Goal: Task Accomplishment & Management: Complete application form

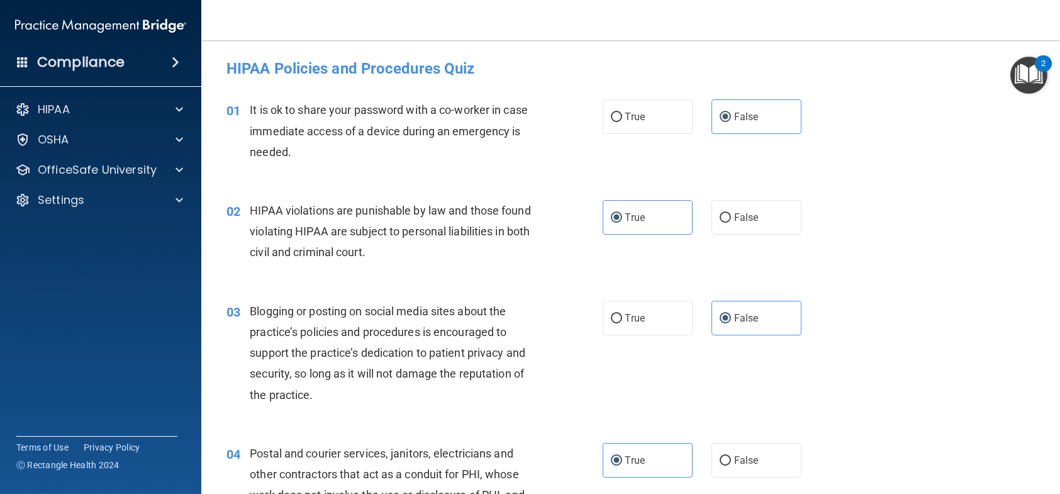
scroll to position [2201, 0]
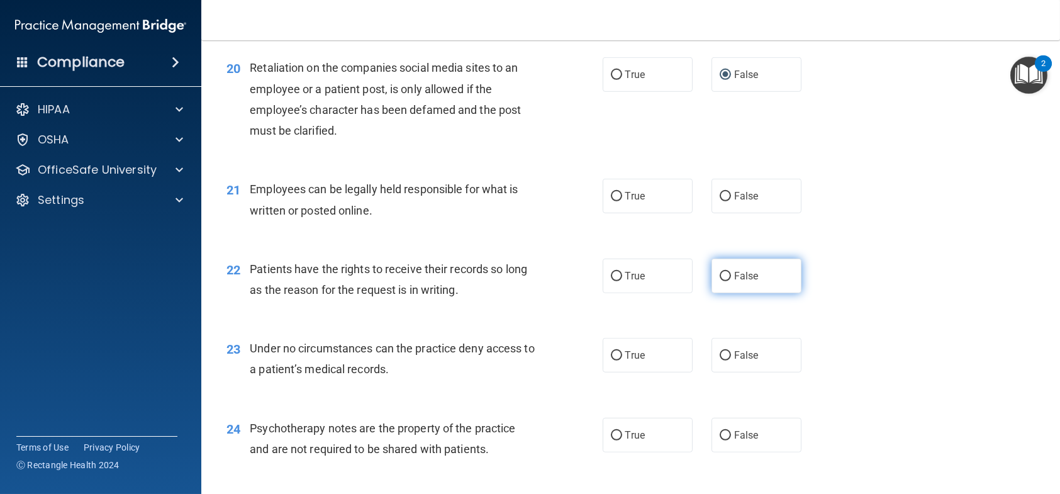
click at [720, 293] on label "False" at bounding box center [757, 276] width 90 height 35
click at [720, 281] on input "False" at bounding box center [725, 276] width 11 height 9
radio input "true"
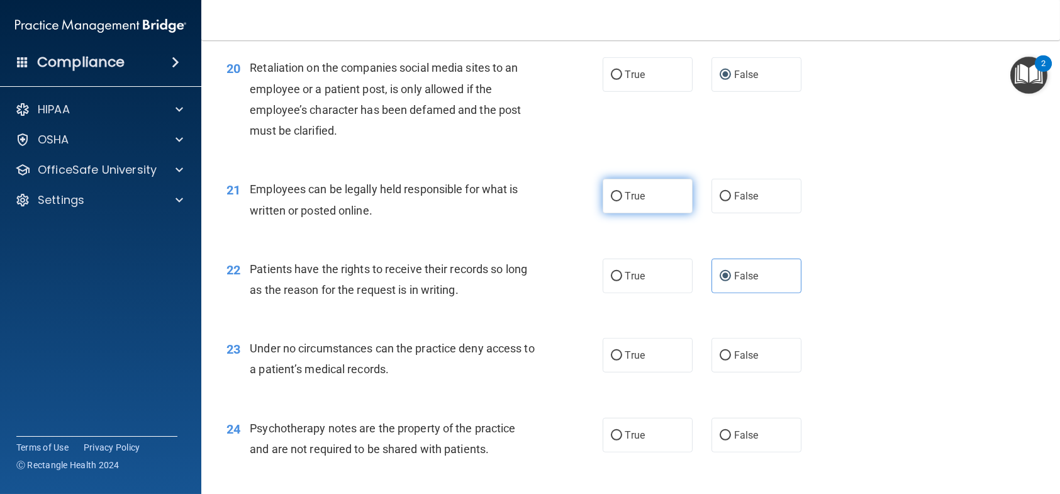
click at [619, 213] on label "True" at bounding box center [648, 196] width 90 height 35
click at [619, 201] on input "True" at bounding box center [616, 196] width 11 height 9
radio input "true"
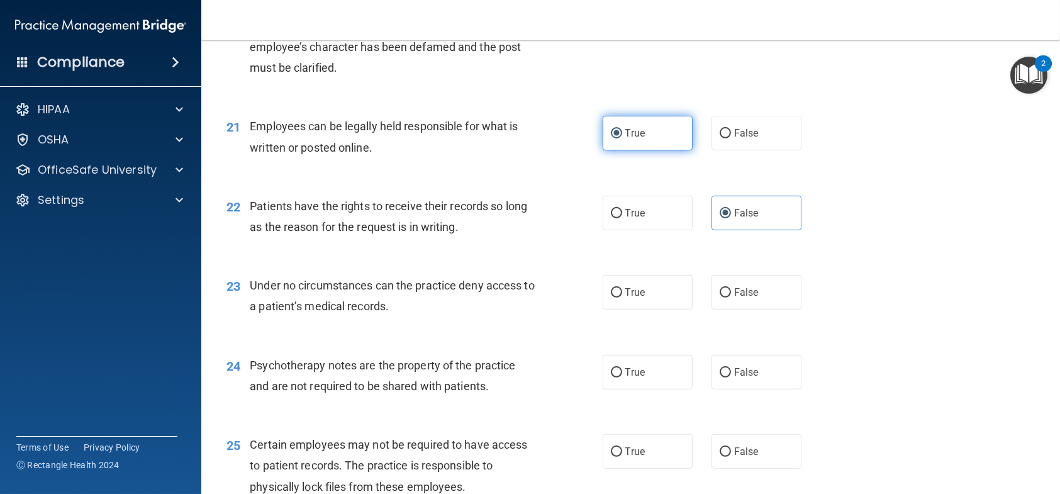
scroll to position [2327, 0]
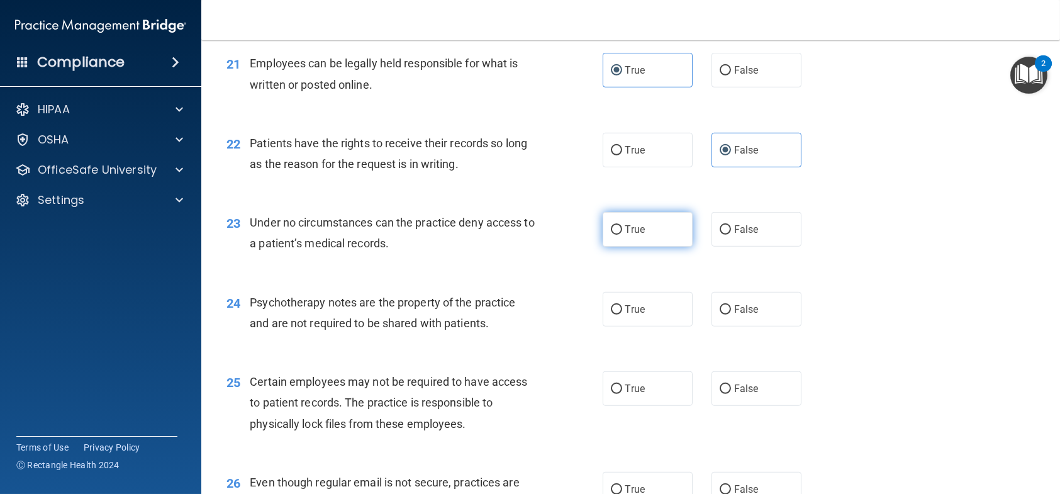
click at [668, 247] on label "True" at bounding box center [648, 229] width 90 height 35
click at [622, 235] on input "True" at bounding box center [616, 229] width 11 height 9
radio input "true"
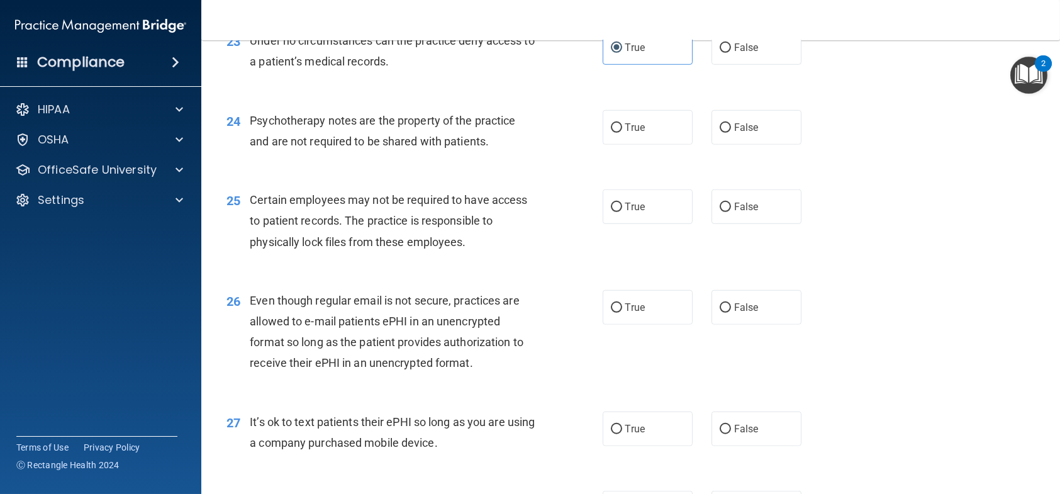
scroll to position [2516, 0]
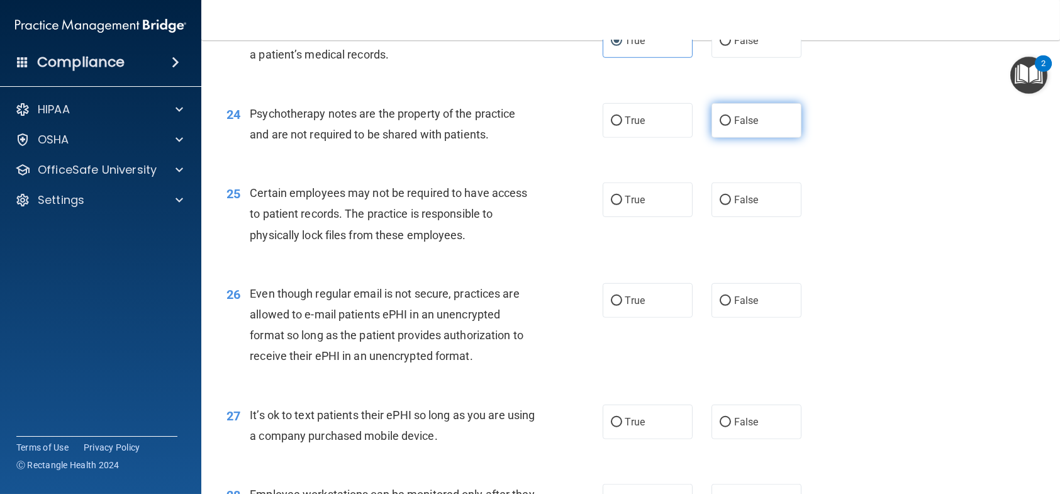
click at [720, 126] on input "False" at bounding box center [725, 120] width 11 height 9
radio input "true"
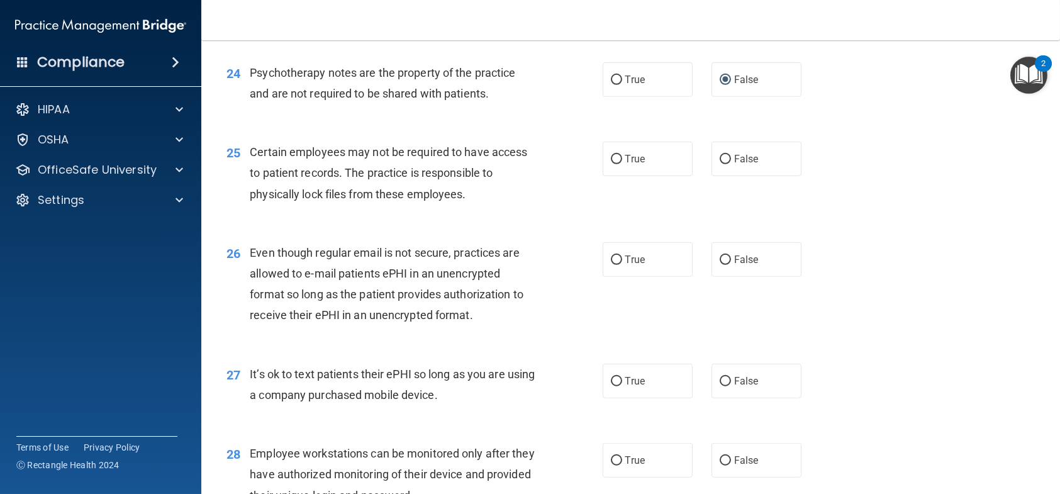
scroll to position [2579, 0]
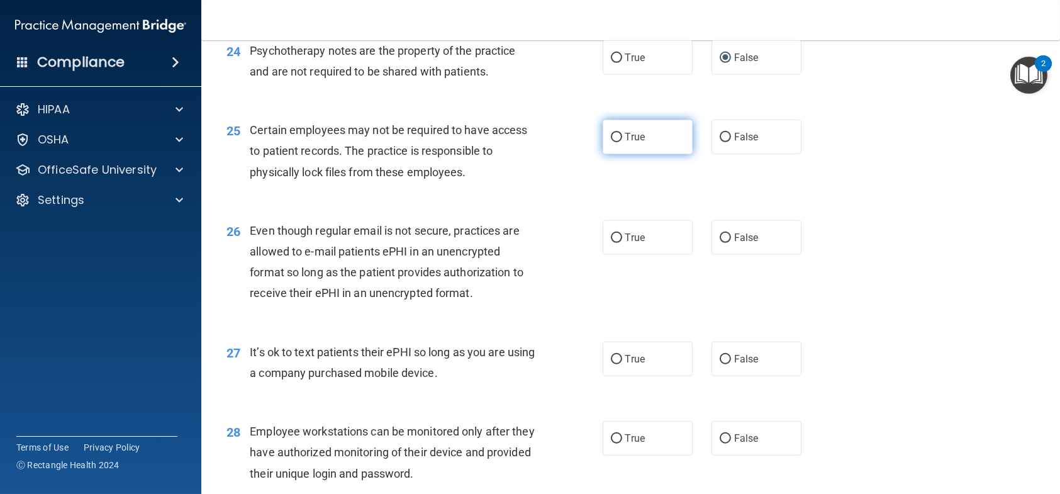
click at [617, 154] on label "True" at bounding box center [648, 137] width 90 height 35
click at [617, 142] on input "True" at bounding box center [616, 137] width 11 height 9
radio input "true"
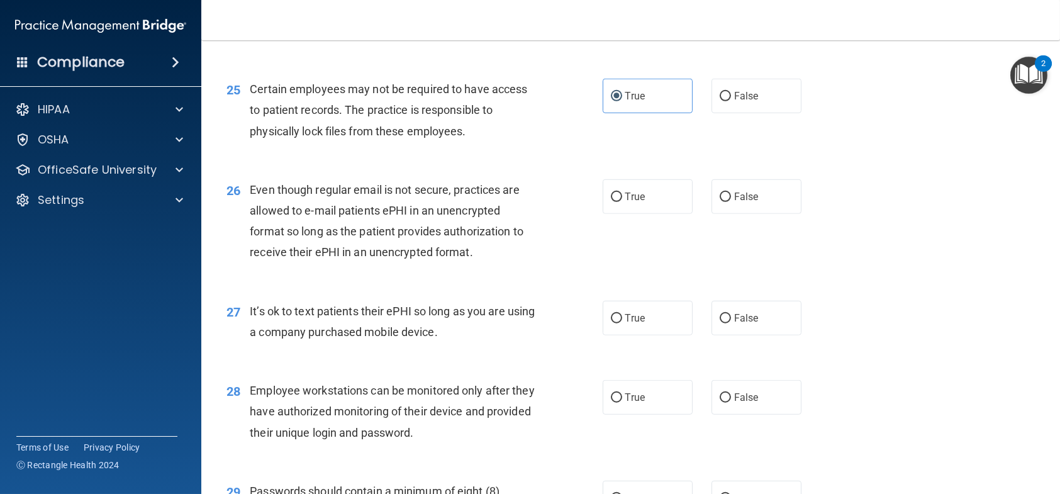
scroll to position [2642, 0]
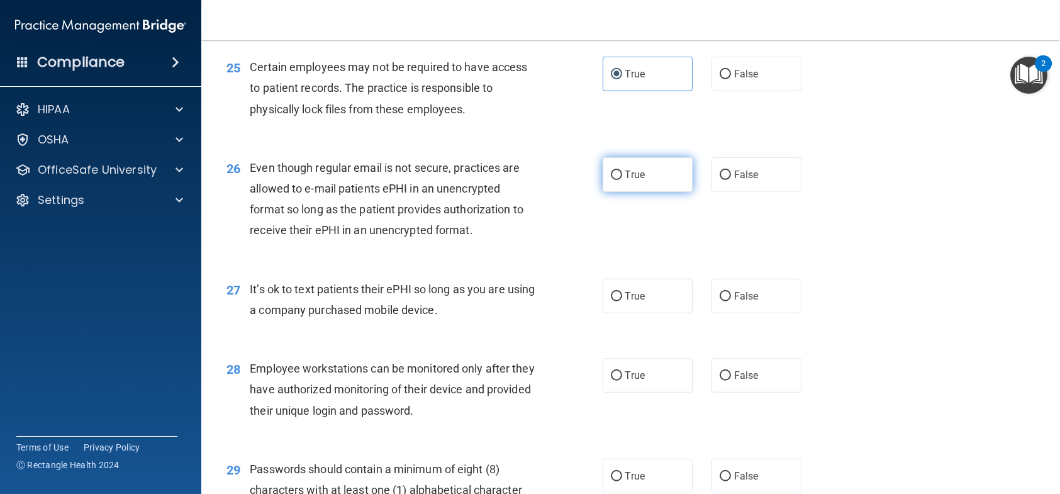
click at [625, 181] on span "True" at bounding box center [635, 175] width 20 height 12
click at [620, 180] on input "True" at bounding box center [616, 174] width 11 height 9
radio input "true"
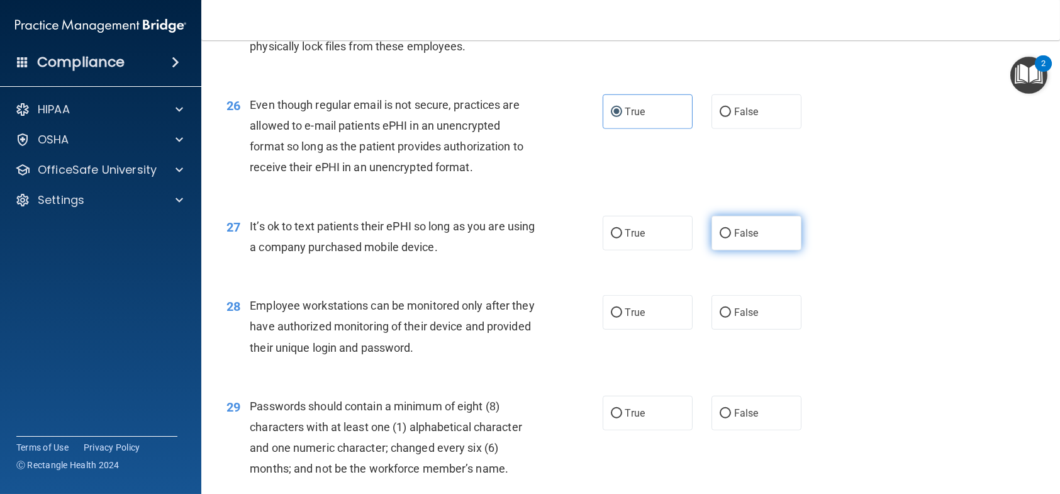
click at [742, 250] on label "False" at bounding box center [757, 233] width 90 height 35
click at [731, 238] on input "False" at bounding box center [725, 233] width 11 height 9
radio input "true"
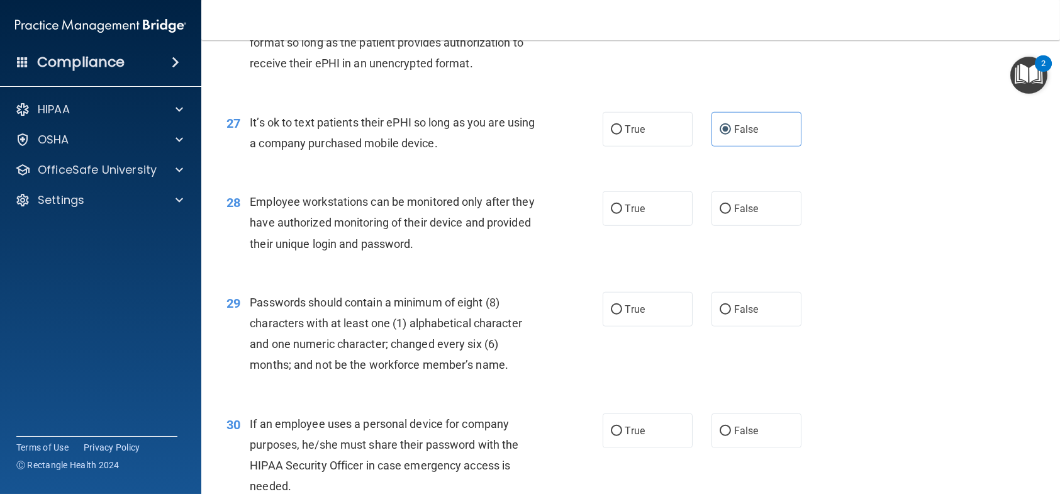
scroll to position [2830, 0]
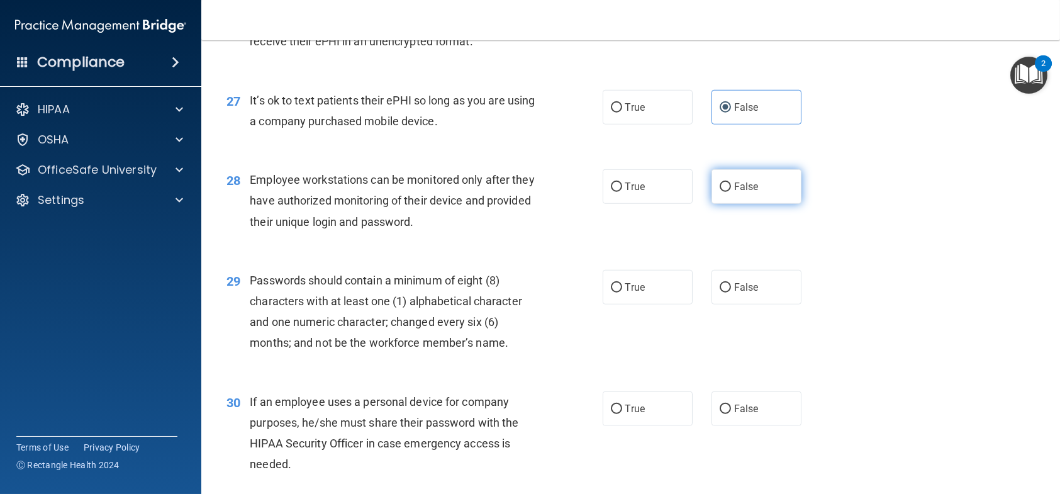
click at [772, 204] on label "False" at bounding box center [757, 186] width 90 height 35
click at [731, 192] on input "False" at bounding box center [725, 186] width 11 height 9
radio input "true"
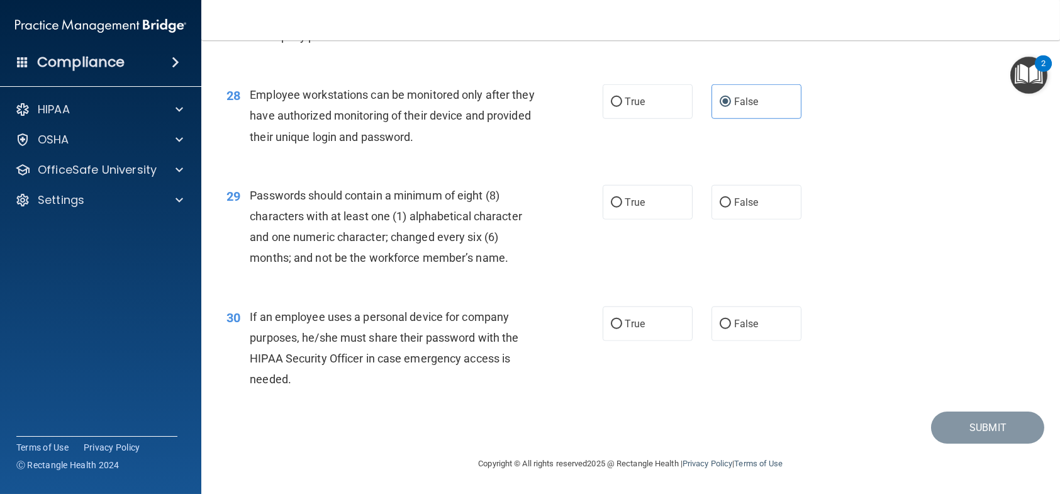
scroll to position [2956, 0]
click at [634, 203] on span "True" at bounding box center [635, 202] width 20 height 12
click at [622, 203] on input "True" at bounding box center [616, 202] width 11 height 9
radio input "true"
click at [732, 336] on label "False" at bounding box center [757, 323] width 90 height 35
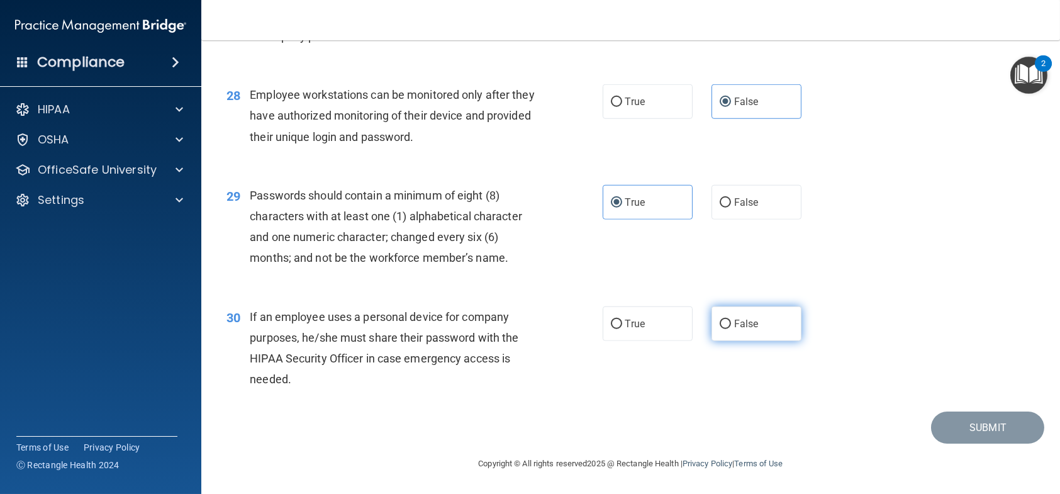
click at [731, 329] on input "False" at bounding box center [725, 324] width 11 height 9
radio input "true"
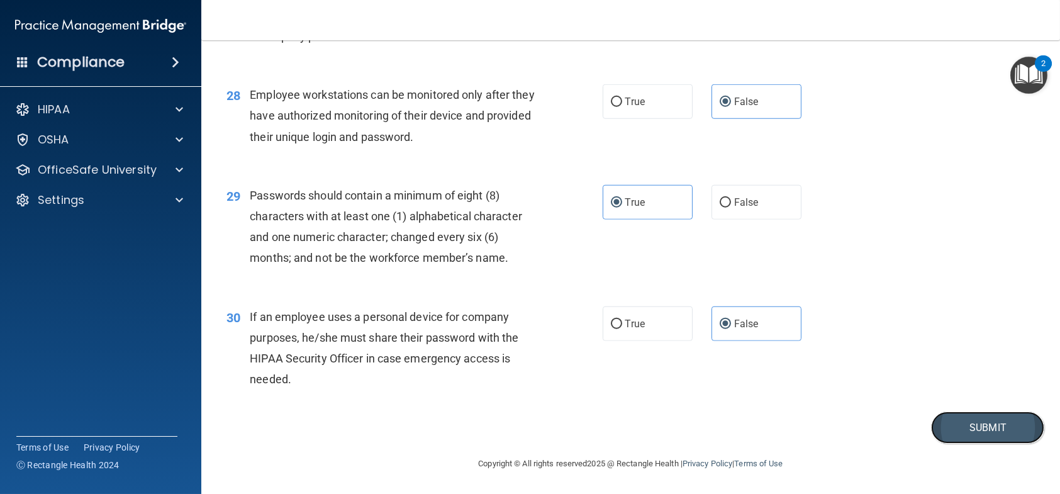
click at [952, 423] on button "Submit" at bounding box center [987, 427] width 113 height 32
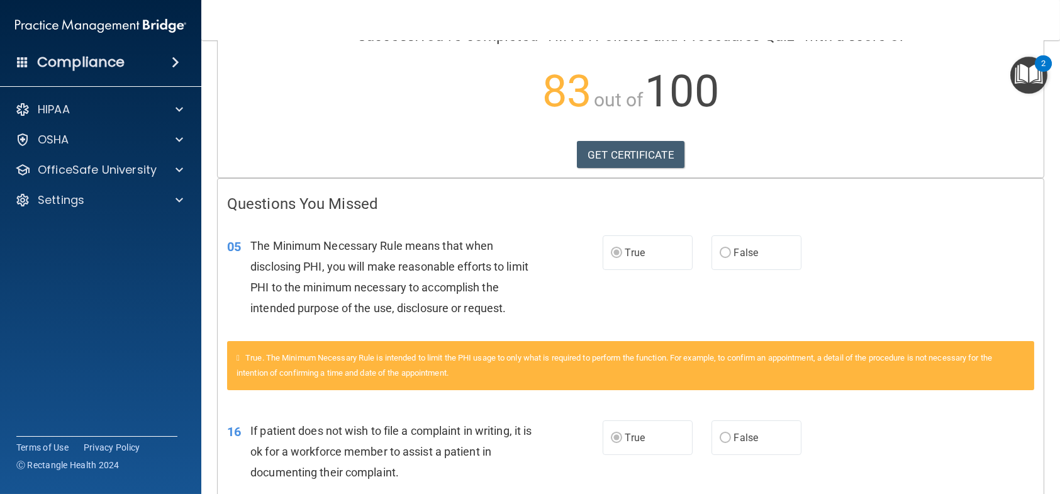
scroll to position [28, 0]
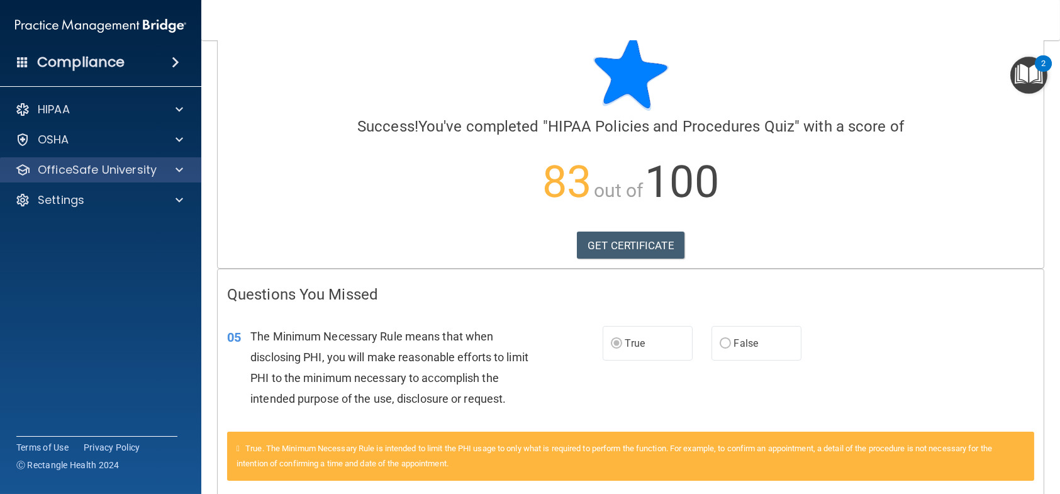
click at [126, 178] on div "OfficeSafe University" at bounding box center [101, 169] width 202 height 25
click at [184, 168] on div at bounding box center [177, 169] width 31 height 15
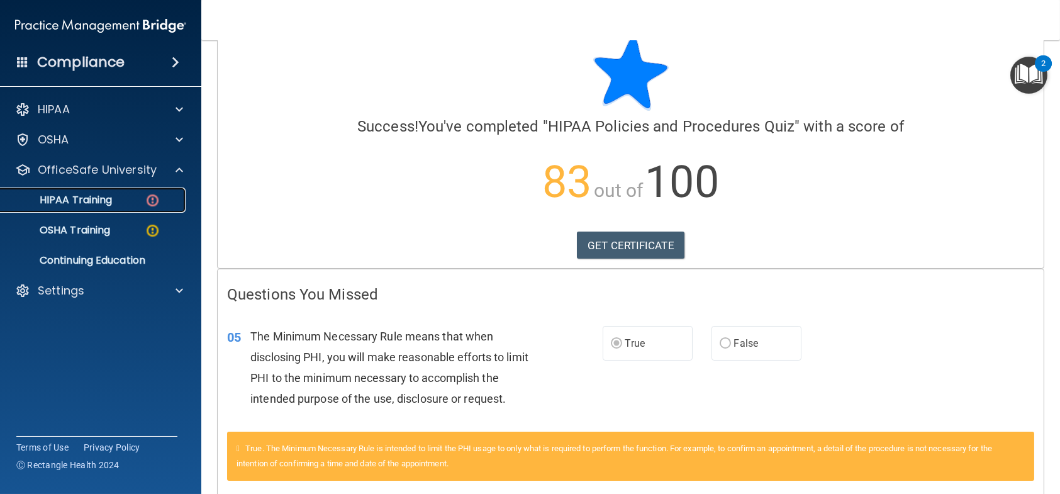
click at [115, 204] on div "HIPAA Training" at bounding box center [94, 200] width 172 height 13
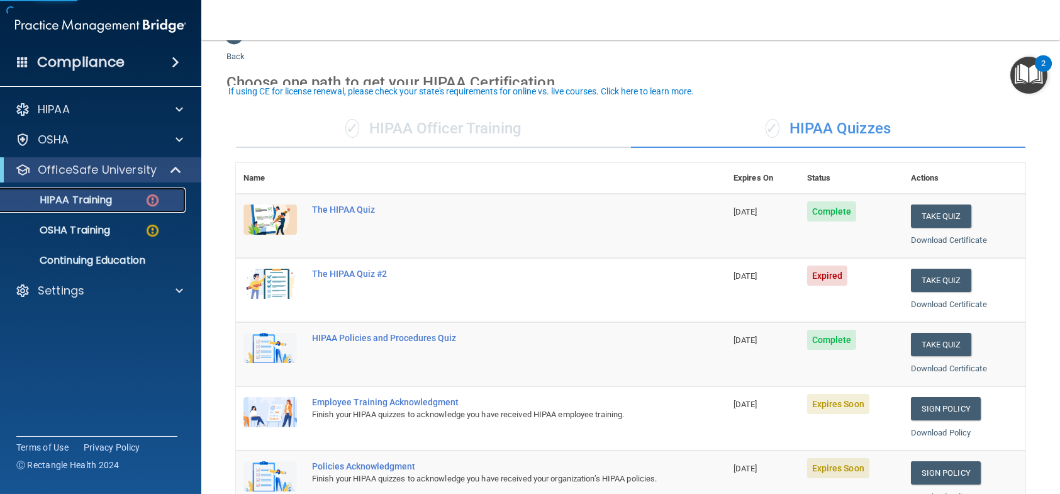
scroll to position [91, 0]
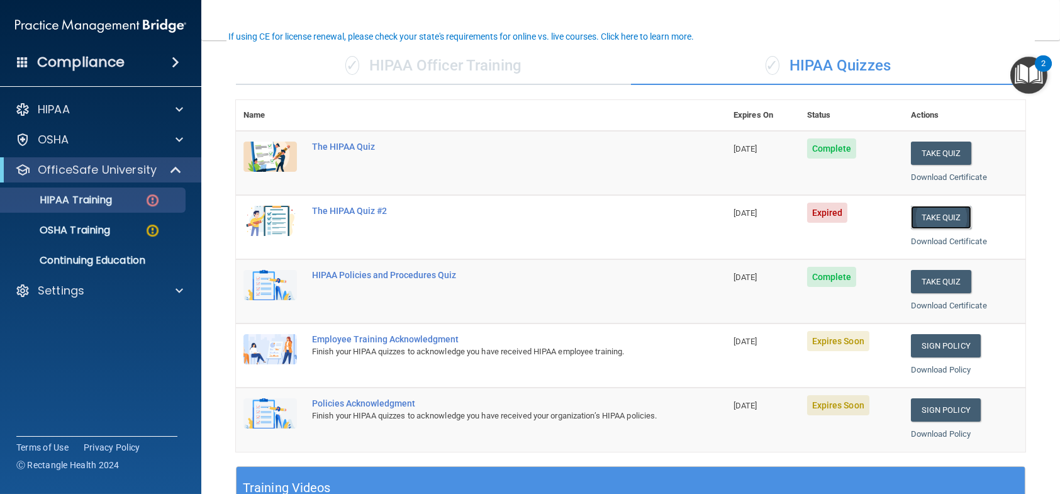
click at [924, 220] on button "Take Quiz" at bounding box center [941, 217] width 60 height 23
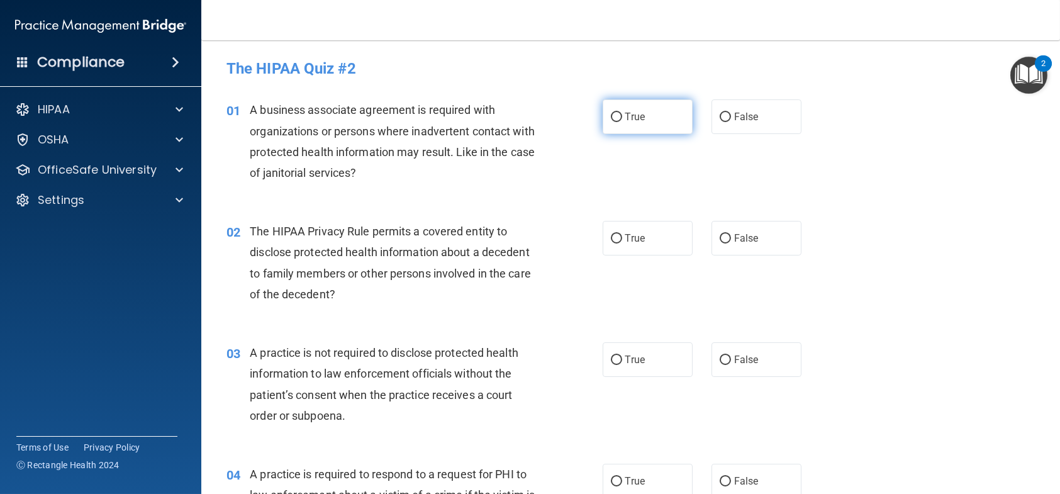
click at [615, 113] on input "True" at bounding box center [616, 117] width 11 height 9
radio input "true"
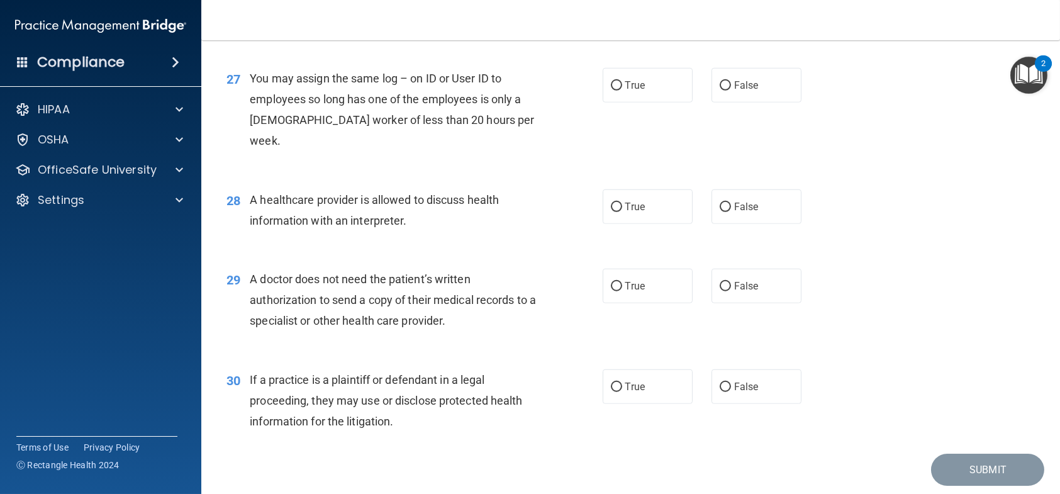
scroll to position [2642, 0]
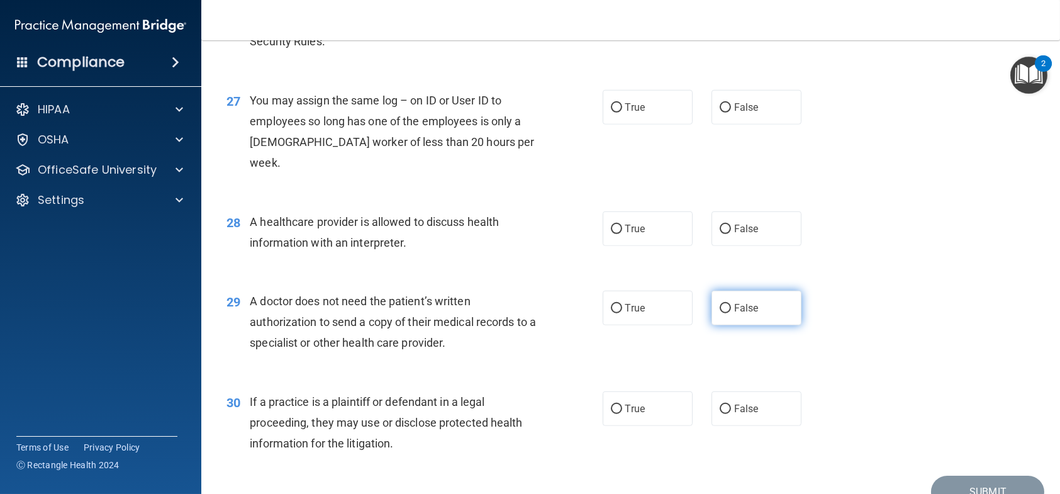
click at [717, 315] on label "False" at bounding box center [757, 308] width 90 height 35
click at [720, 313] on input "False" at bounding box center [725, 308] width 11 height 9
radio input "true"
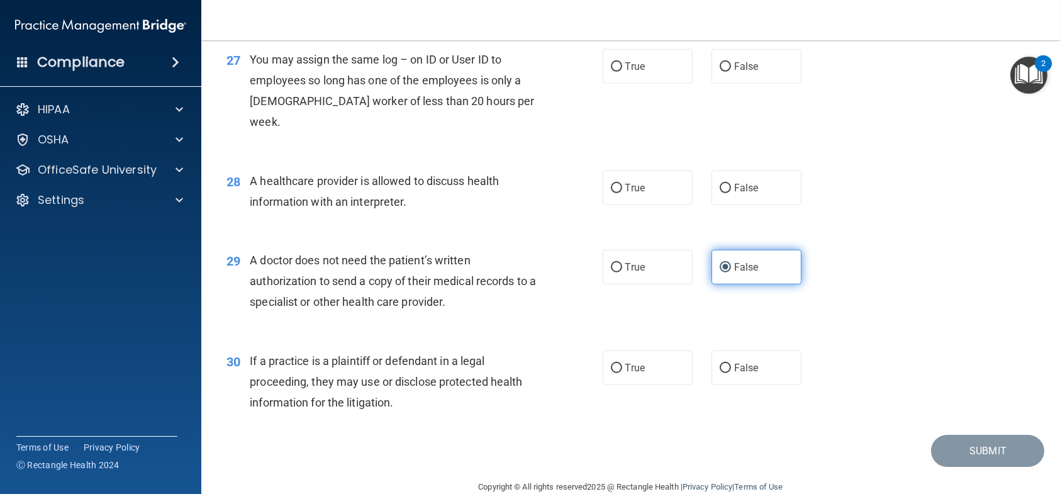
scroll to position [2705, 0]
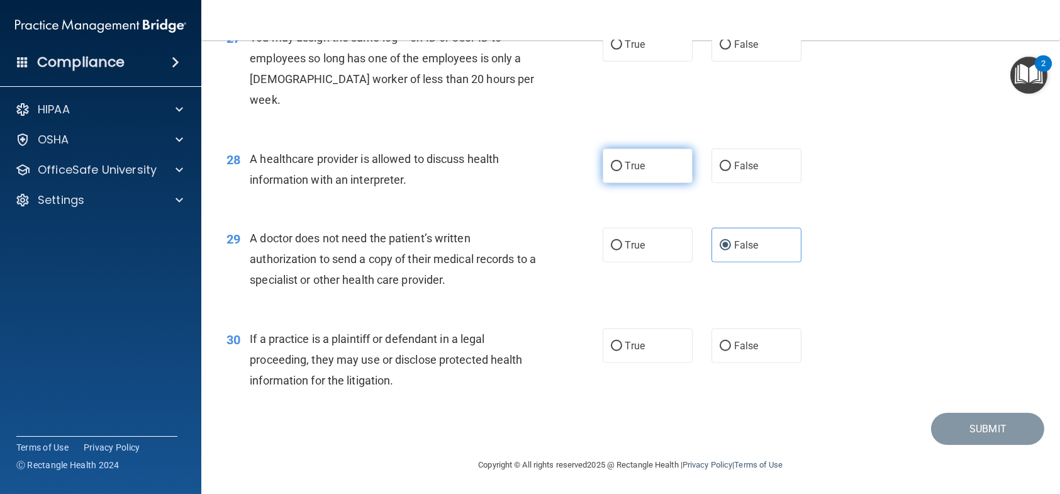
click at [667, 170] on label "True" at bounding box center [648, 165] width 90 height 35
click at [622, 170] on input "True" at bounding box center [616, 166] width 11 height 9
radio input "true"
click at [651, 355] on label "True" at bounding box center [648, 345] width 90 height 35
click at [622, 351] on input "True" at bounding box center [616, 346] width 11 height 9
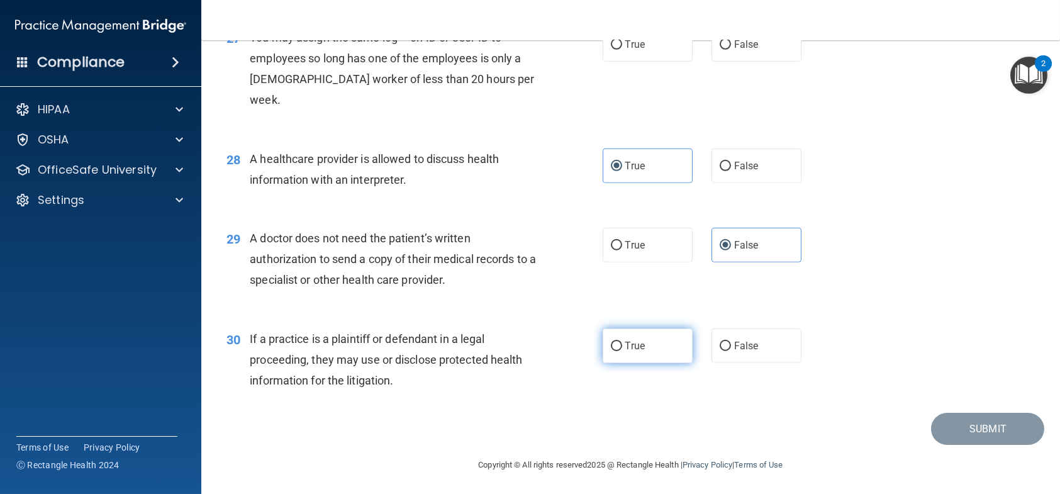
radio input "true"
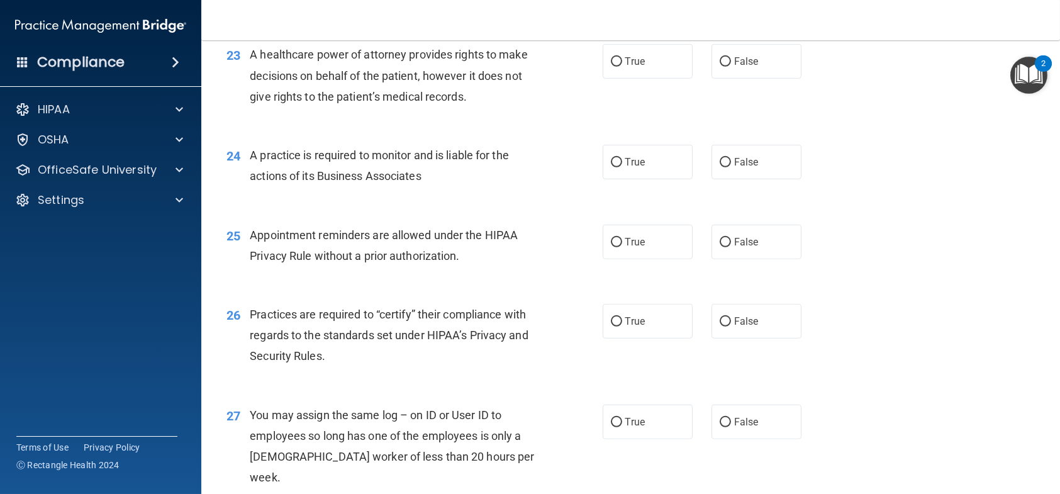
scroll to position [2391, 0]
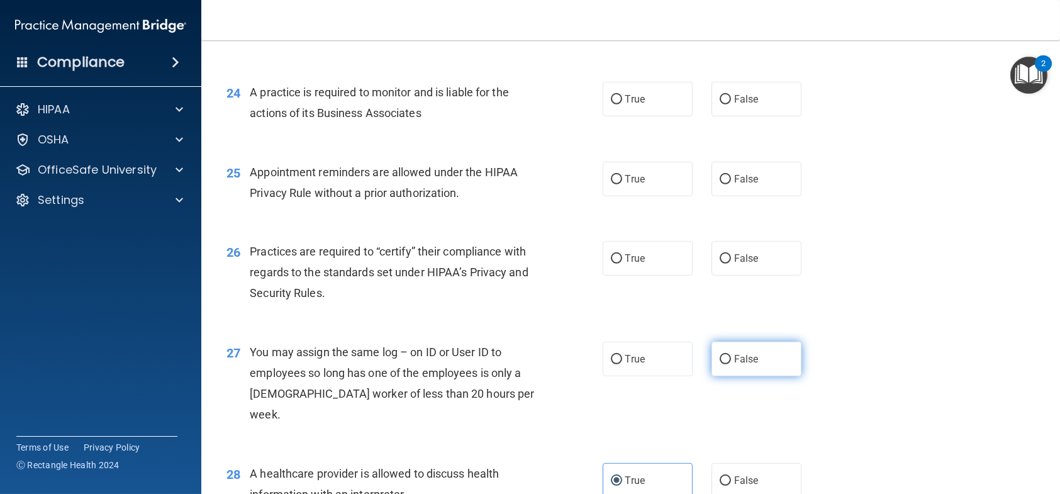
click at [728, 376] on label "False" at bounding box center [757, 359] width 90 height 35
click at [728, 364] on input "False" at bounding box center [725, 359] width 11 height 9
radio input "true"
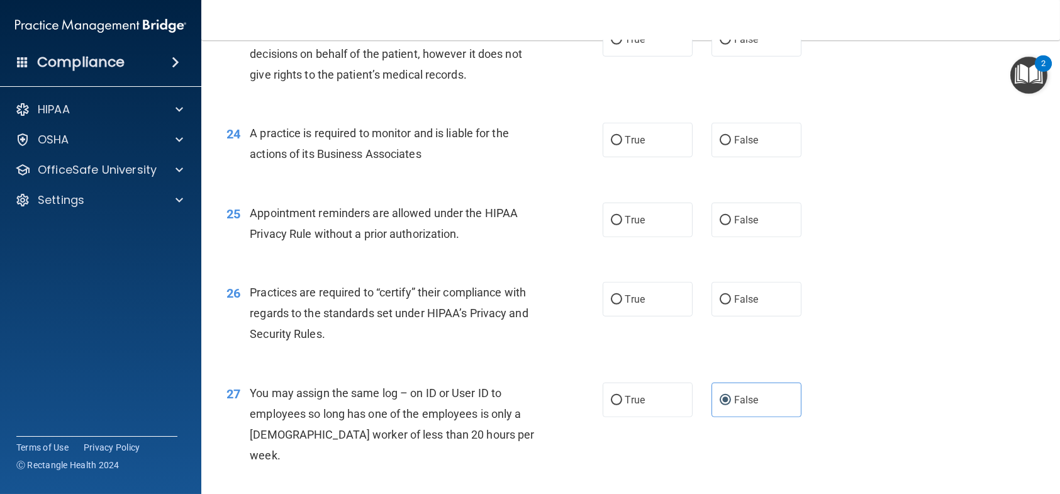
scroll to position [2328, 0]
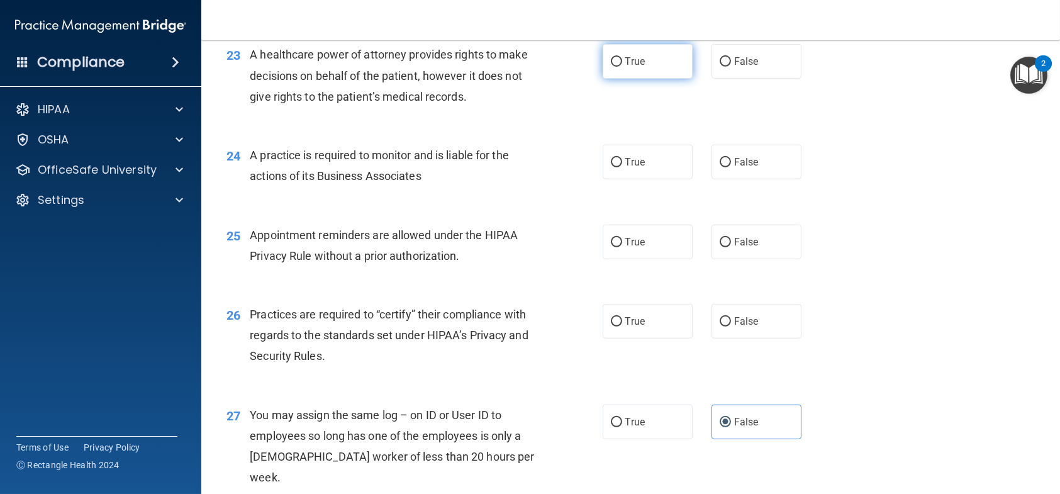
click at [661, 79] on label "True" at bounding box center [648, 61] width 90 height 35
click at [622, 67] on input "True" at bounding box center [616, 61] width 11 height 9
radio input "true"
click at [640, 179] on label "True" at bounding box center [648, 162] width 90 height 35
click at [622, 167] on input "True" at bounding box center [616, 162] width 11 height 9
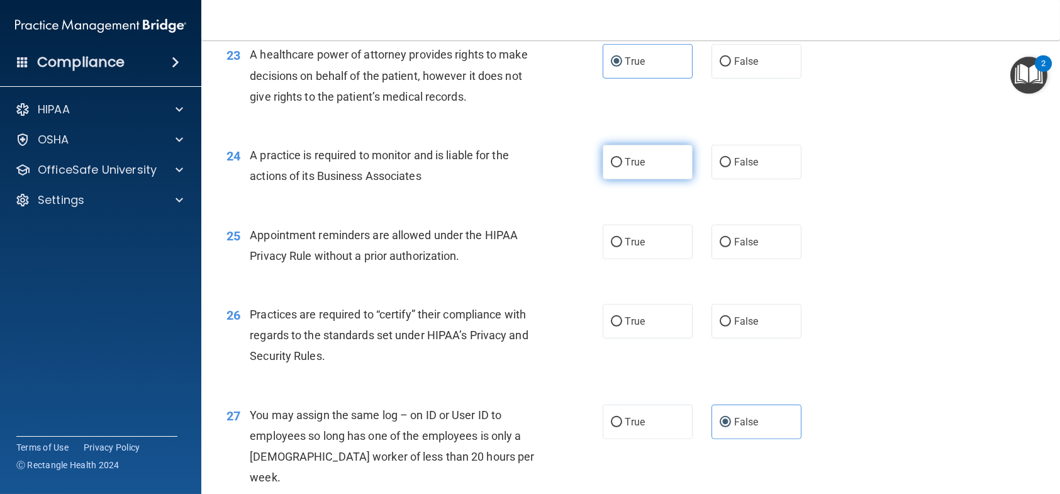
radio input "true"
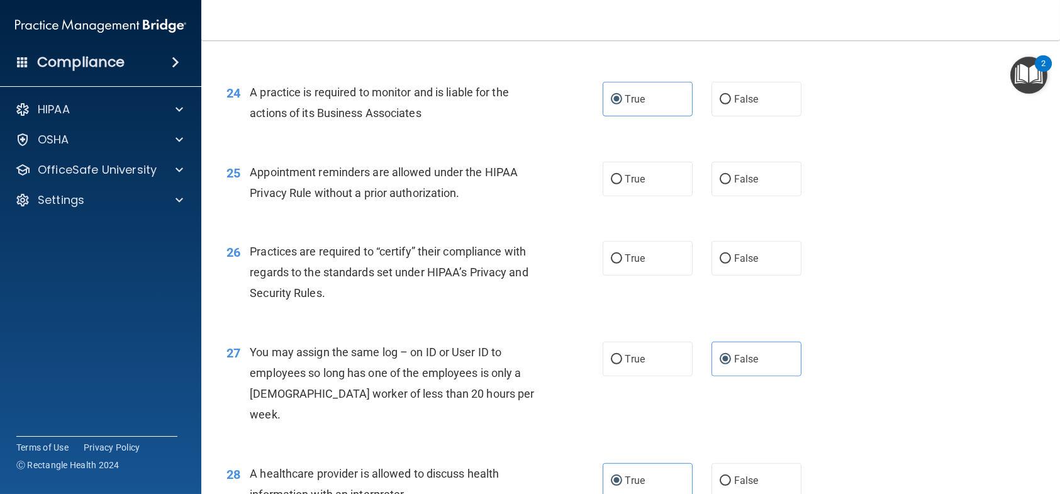
scroll to position [2454, 0]
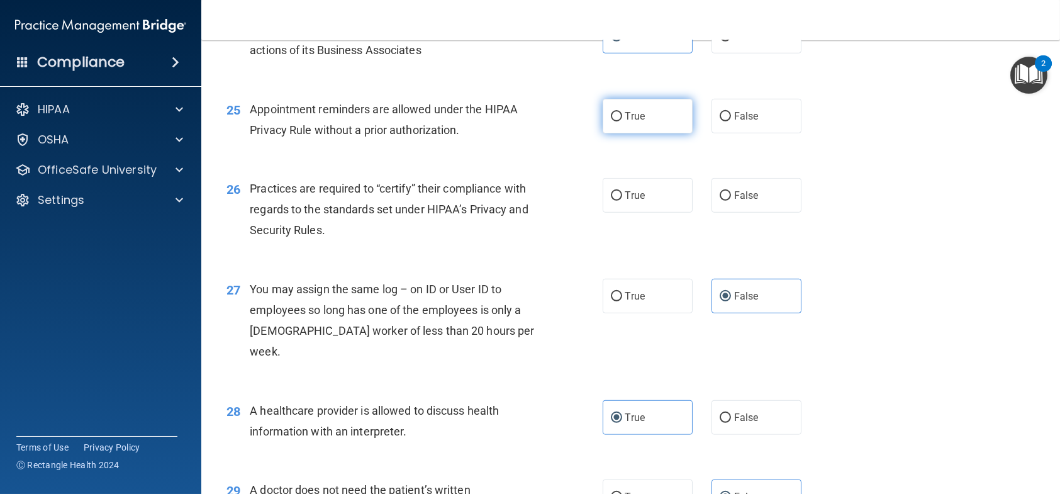
click at [619, 133] on label "True" at bounding box center [648, 116] width 90 height 35
click at [619, 121] on input "True" at bounding box center [616, 116] width 11 height 9
radio input "true"
click at [774, 133] on label "False" at bounding box center [757, 116] width 90 height 35
click at [731, 121] on input "False" at bounding box center [725, 116] width 11 height 9
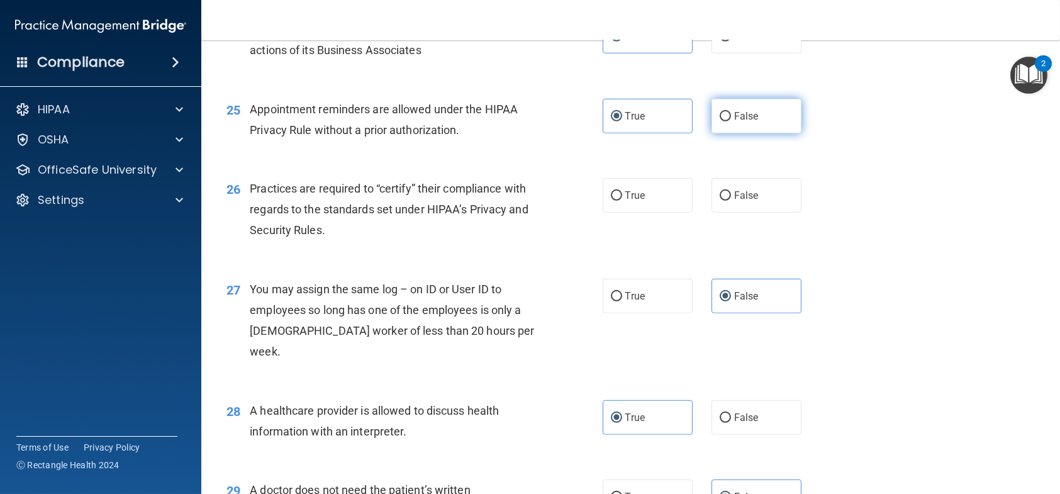
radio input "true"
radio input "false"
click at [622, 213] on label "True" at bounding box center [648, 195] width 90 height 35
click at [622, 201] on input "True" at bounding box center [616, 195] width 11 height 9
radio input "true"
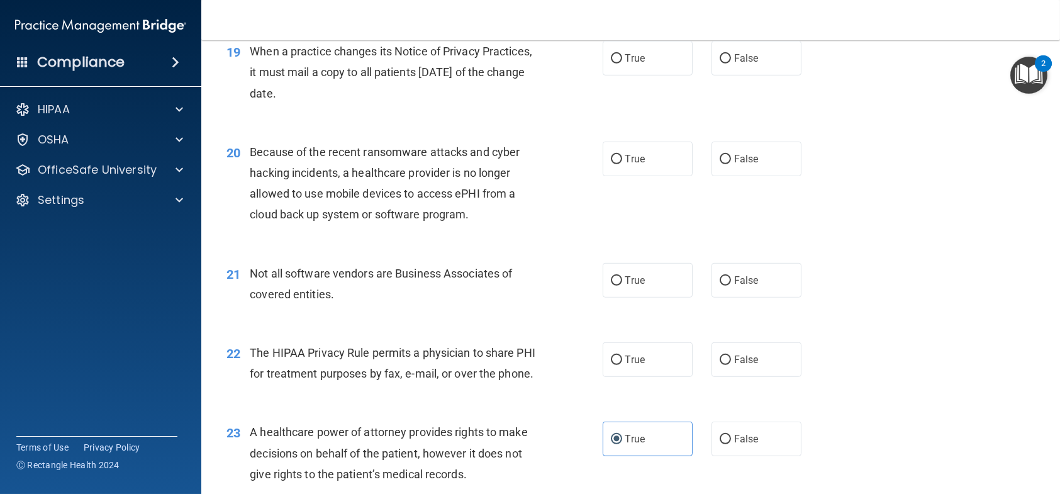
scroll to position [1887, 0]
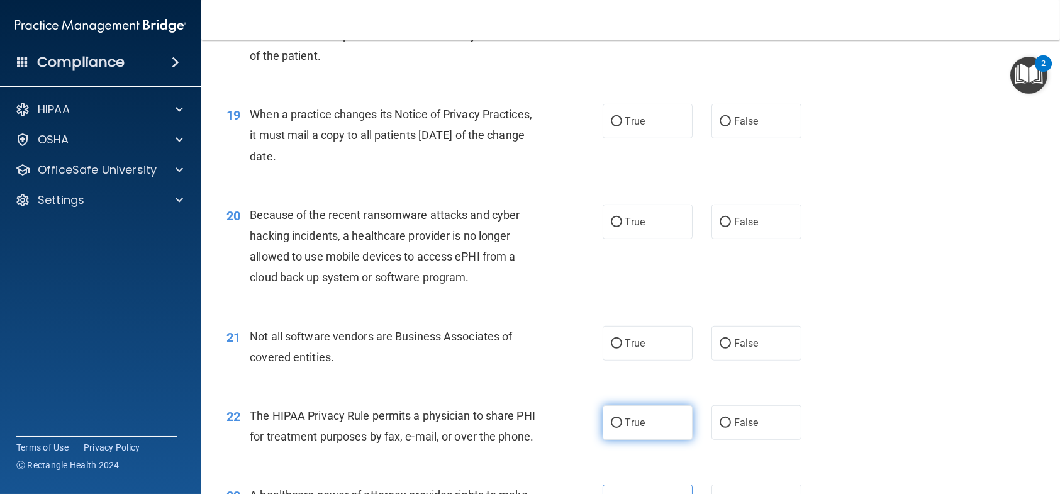
click at [645, 430] on label "True" at bounding box center [648, 422] width 90 height 35
click at [622, 428] on input "True" at bounding box center [616, 422] width 11 height 9
radio input "true"
click at [844, 431] on div "22 The HIPAA Privacy Rule permits a physician to share PHI for treatment purpos…" at bounding box center [630, 428] width 827 height 79
click at [771, 422] on label "False" at bounding box center [757, 422] width 90 height 35
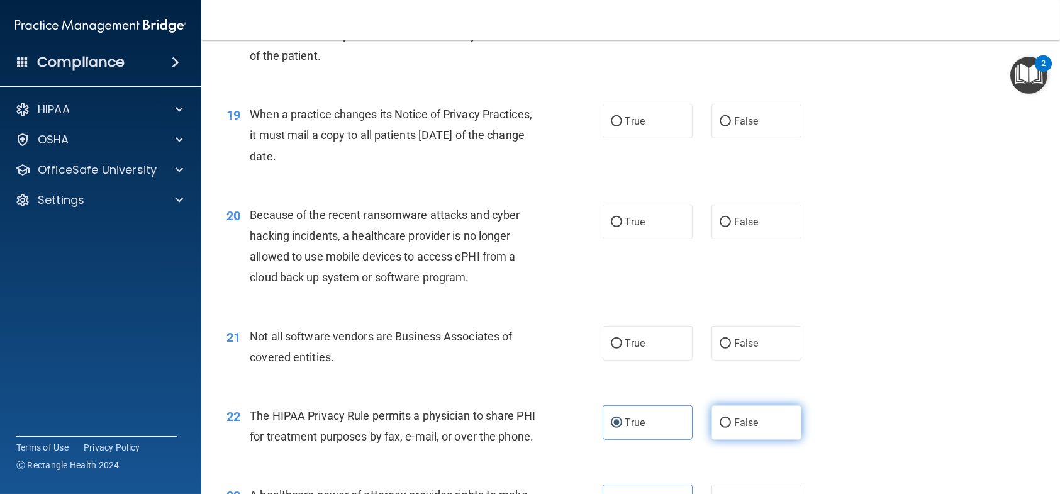
click at [731, 422] on input "False" at bounding box center [725, 422] width 11 height 9
radio input "true"
radio input "false"
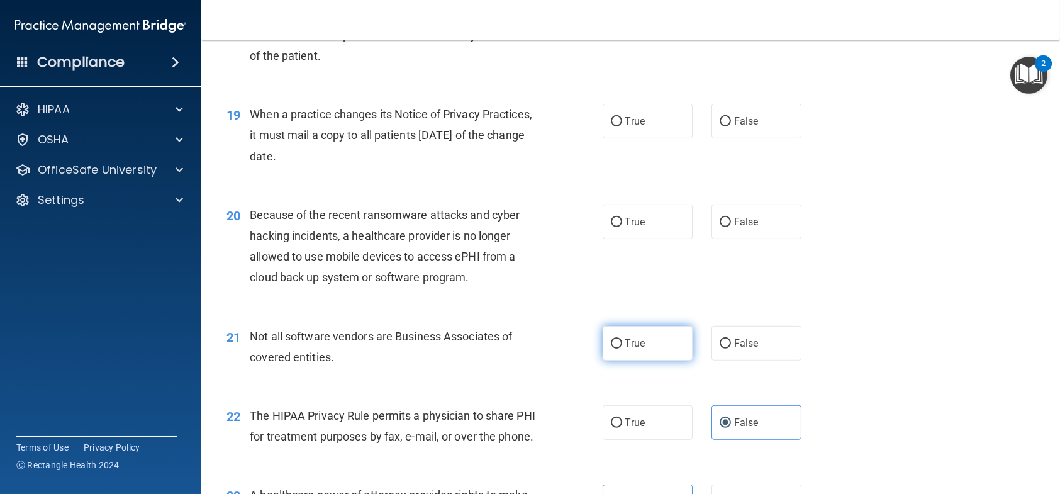
click at [670, 350] on label "True" at bounding box center [648, 343] width 90 height 35
click at [622, 349] on input "True" at bounding box center [616, 343] width 11 height 9
radio input "true"
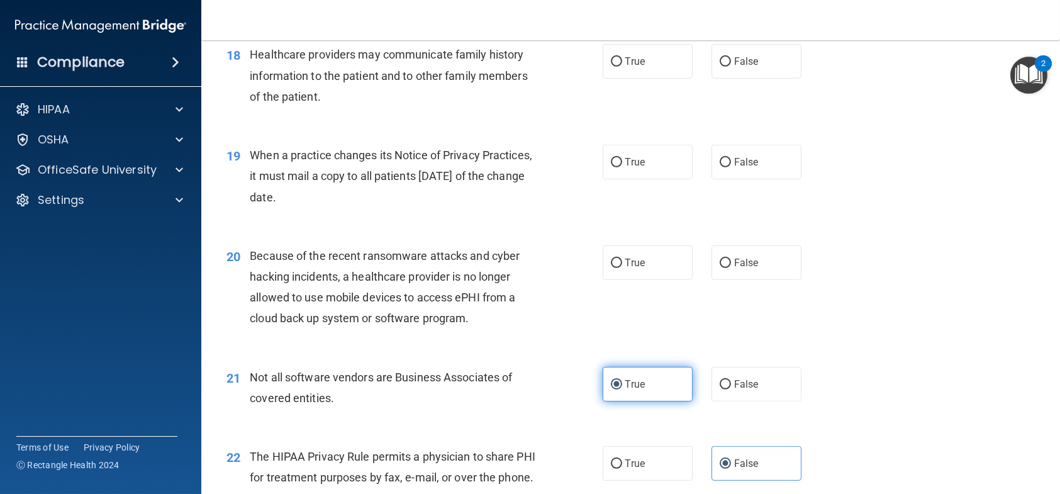
scroll to position [1824, 0]
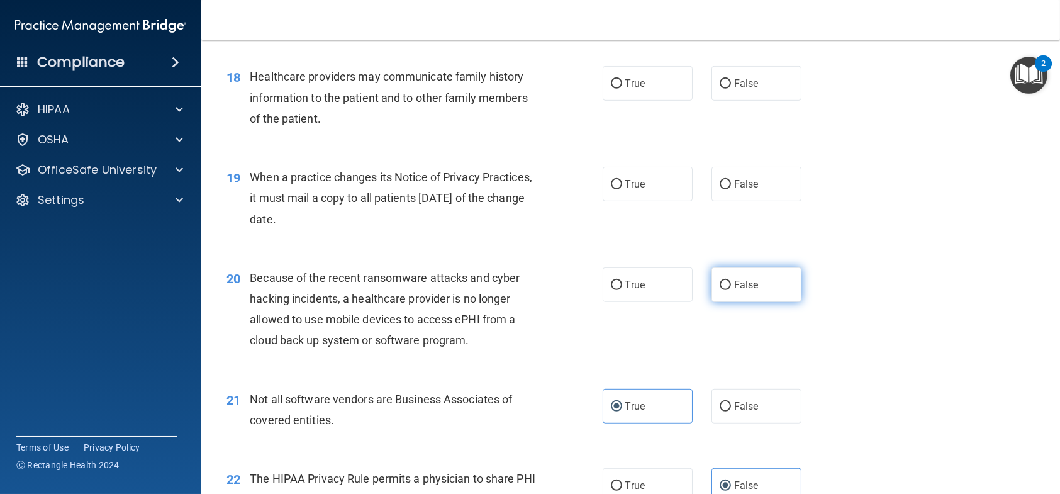
click at [723, 289] on label "False" at bounding box center [757, 284] width 90 height 35
click at [723, 289] on input "False" at bounding box center [725, 285] width 11 height 9
radio input "true"
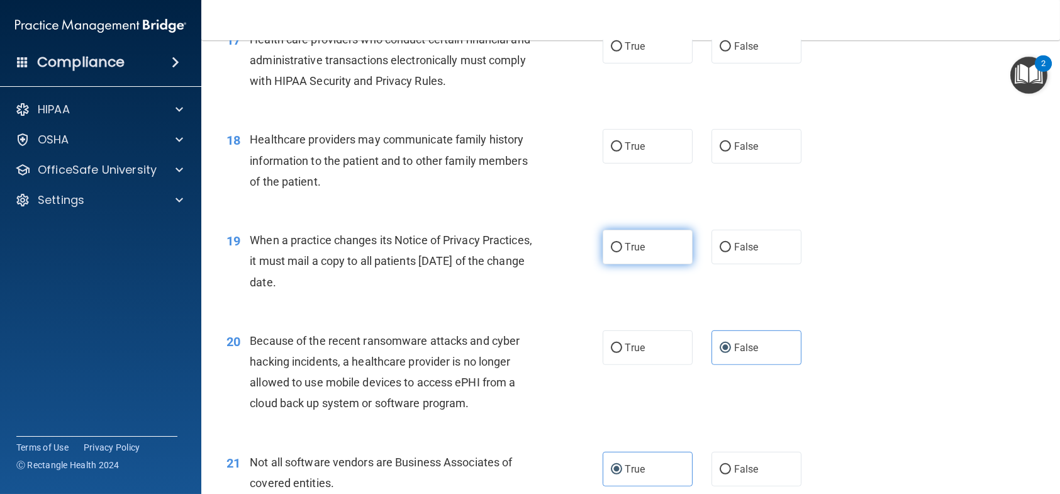
click at [683, 250] on label "True" at bounding box center [648, 247] width 90 height 35
click at [622, 250] on input "True" at bounding box center [616, 247] width 11 height 9
radio input "true"
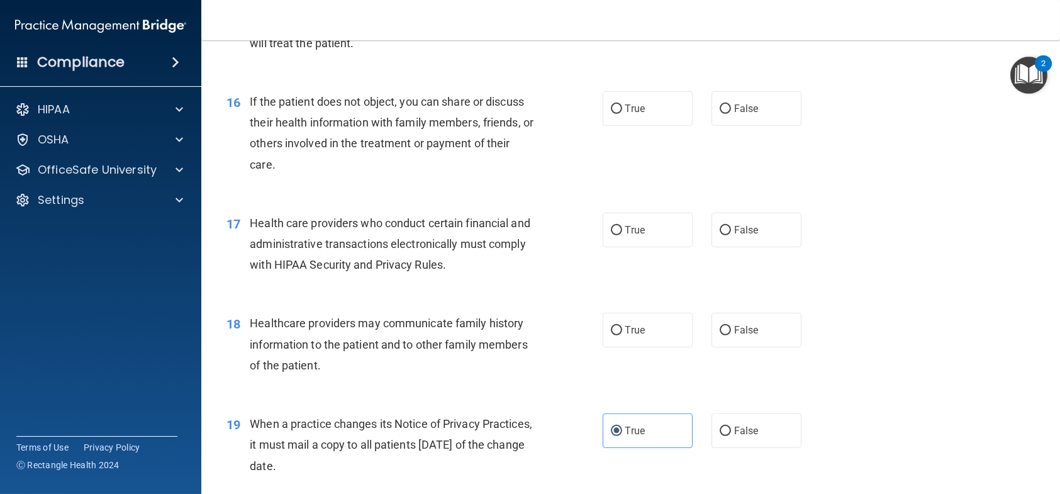
scroll to position [1573, 0]
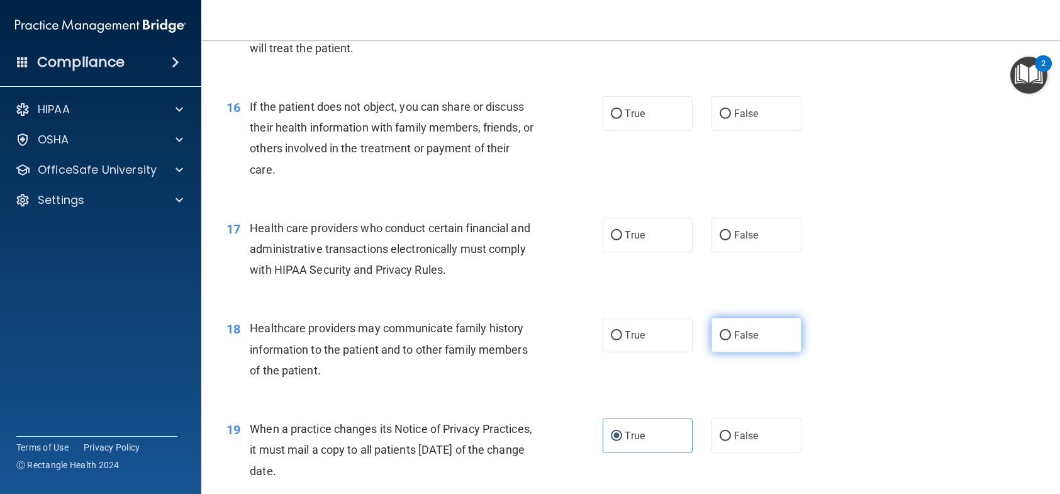
click at [720, 333] on input "False" at bounding box center [725, 335] width 11 height 9
radio input "true"
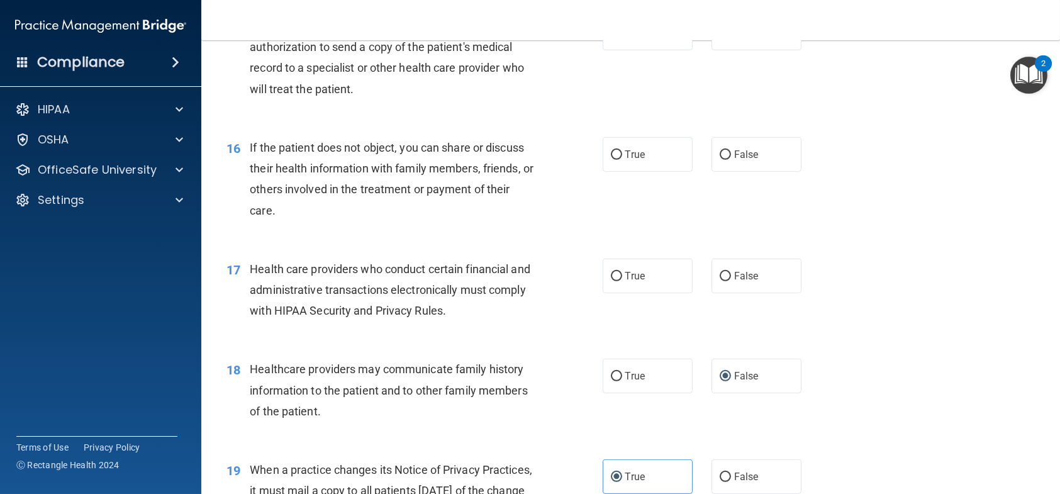
scroll to position [1510, 0]
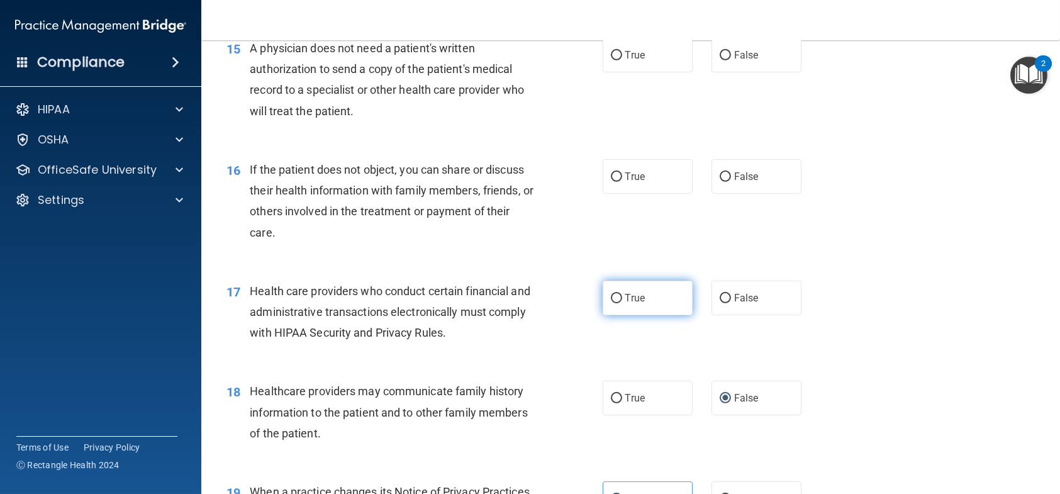
click at [619, 298] on label "True" at bounding box center [648, 298] width 90 height 35
click at [619, 298] on input "True" at bounding box center [616, 298] width 11 height 9
radio input "true"
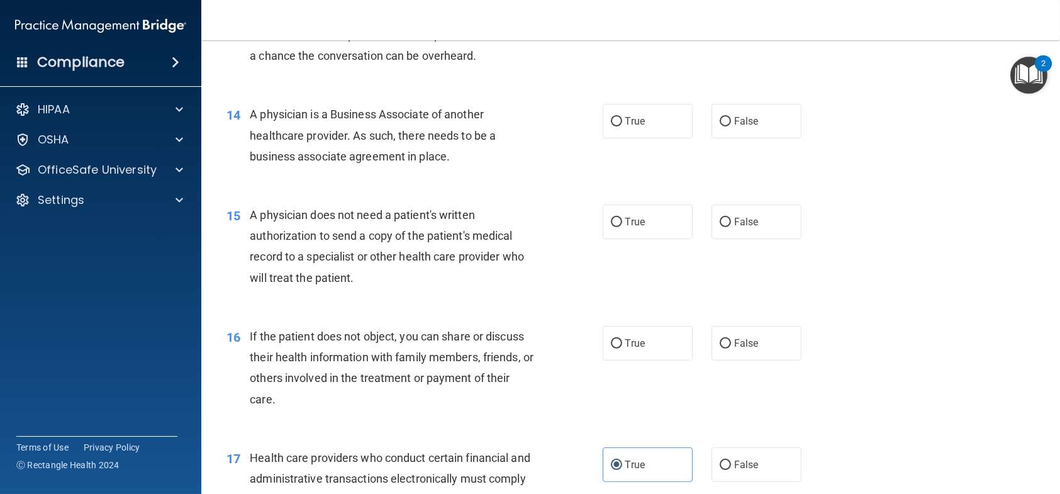
scroll to position [1321, 0]
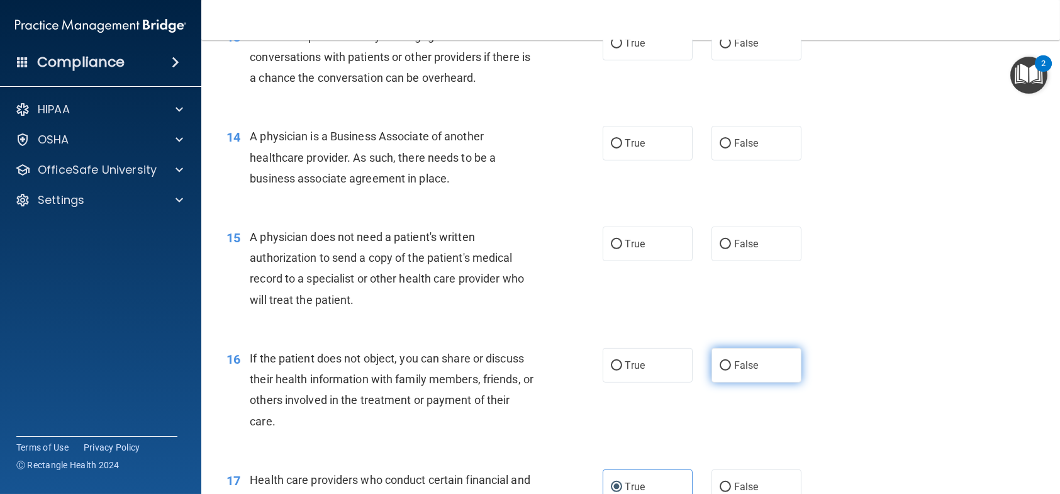
click at [740, 367] on span "False" at bounding box center [746, 365] width 25 height 12
click at [731, 367] on input "False" at bounding box center [725, 365] width 11 height 9
radio input "true"
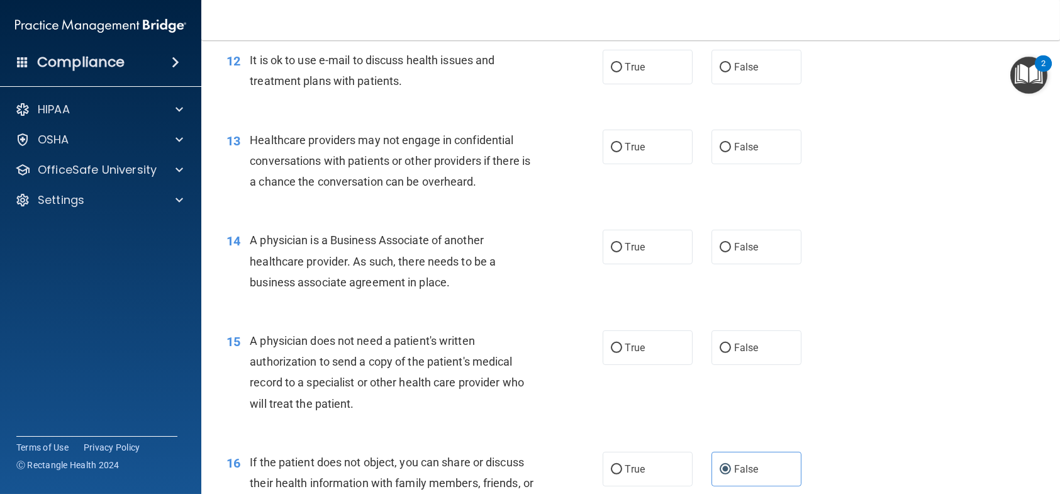
scroll to position [1195, 0]
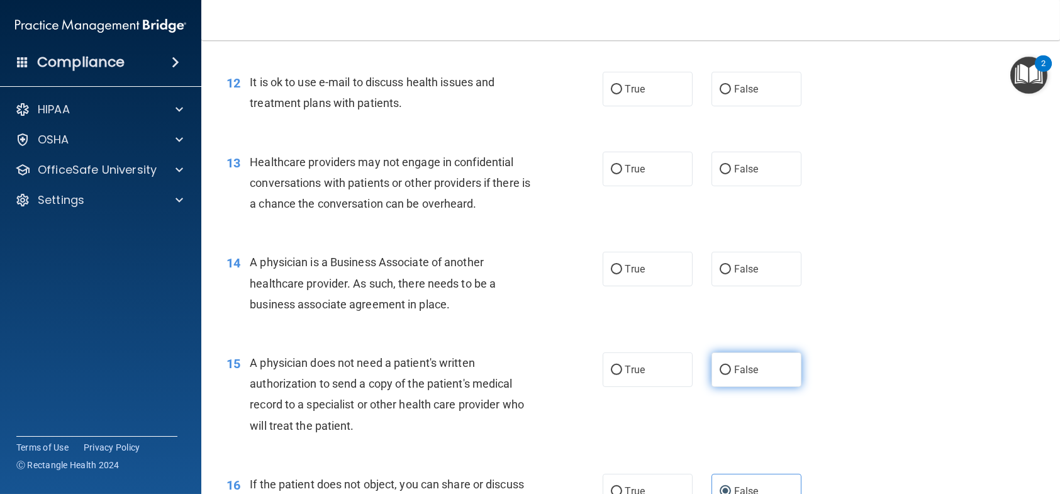
click at [745, 374] on label "False" at bounding box center [757, 369] width 90 height 35
click at [731, 374] on input "False" at bounding box center [725, 370] width 11 height 9
radio input "true"
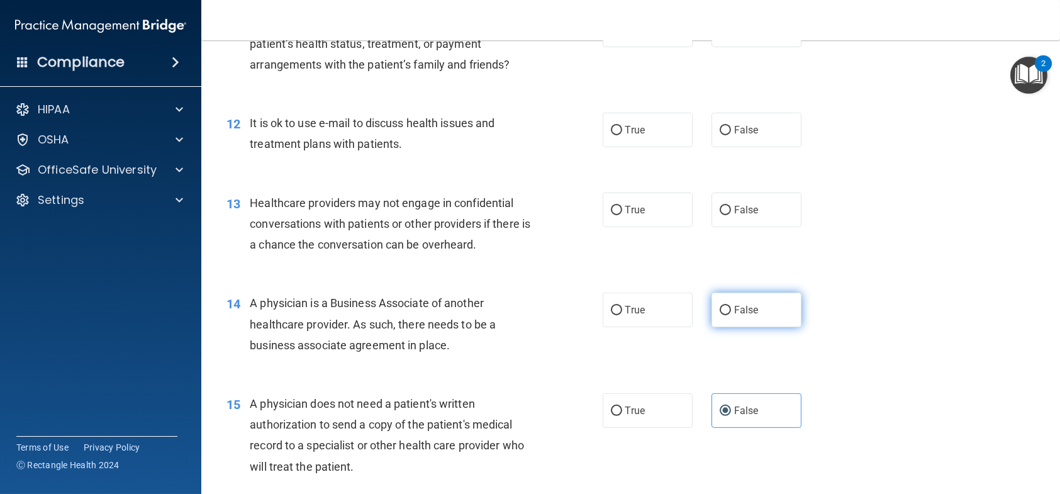
scroll to position [1132, 0]
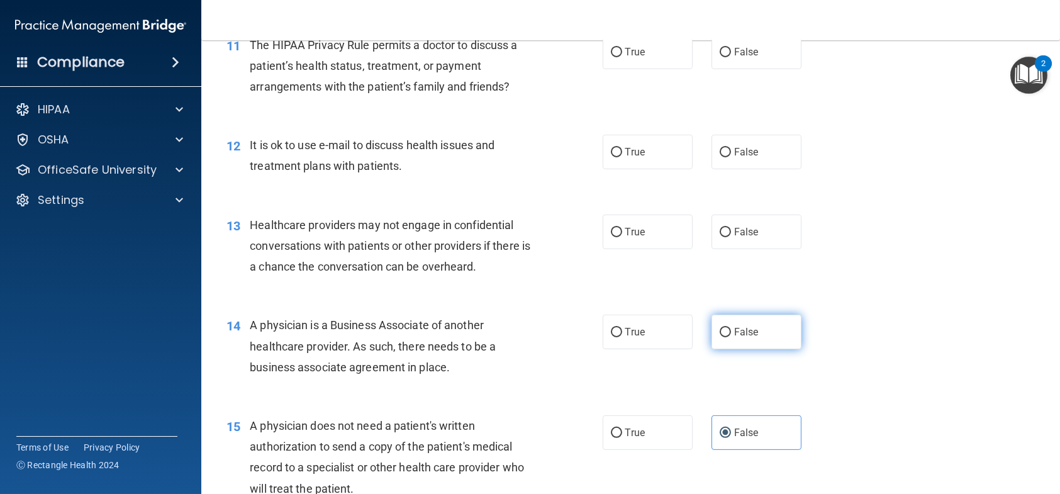
click at [745, 327] on span "False" at bounding box center [746, 332] width 25 height 12
click at [731, 328] on input "False" at bounding box center [725, 332] width 11 height 9
radio input "true"
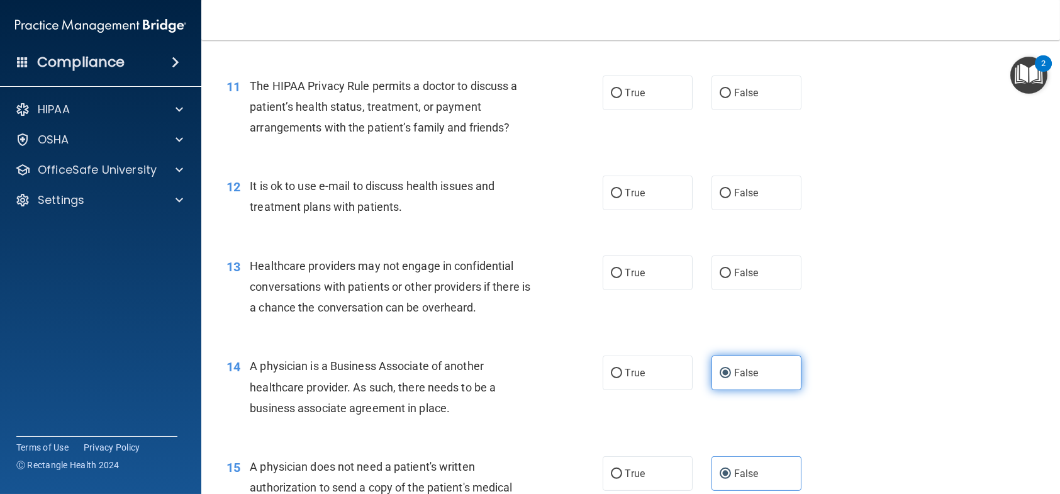
scroll to position [1069, 0]
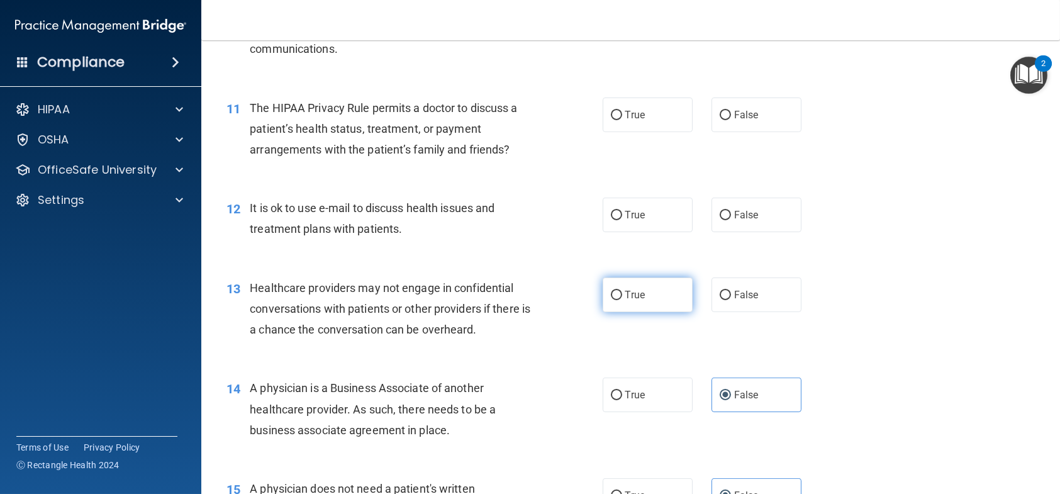
click at [652, 306] on label "True" at bounding box center [648, 294] width 90 height 35
click at [622, 300] on input "True" at bounding box center [616, 295] width 11 height 9
radio input "true"
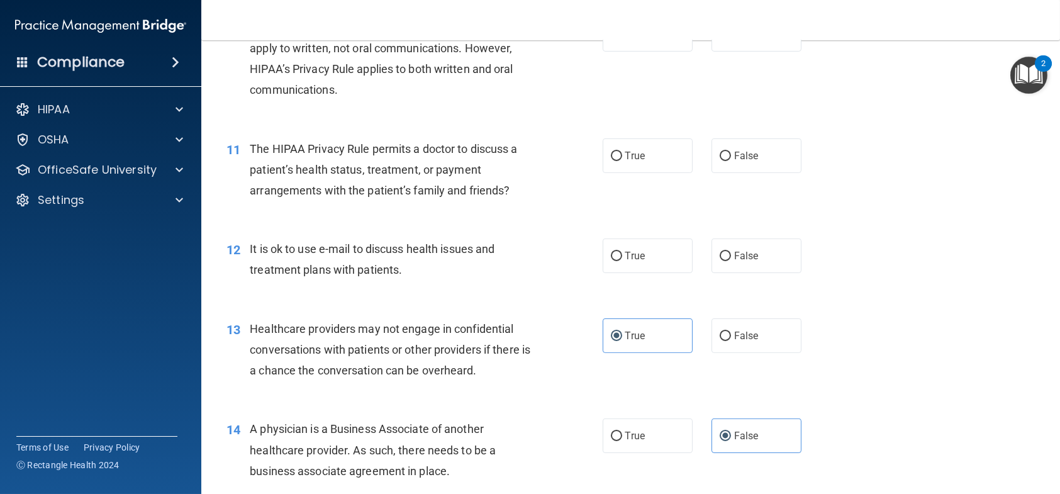
scroll to position [1007, 0]
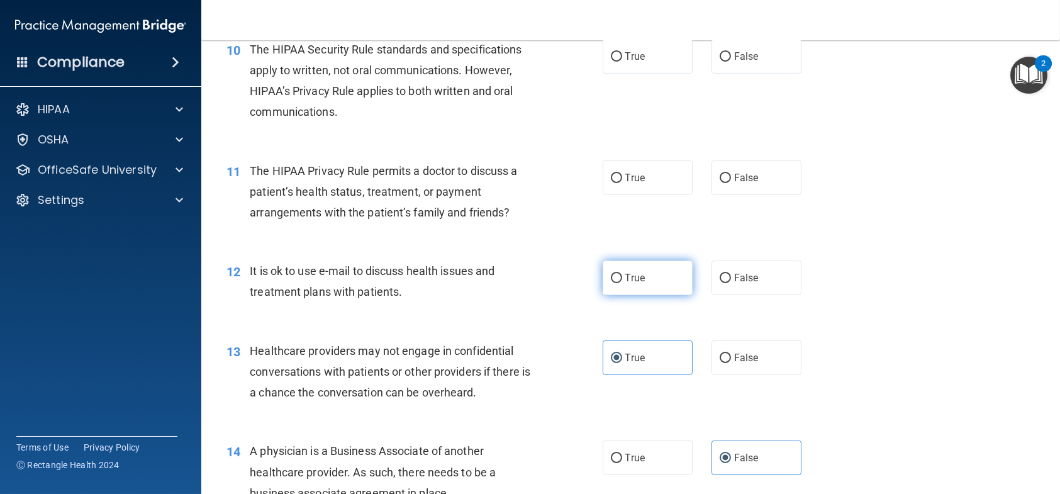
click at [639, 282] on span "True" at bounding box center [635, 278] width 20 height 12
click at [622, 282] on input "True" at bounding box center [616, 278] width 11 height 9
radio input "true"
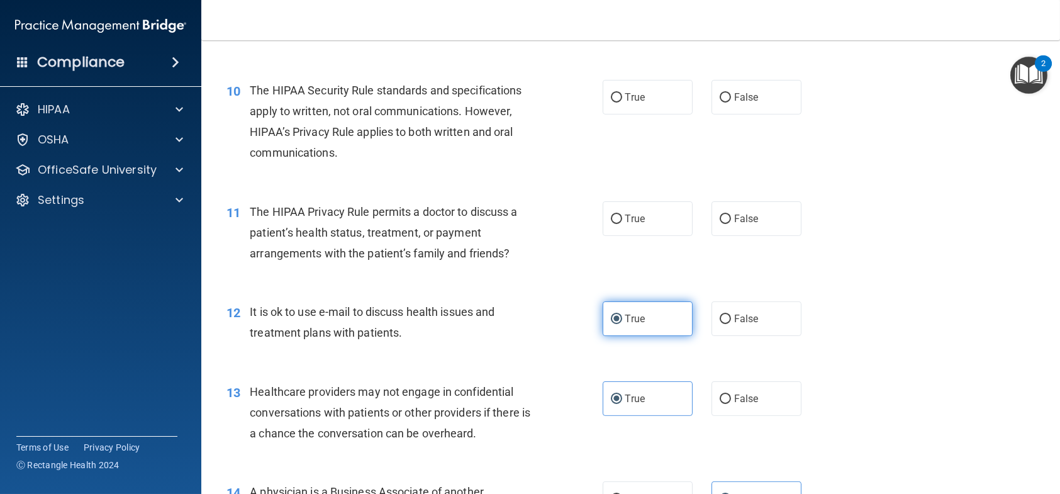
scroll to position [944, 0]
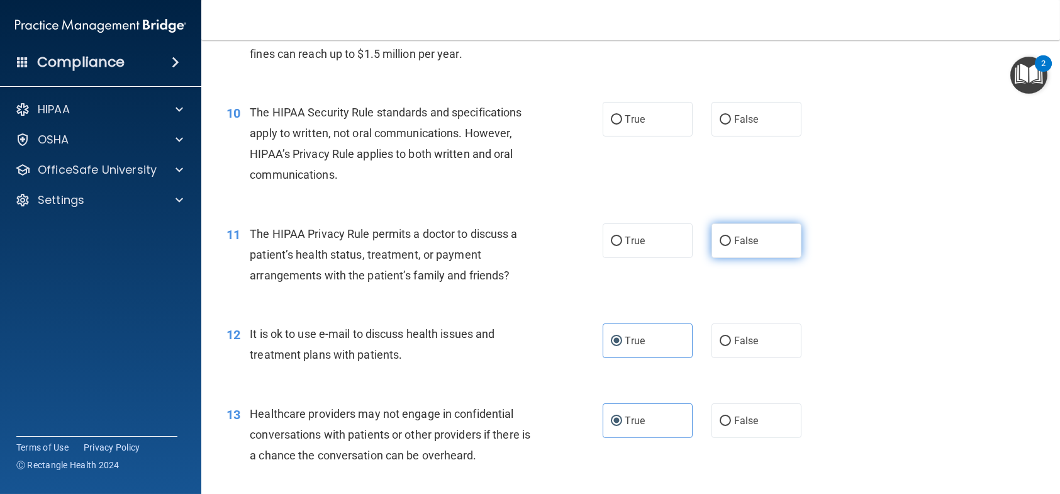
click at [734, 235] on span "False" at bounding box center [746, 241] width 25 height 12
click at [731, 237] on input "False" at bounding box center [725, 241] width 11 height 9
radio input "true"
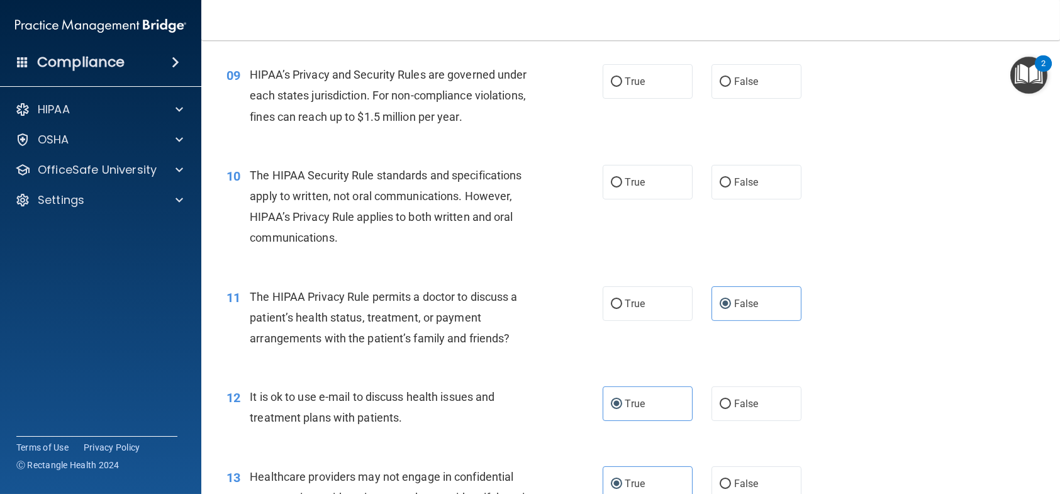
scroll to position [818, 0]
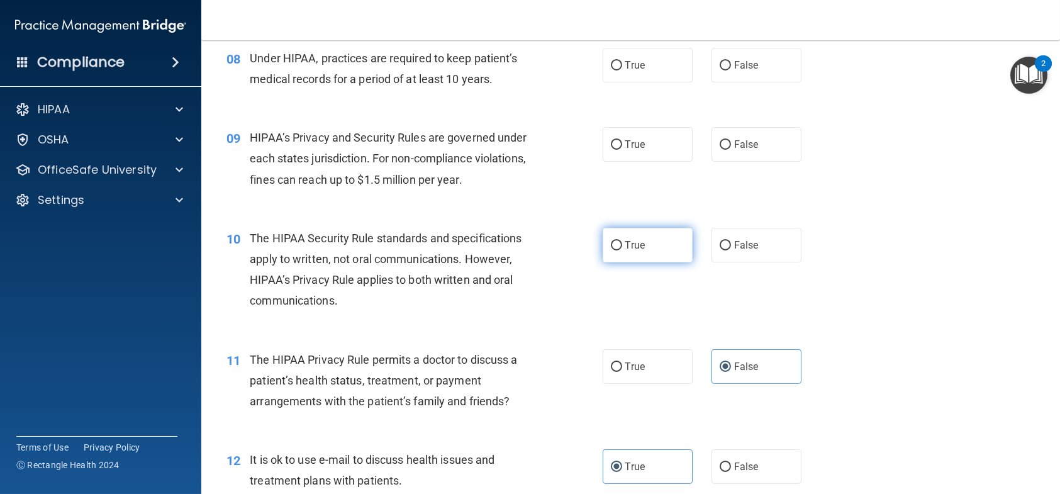
click at [644, 245] on label "True" at bounding box center [648, 245] width 90 height 35
click at [622, 245] on input "True" at bounding box center [616, 245] width 11 height 9
radio input "true"
click at [770, 249] on label "False" at bounding box center [757, 245] width 90 height 35
click at [731, 249] on input "False" at bounding box center [725, 245] width 11 height 9
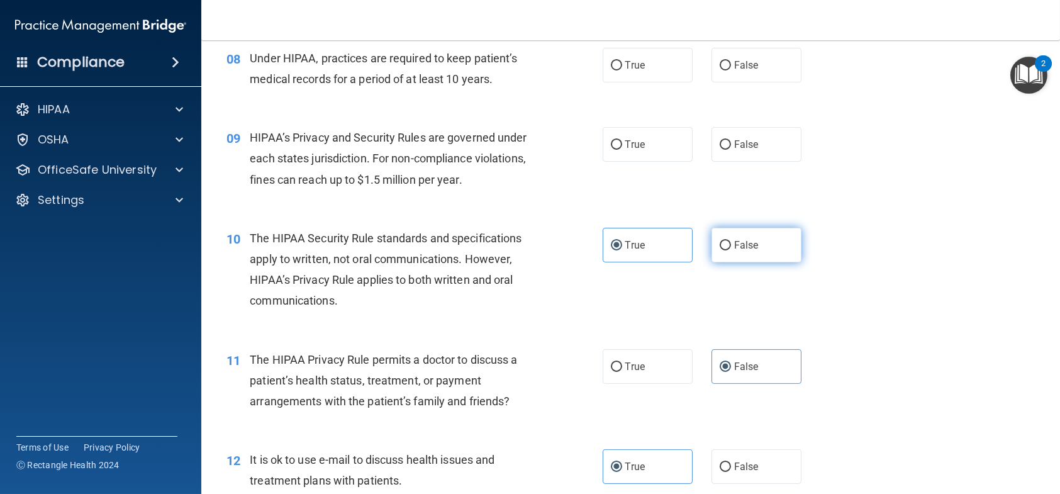
radio input "true"
click at [669, 245] on label "True" at bounding box center [648, 245] width 90 height 35
click at [622, 245] on input "True" at bounding box center [616, 245] width 11 height 9
radio input "true"
radio input "false"
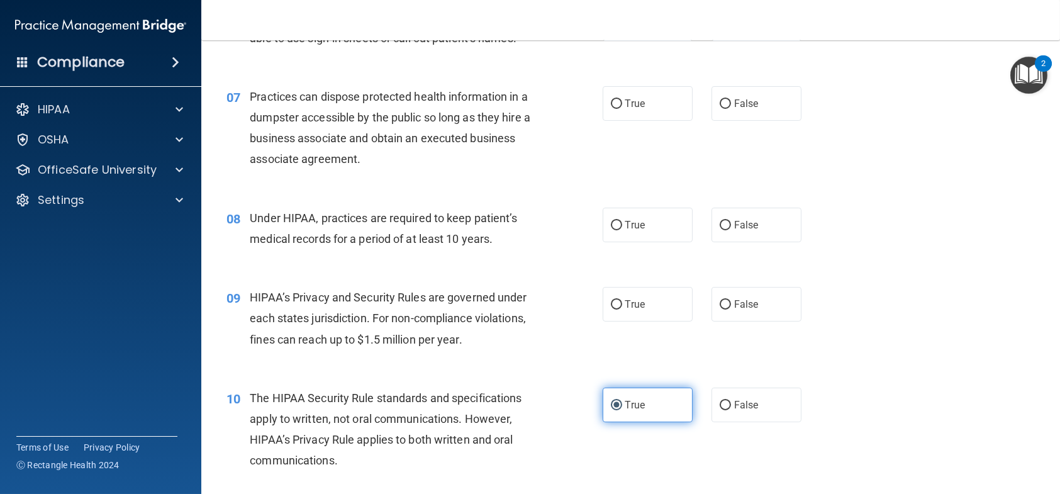
scroll to position [629, 0]
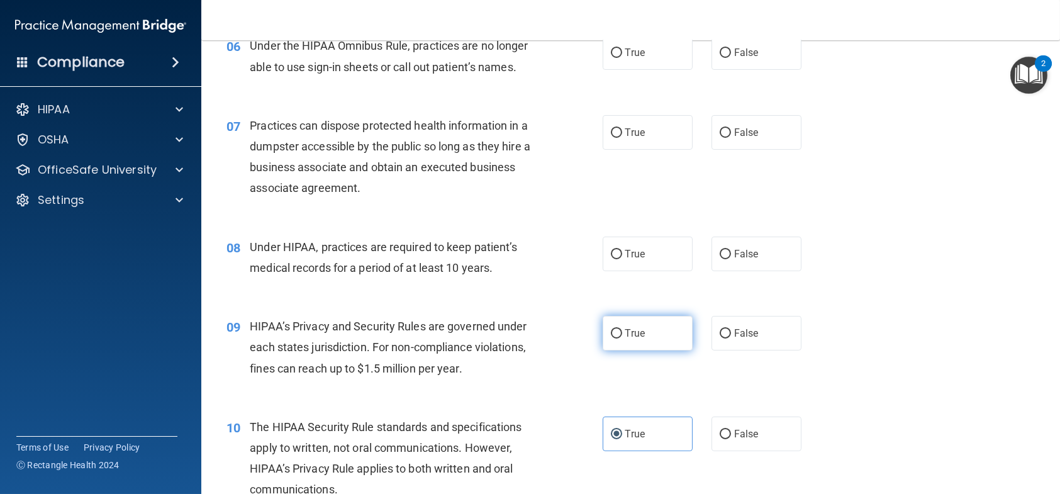
click at [634, 333] on span "True" at bounding box center [635, 333] width 20 height 12
click at [622, 333] on input "True" at bounding box center [616, 333] width 11 height 9
radio input "true"
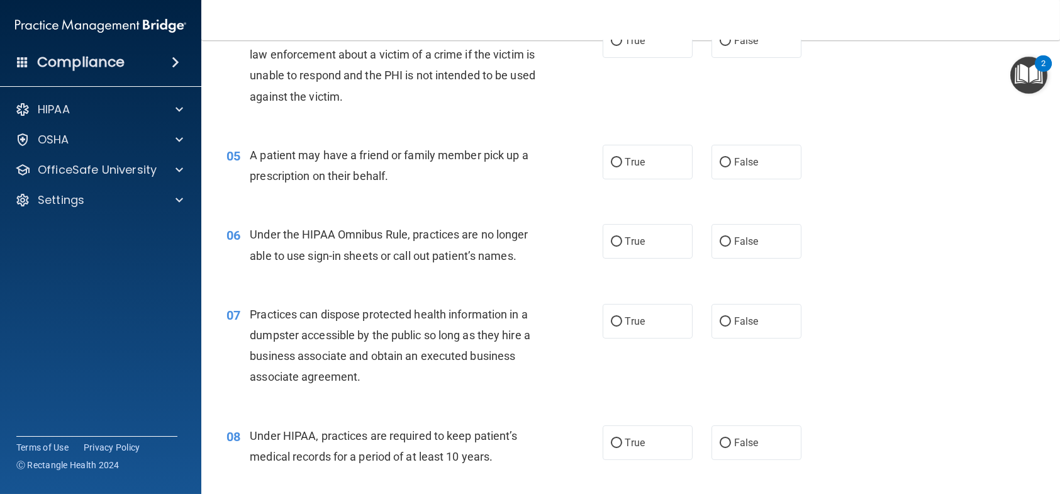
scroll to position [503, 0]
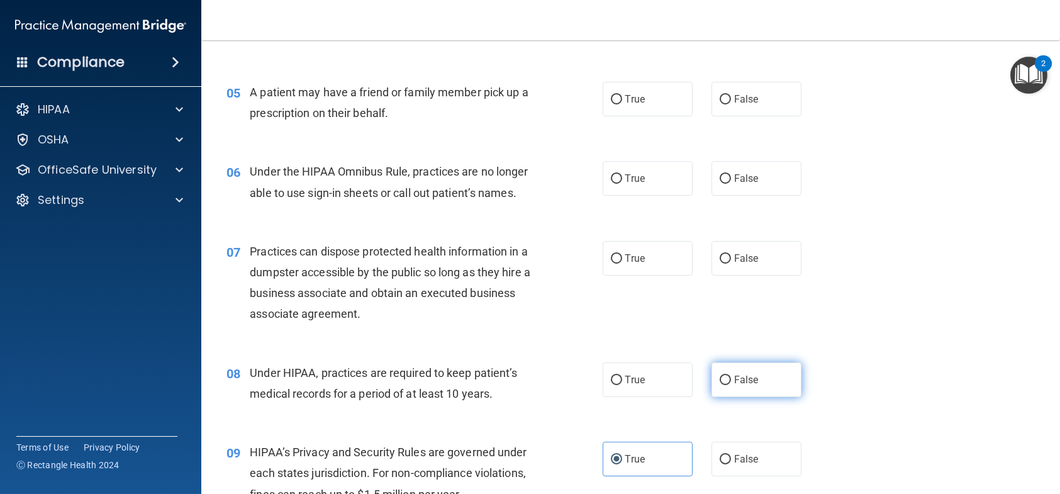
click at [723, 382] on input "False" at bounding box center [725, 380] width 11 height 9
radio input "true"
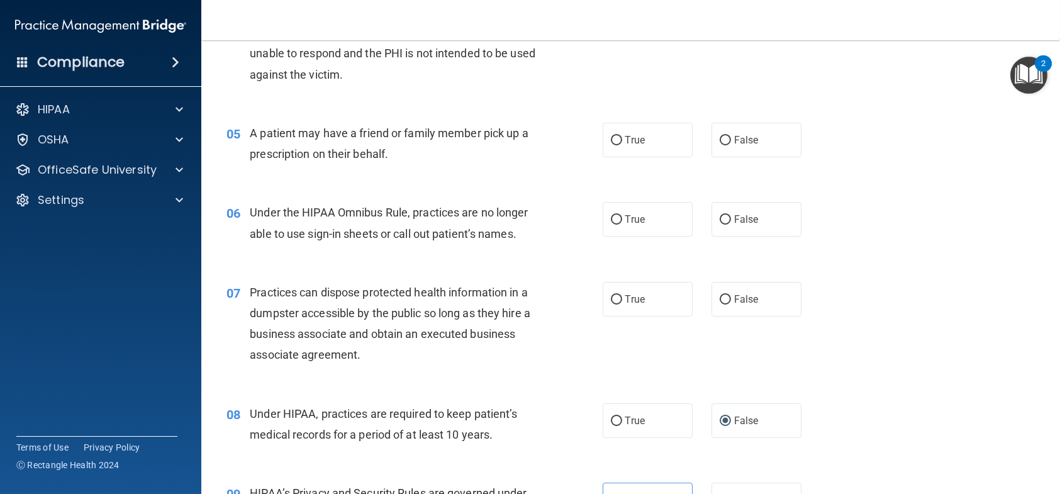
scroll to position [440, 0]
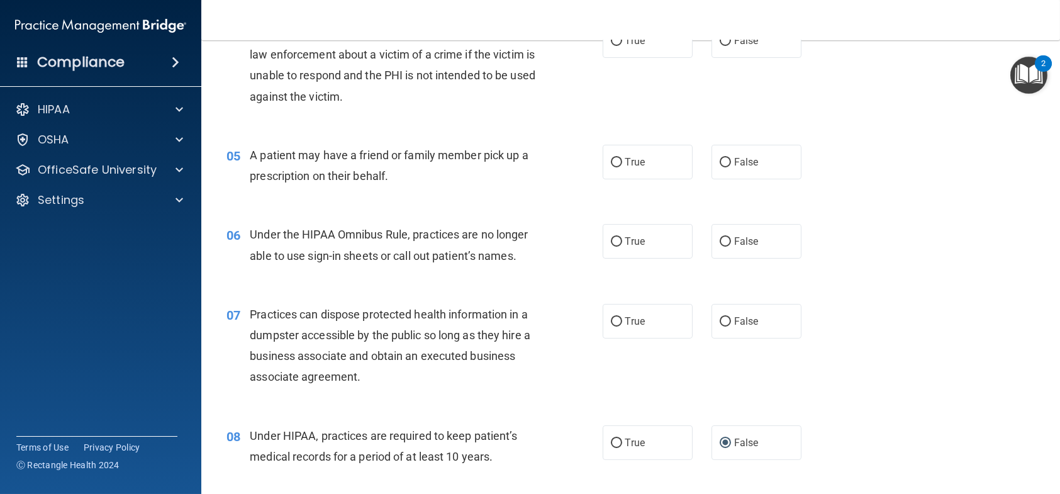
click at [691, 321] on div "True False" at bounding box center [711, 321] width 216 height 35
click at [720, 319] on input "False" at bounding box center [725, 321] width 11 height 9
radio input "true"
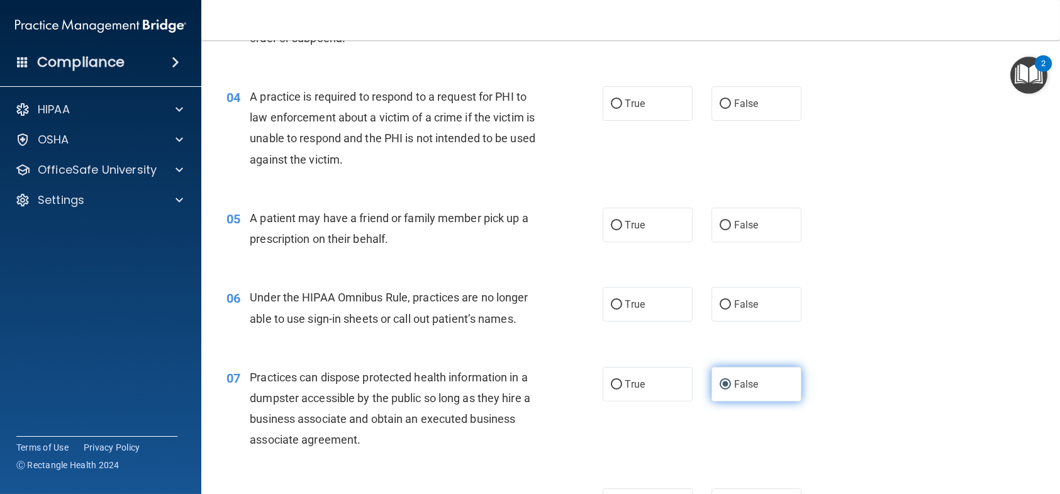
scroll to position [315, 0]
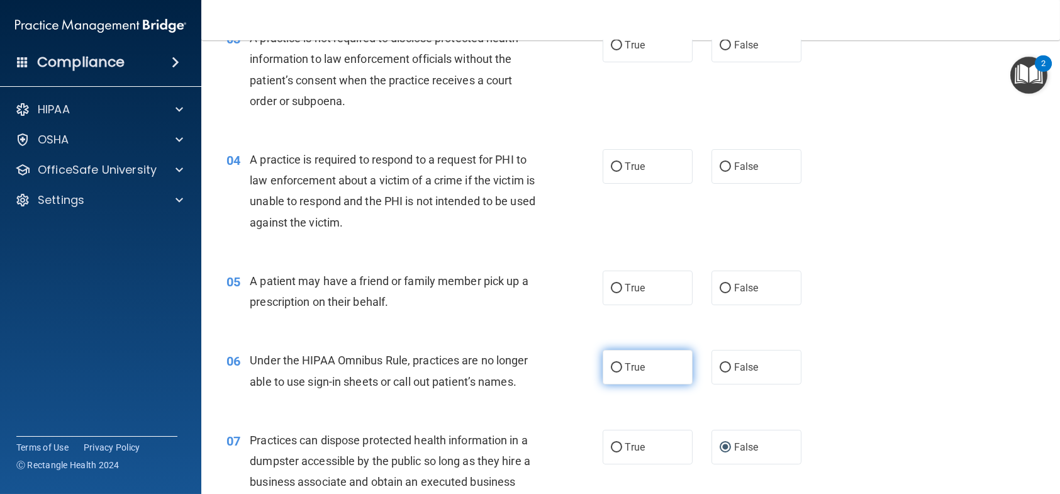
click at [636, 371] on span "True" at bounding box center [635, 367] width 20 height 12
click at [622, 371] on input "True" at bounding box center [616, 367] width 11 height 9
radio input "true"
click at [720, 363] on input "False" at bounding box center [725, 367] width 11 height 9
radio input "true"
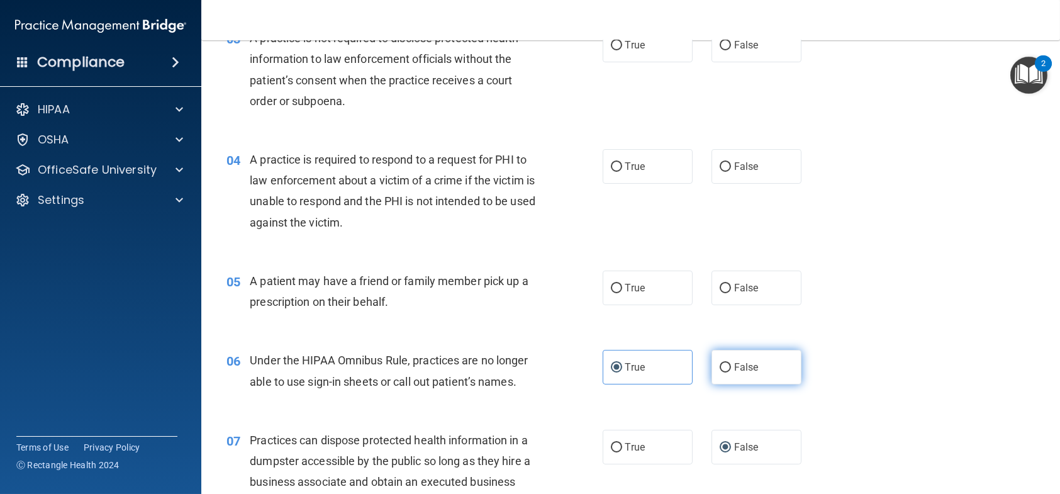
radio input "false"
click at [640, 296] on label "True" at bounding box center [648, 288] width 90 height 35
click at [622, 293] on input "True" at bounding box center [616, 288] width 11 height 9
radio input "true"
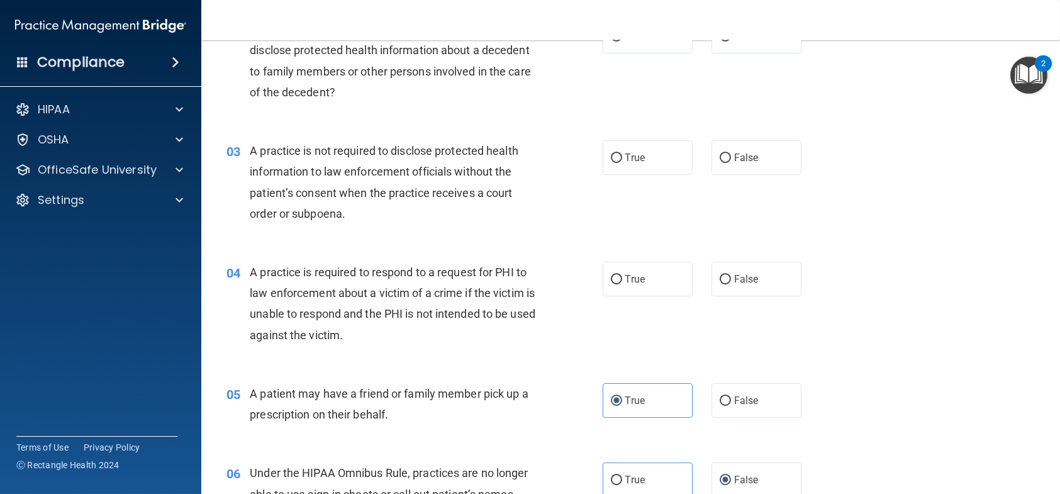
scroll to position [126, 0]
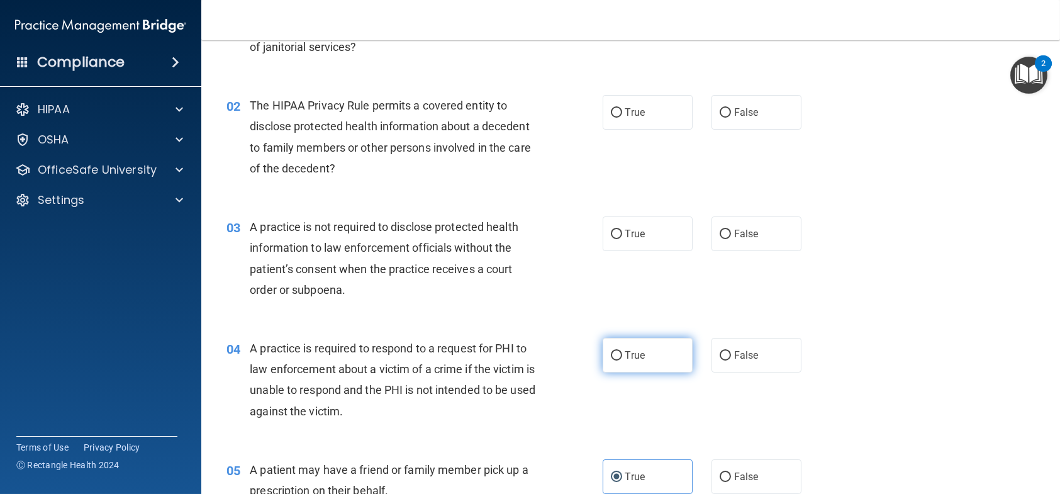
click at [625, 357] on span "True" at bounding box center [635, 355] width 20 height 12
click at [621, 357] on input "True" at bounding box center [616, 355] width 11 height 9
radio input "true"
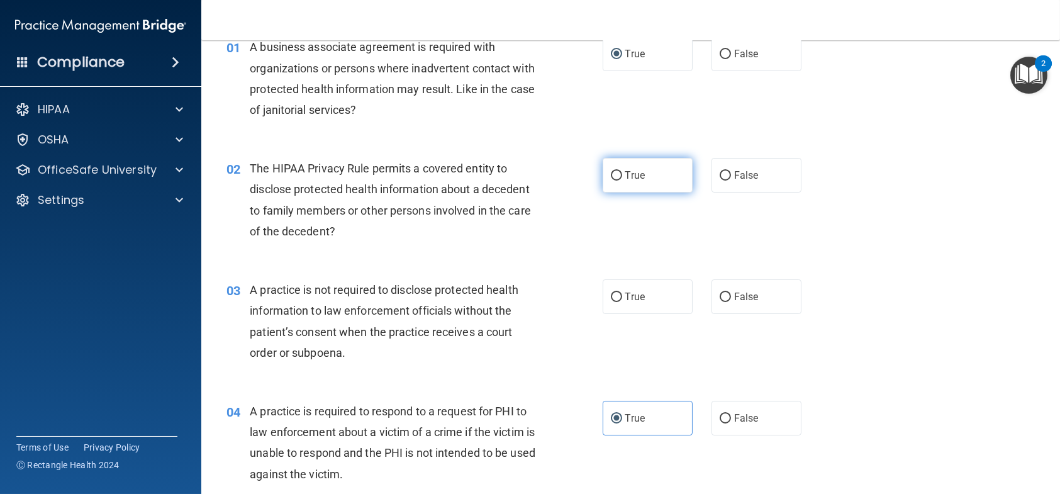
click at [615, 179] on input "True" at bounding box center [616, 175] width 11 height 9
radio input "true"
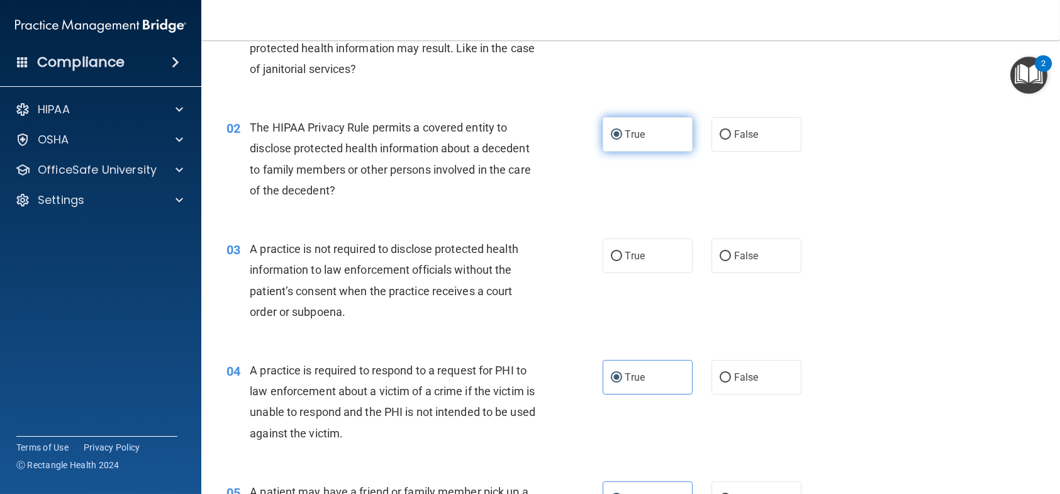
scroll to position [126, 0]
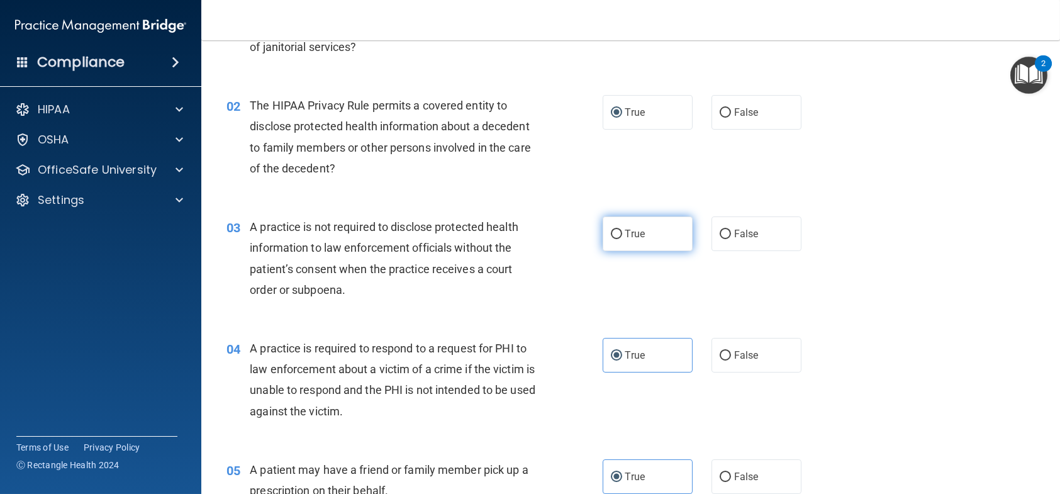
click at [603, 244] on label "True" at bounding box center [648, 233] width 90 height 35
click at [611, 239] on input "True" at bounding box center [616, 234] width 11 height 9
radio input "true"
click at [701, 236] on div "True False" at bounding box center [711, 233] width 216 height 35
click at [737, 229] on span "False" at bounding box center [746, 234] width 25 height 12
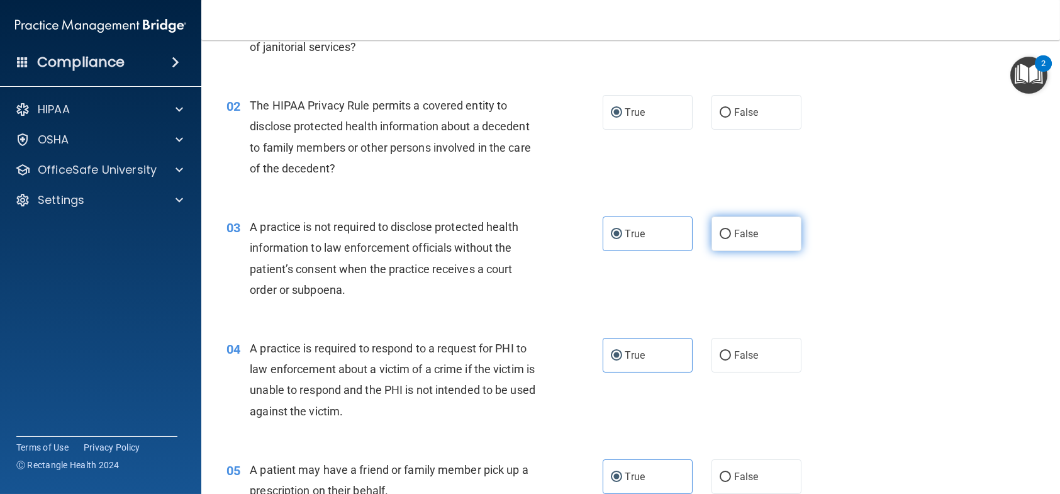
click at [731, 230] on input "False" at bounding box center [725, 234] width 11 height 9
radio input "true"
radio input "false"
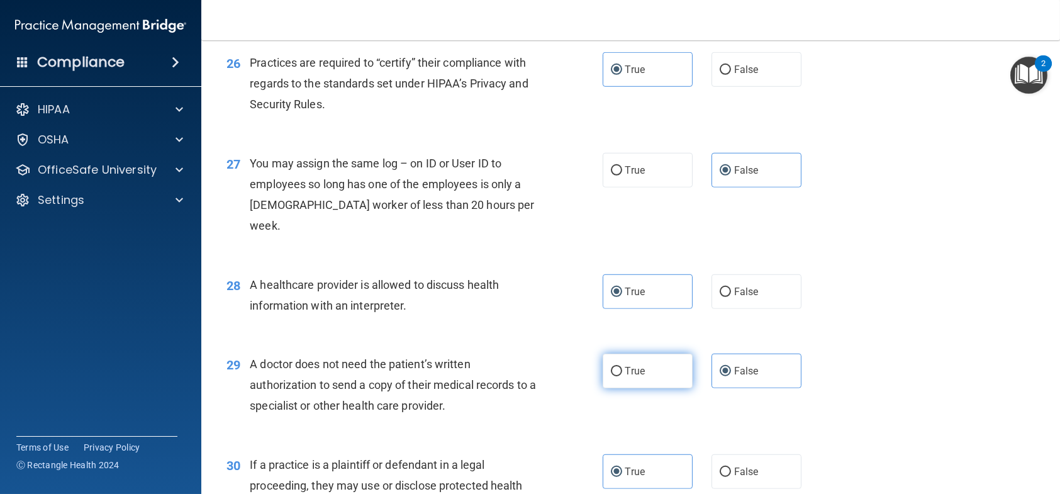
scroll to position [2705, 0]
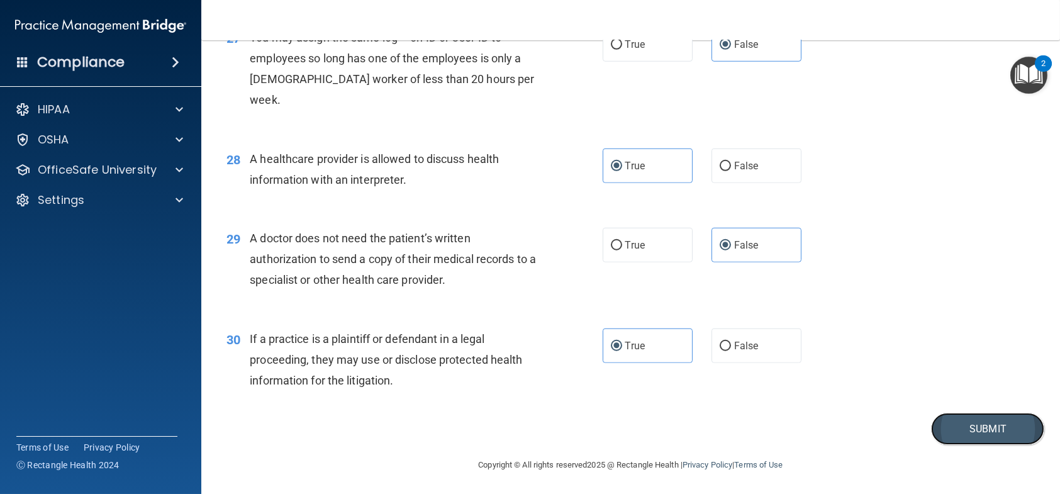
click at [952, 432] on button "Submit" at bounding box center [987, 429] width 113 height 32
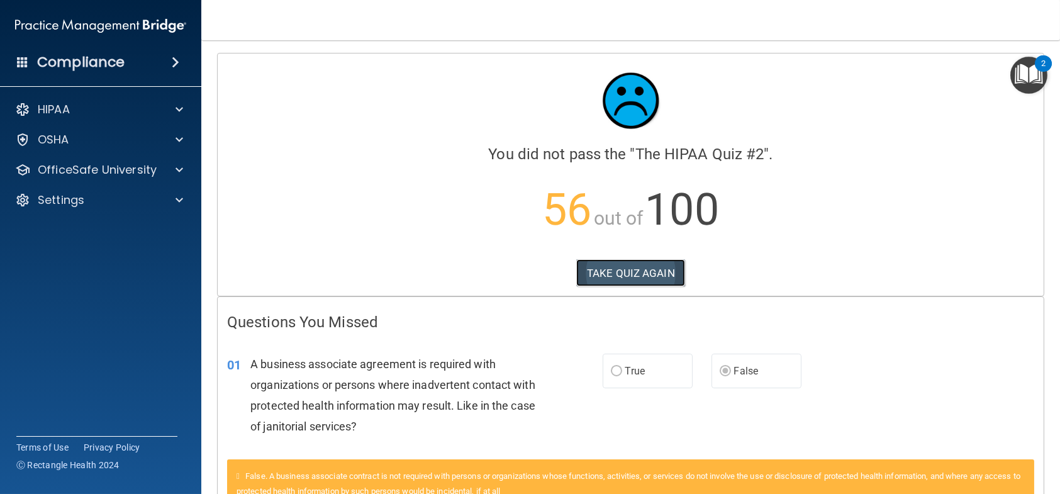
click at [579, 270] on button "TAKE QUIZ AGAIN" at bounding box center [630, 273] width 109 height 28
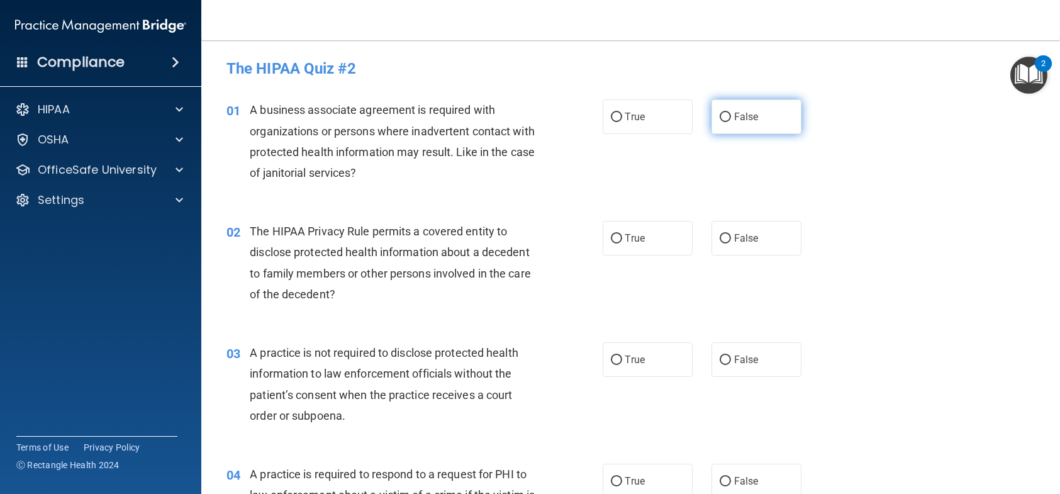
click at [734, 111] on span "False" at bounding box center [746, 117] width 25 height 12
click at [728, 113] on input "False" at bounding box center [725, 117] width 11 height 9
radio input "true"
click at [639, 248] on label "True" at bounding box center [648, 238] width 90 height 35
click at [622, 243] on input "True" at bounding box center [616, 238] width 11 height 9
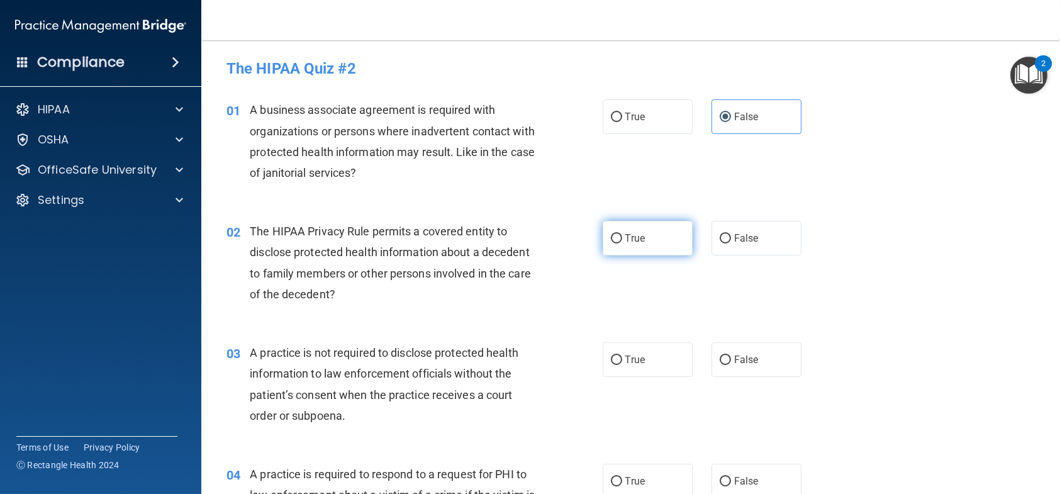
radio input "true"
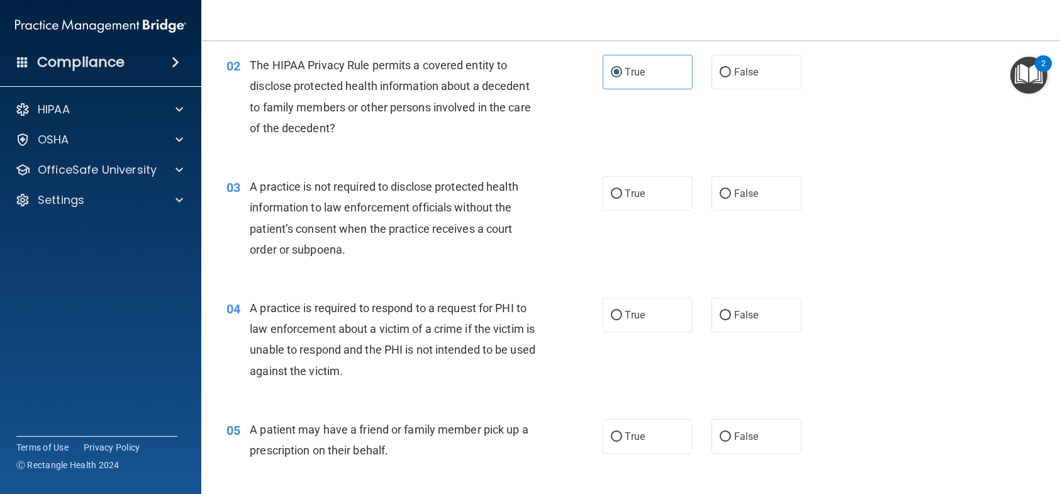
scroll to position [189, 0]
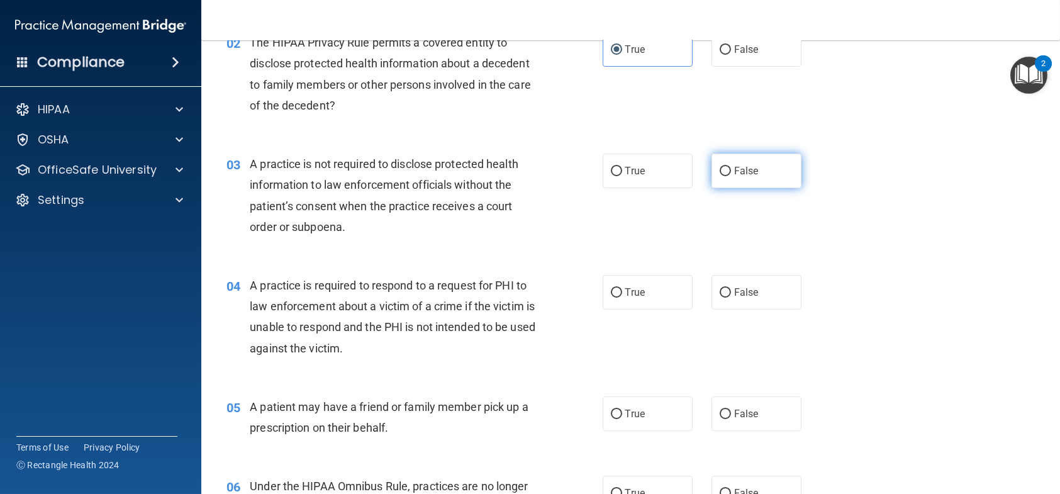
click at [742, 170] on span "False" at bounding box center [746, 171] width 25 height 12
click at [731, 170] on input "False" at bounding box center [725, 171] width 11 height 9
radio input "true"
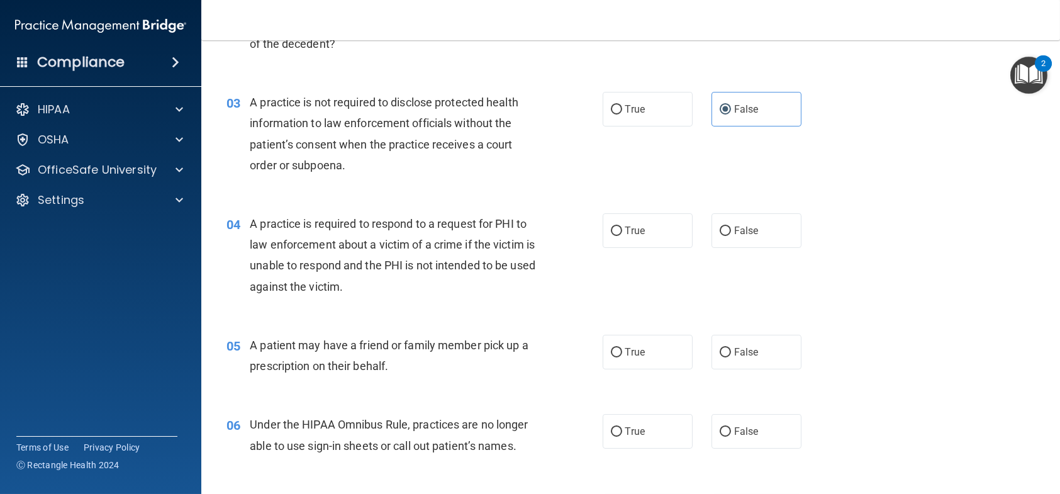
scroll to position [315, 0]
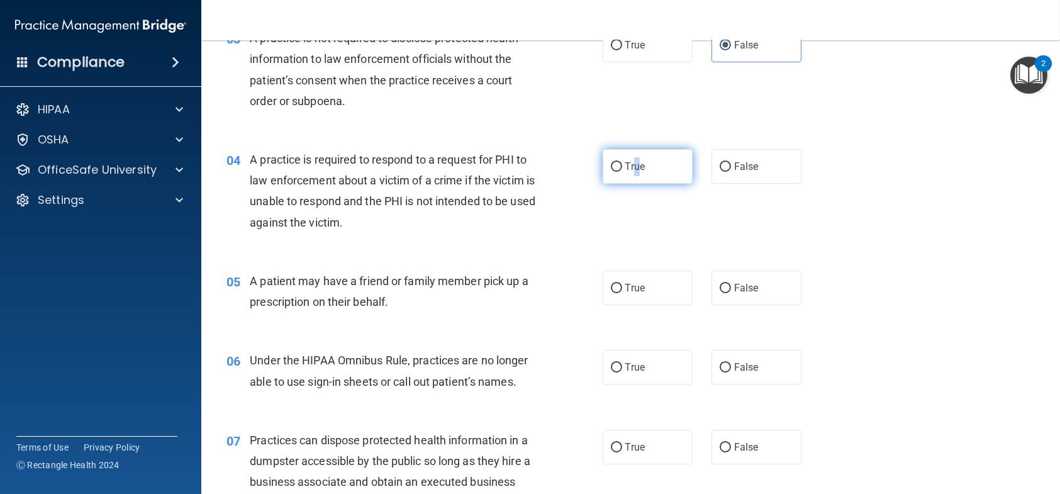
click at [632, 167] on span "True" at bounding box center [635, 166] width 20 height 12
click at [626, 166] on span "True" at bounding box center [635, 166] width 20 height 12
click at [622, 166] on input "True" at bounding box center [616, 166] width 11 height 9
radio input "true"
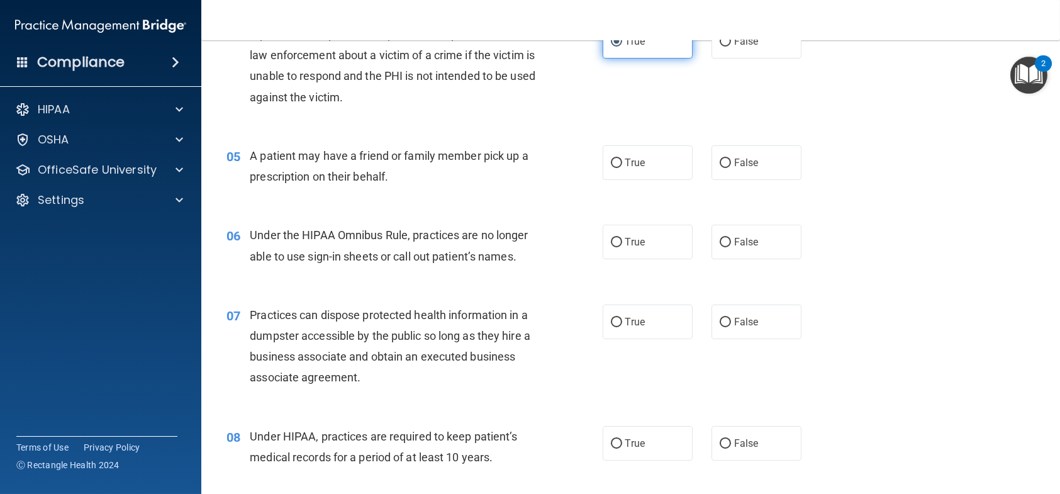
scroll to position [440, 0]
click at [688, 170] on div "True False" at bounding box center [711, 162] width 216 height 35
click at [675, 165] on label "True" at bounding box center [648, 162] width 90 height 35
click at [622, 165] on input "True" at bounding box center [616, 162] width 11 height 9
radio input "true"
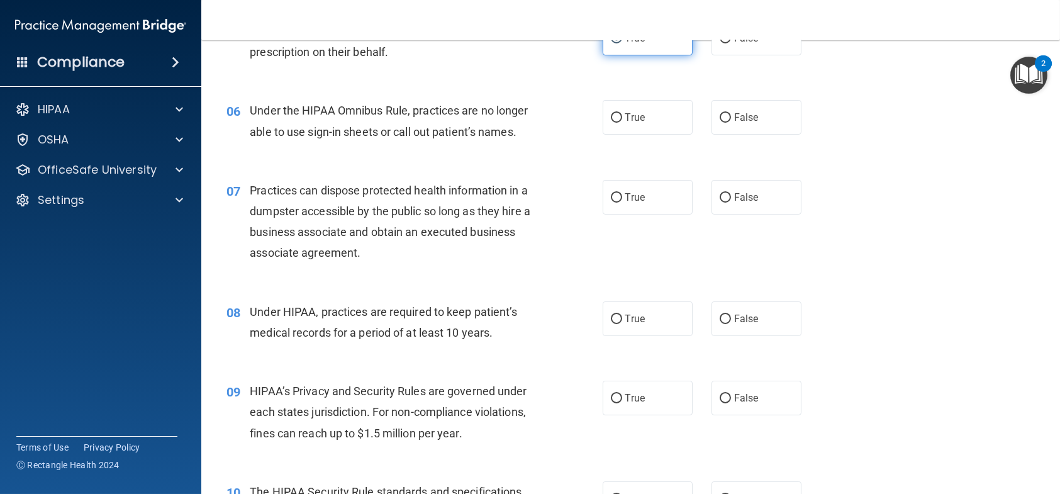
scroll to position [566, 0]
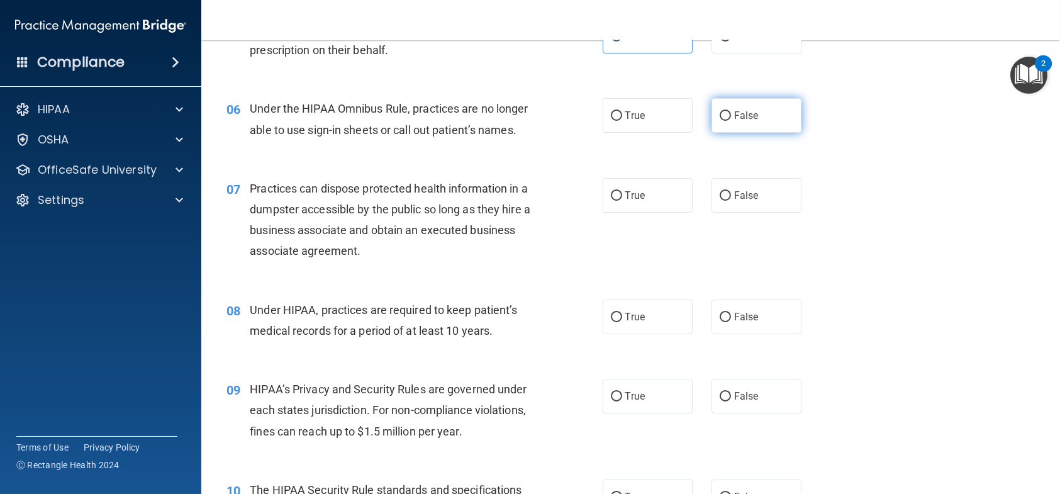
click at [723, 125] on label "False" at bounding box center [757, 115] width 90 height 35
click at [723, 121] on input "False" at bounding box center [725, 115] width 11 height 9
radio input "true"
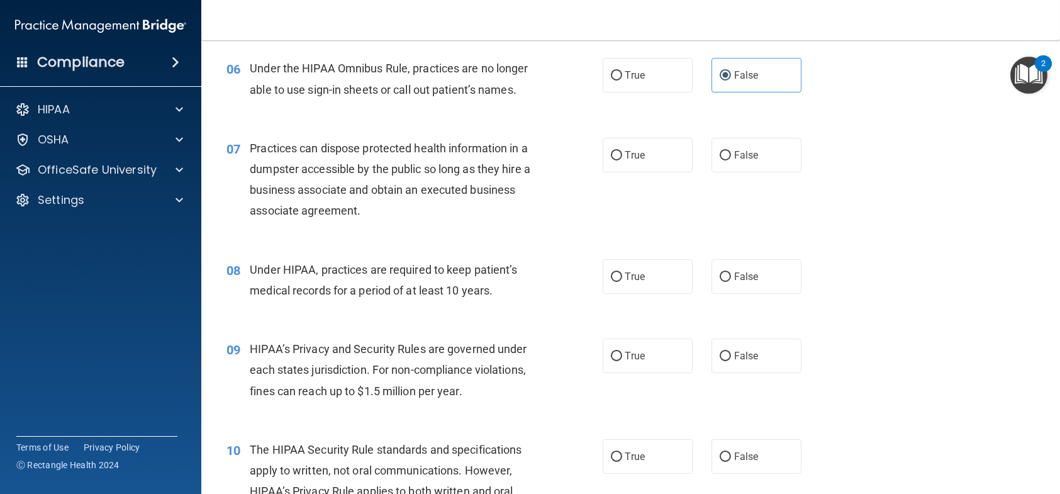
scroll to position [629, 0]
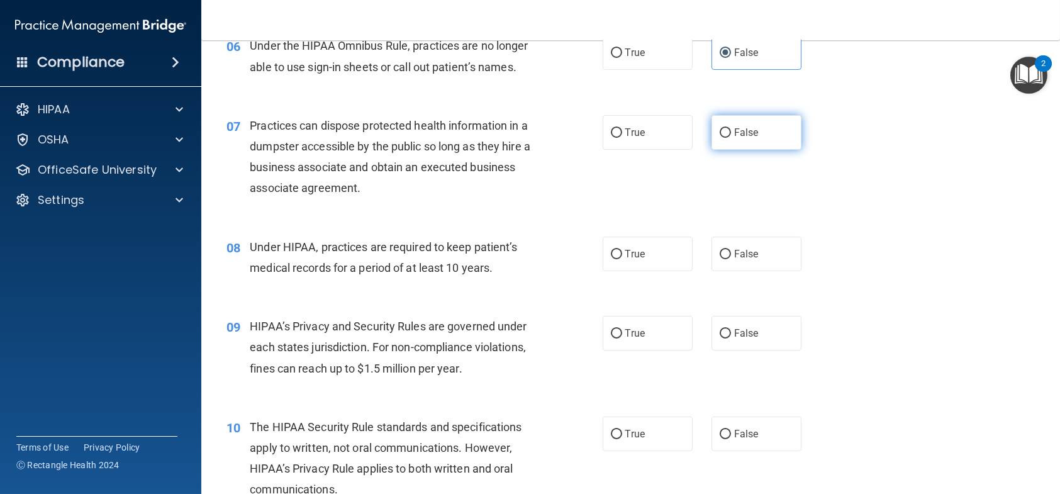
click at [753, 134] on label "False" at bounding box center [757, 132] width 90 height 35
click at [731, 134] on input "False" at bounding box center [725, 132] width 11 height 9
radio input "true"
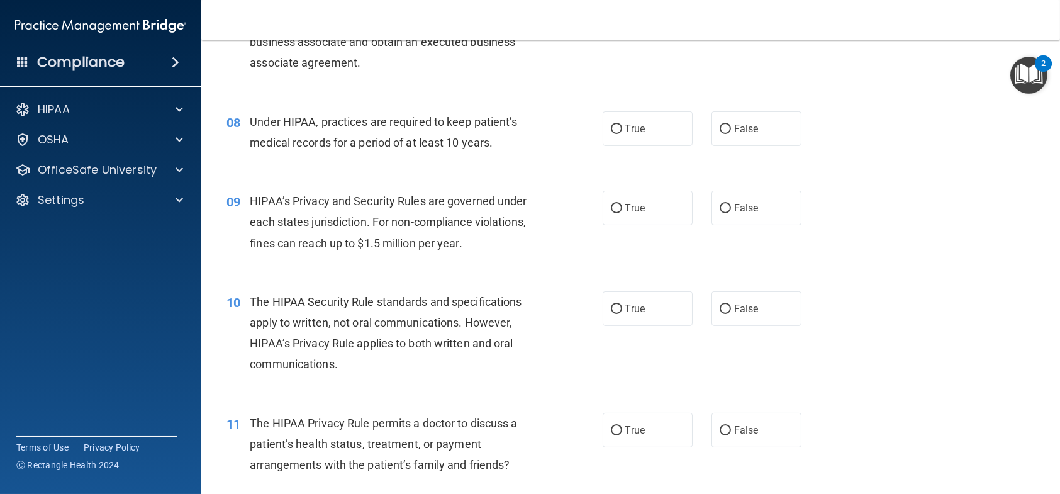
scroll to position [755, 0]
click at [758, 126] on label "False" at bounding box center [757, 128] width 90 height 35
click at [731, 126] on input "False" at bounding box center [725, 128] width 11 height 9
radio input "true"
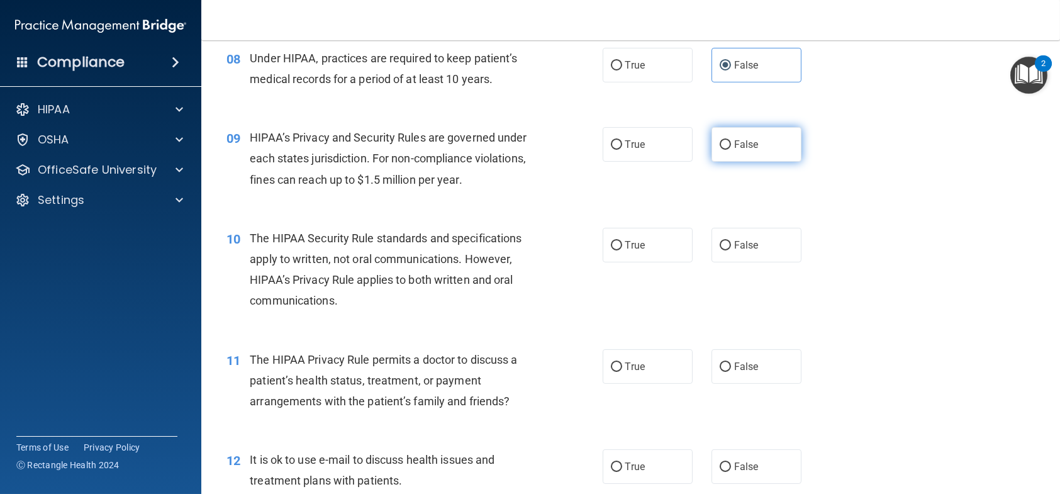
click at [735, 134] on label "False" at bounding box center [757, 144] width 90 height 35
click at [731, 140] on input "False" at bounding box center [725, 144] width 11 height 9
radio input "true"
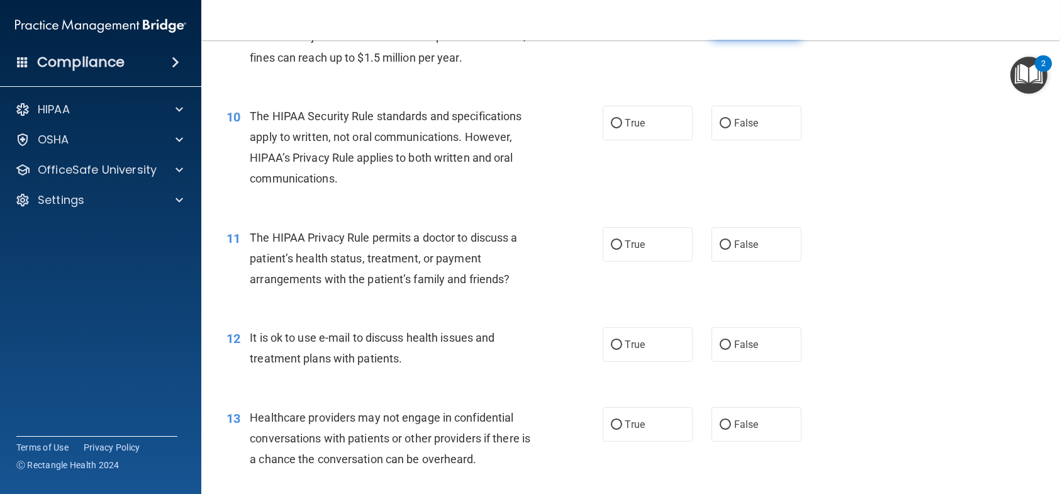
scroll to position [944, 0]
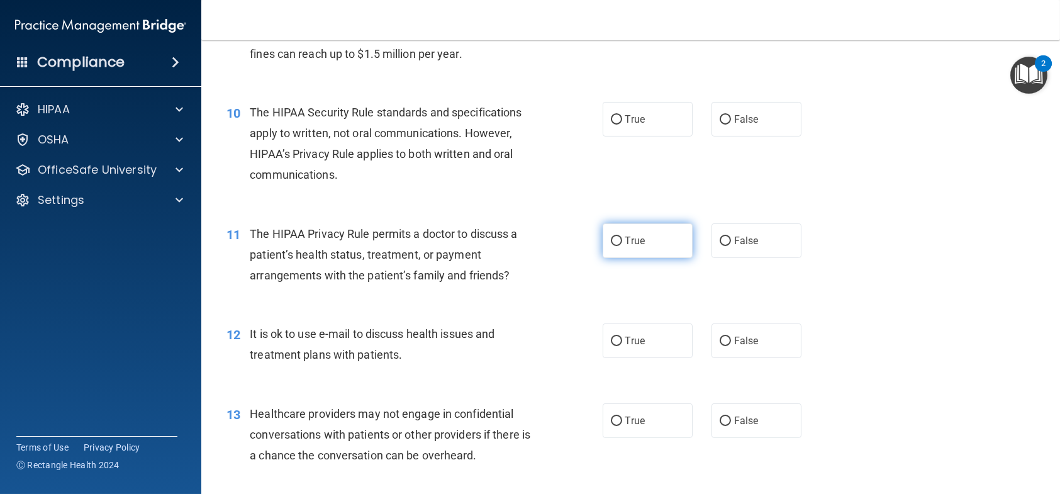
click at [645, 252] on label "True" at bounding box center [648, 240] width 90 height 35
click at [622, 246] on input "True" at bounding box center [616, 241] width 11 height 9
radio input "true"
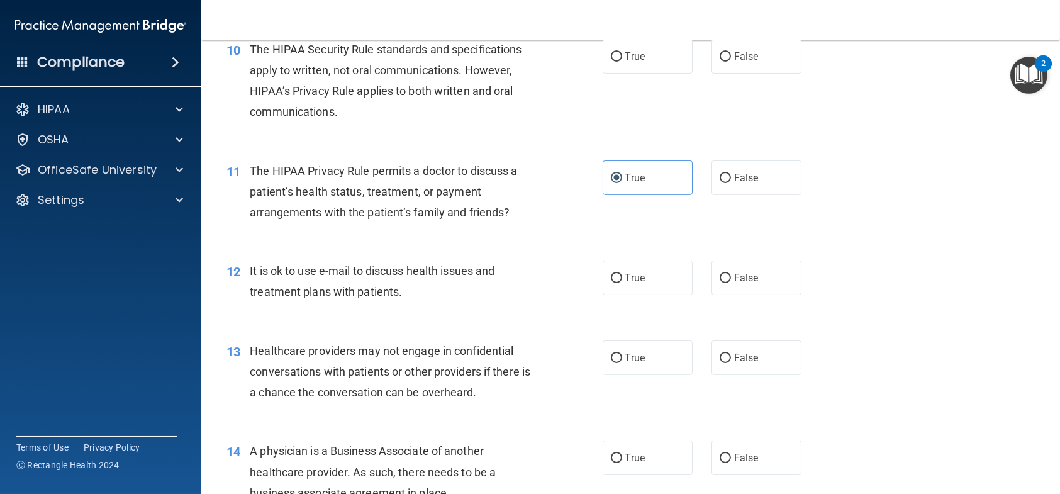
scroll to position [1069, 0]
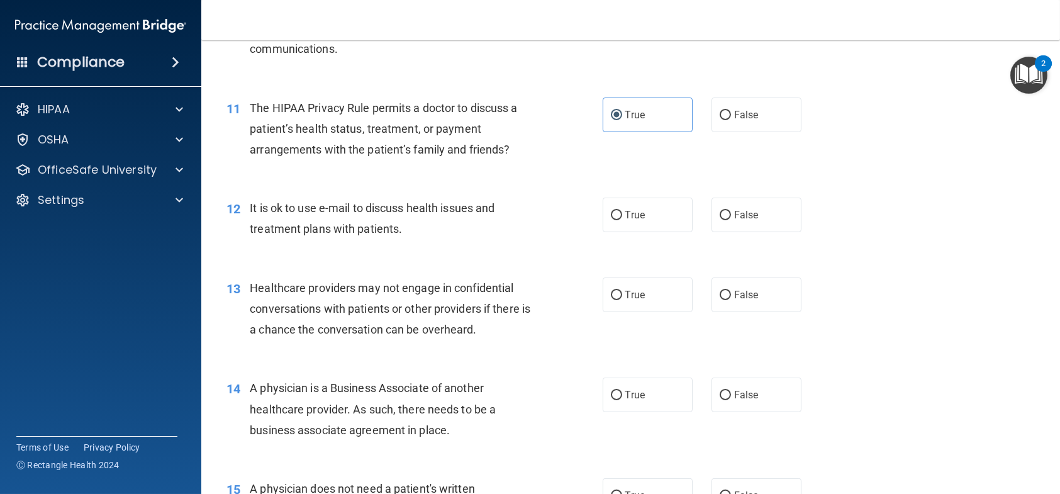
click at [415, 229] on div "It is ok to use e-mail to discuss health issues and treatment plans with patien…" at bounding box center [398, 219] width 296 height 42
click at [681, 214] on label "True" at bounding box center [648, 215] width 90 height 35
click at [622, 214] on input "True" at bounding box center [616, 215] width 11 height 9
radio input "true"
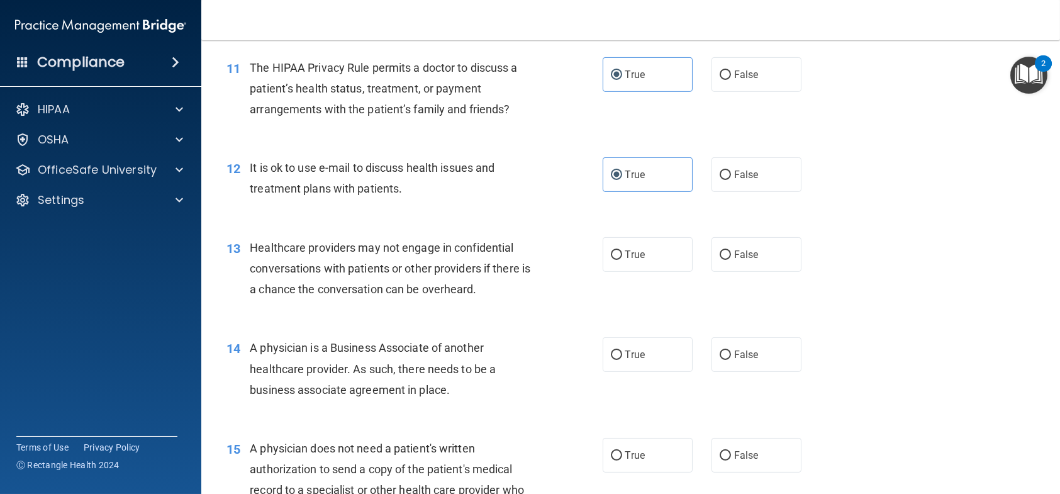
scroll to position [1132, 0]
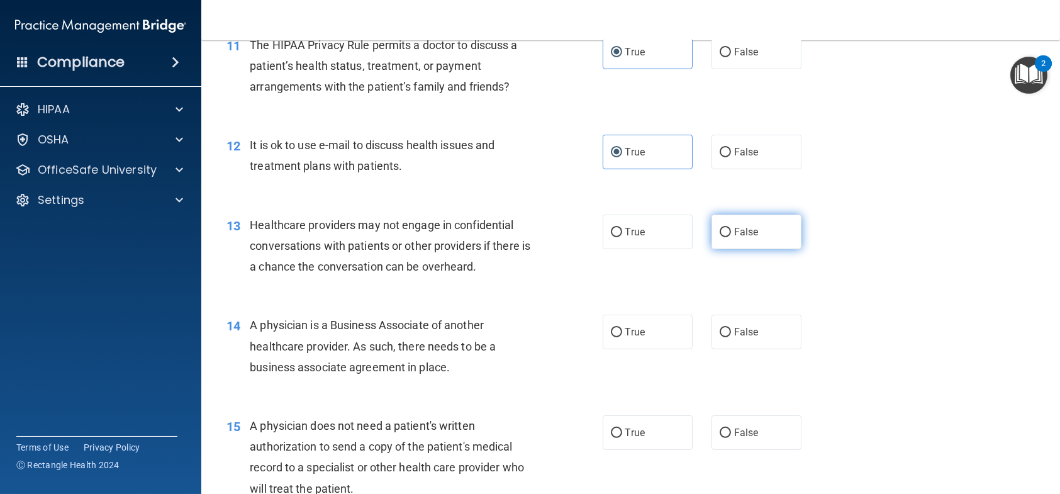
click at [712, 239] on label "False" at bounding box center [757, 232] width 90 height 35
click at [720, 237] on input "False" at bounding box center [725, 232] width 11 height 9
radio input "true"
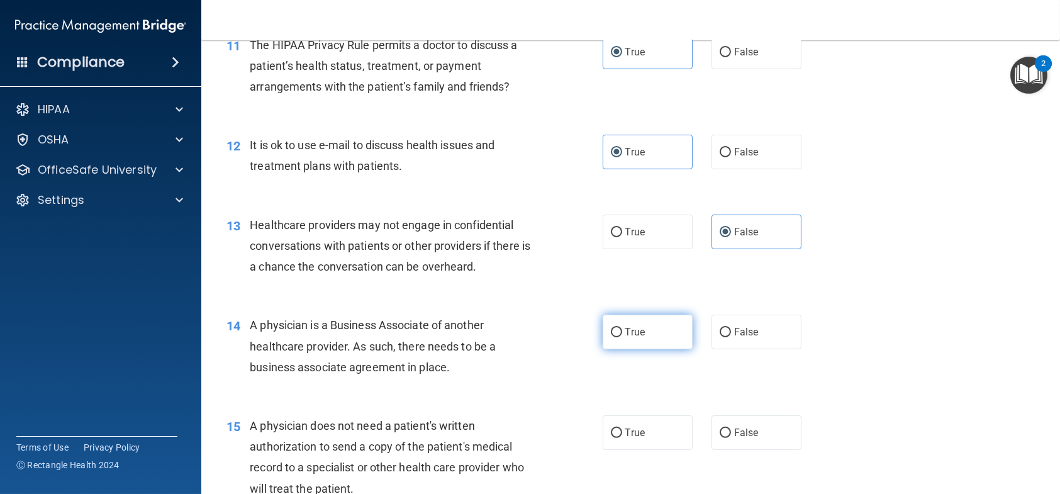
click at [637, 334] on span "True" at bounding box center [635, 332] width 20 height 12
click at [622, 334] on input "True" at bounding box center [616, 332] width 11 height 9
radio input "true"
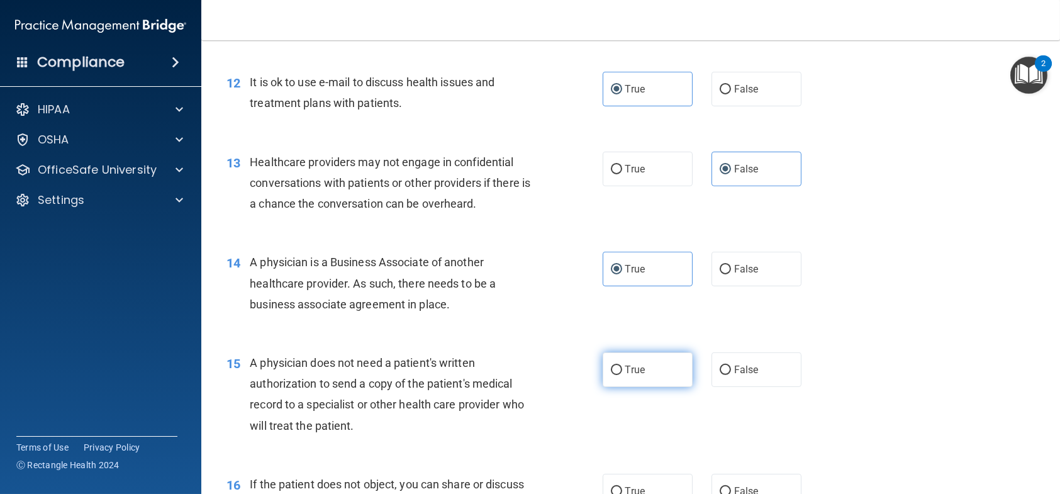
click at [639, 372] on span "True" at bounding box center [635, 370] width 20 height 12
click at [622, 372] on input "True" at bounding box center [616, 370] width 11 height 9
radio input "true"
click at [696, 273] on div "True False" at bounding box center [711, 269] width 216 height 35
click at [720, 268] on input "False" at bounding box center [725, 269] width 11 height 9
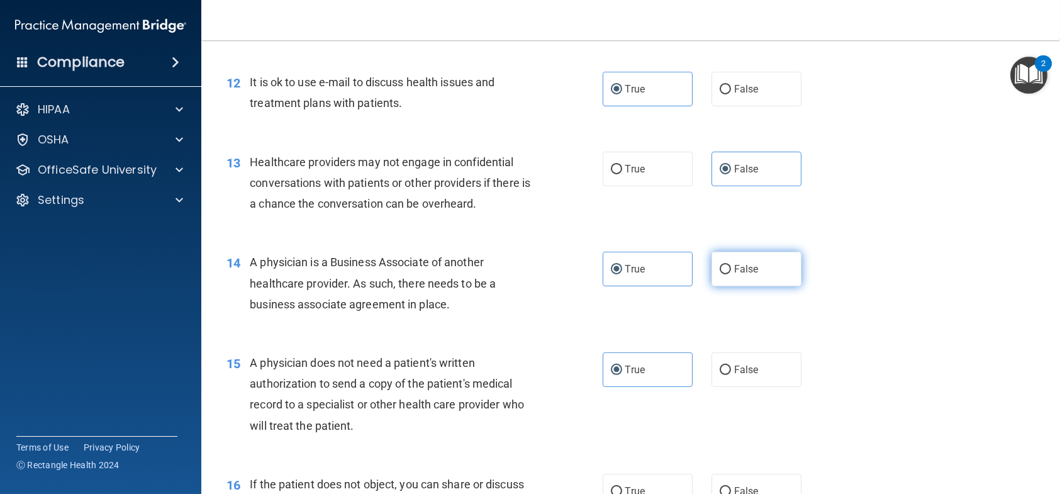
radio input "true"
radio input "false"
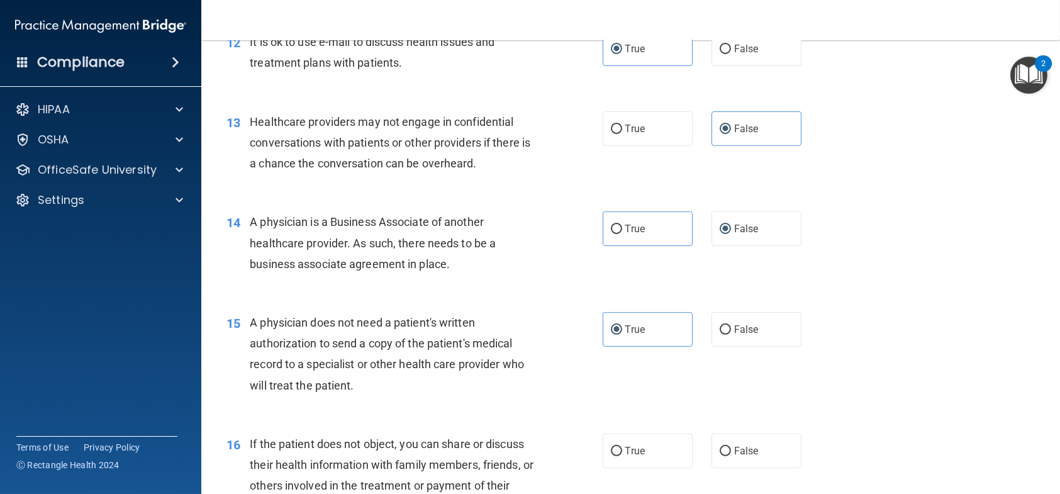
scroll to position [1258, 0]
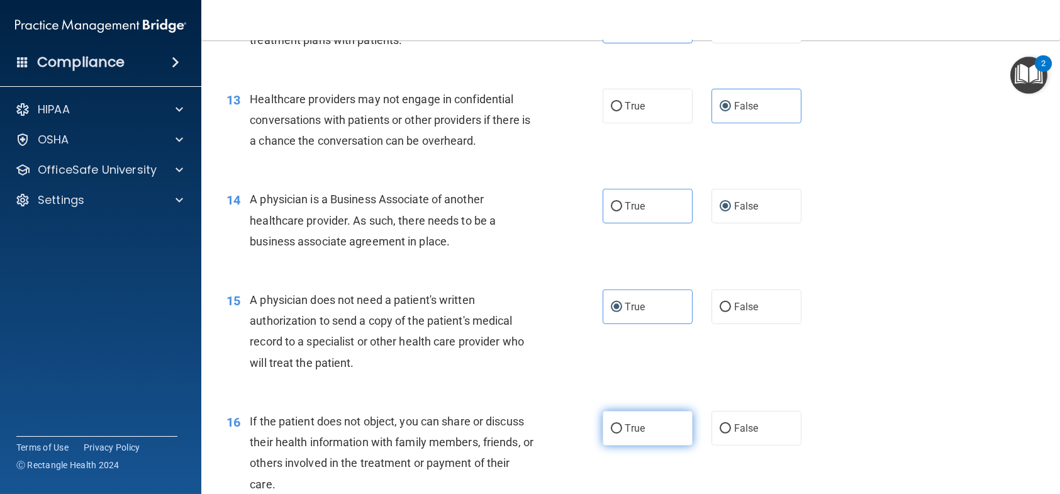
click at [639, 444] on label "True" at bounding box center [648, 428] width 90 height 35
click at [622, 433] on input "True" at bounding box center [616, 428] width 11 height 9
radio input "true"
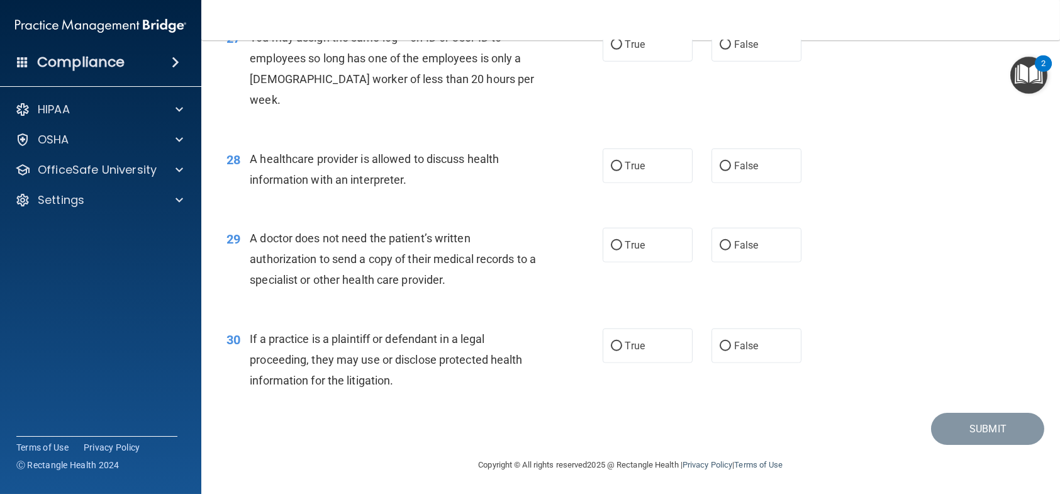
scroll to position [2705, 0]
click at [649, 256] on label "True" at bounding box center [648, 245] width 90 height 35
click at [622, 250] on input "True" at bounding box center [616, 245] width 11 height 9
radio input "true"
click at [656, 355] on label "True" at bounding box center [648, 345] width 90 height 35
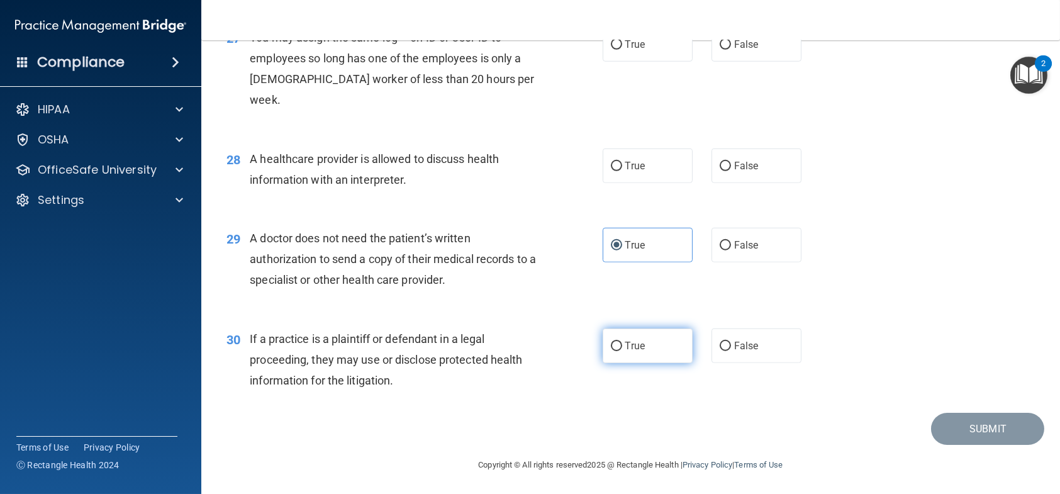
click at [622, 351] on input "True" at bounding box center [616, 346] width 11 height 9
radio input "true"
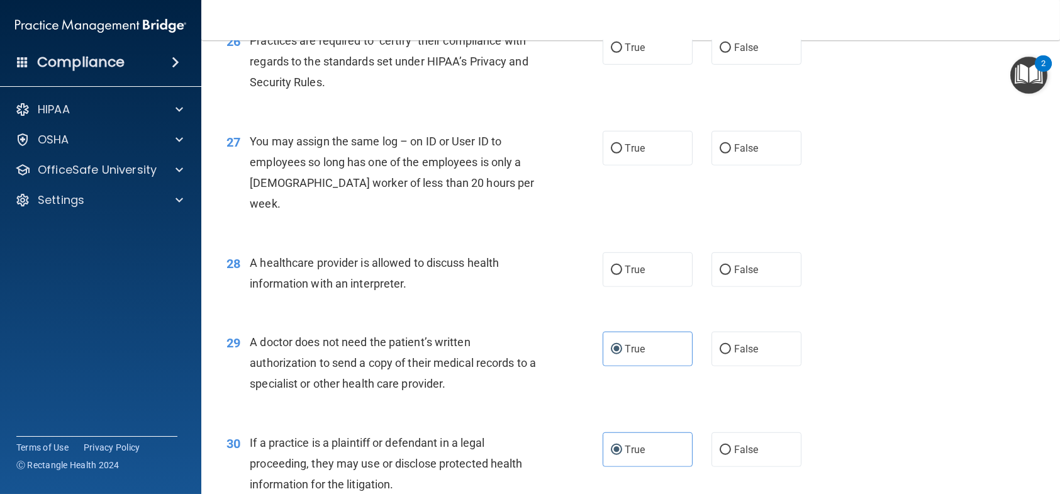
scroll to position [2579, 0]
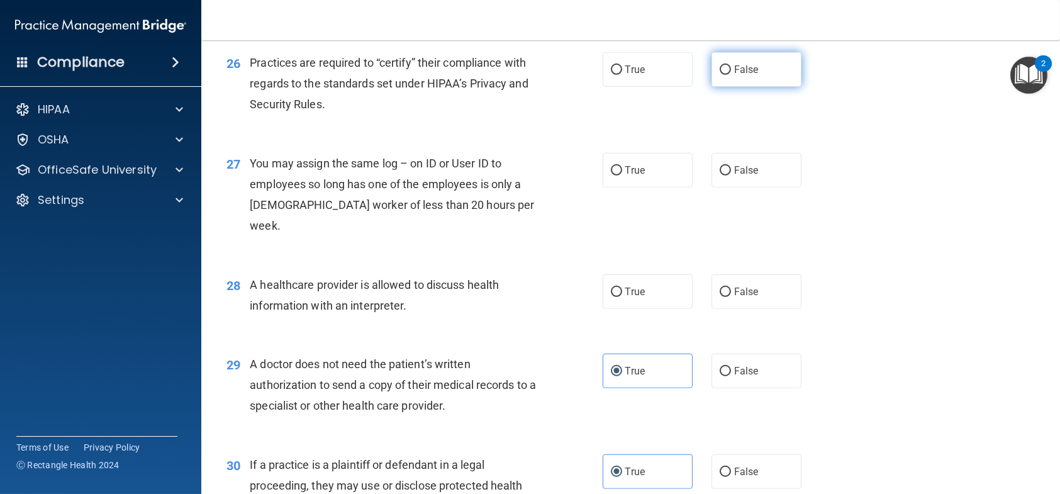
click at [734, 75] on span "False" at bounding box center [746, 70] width 25 height 12
click at [727, 75] on input "False" at bounding box center [725, 69] width 11 height 9
radio input "true"
click at [748, 176] on span "False" at bounding box center [746, 170] width 25 height 12
click at [731, 176] on input "False" at bounding box center [725, 170] width 11 height 9
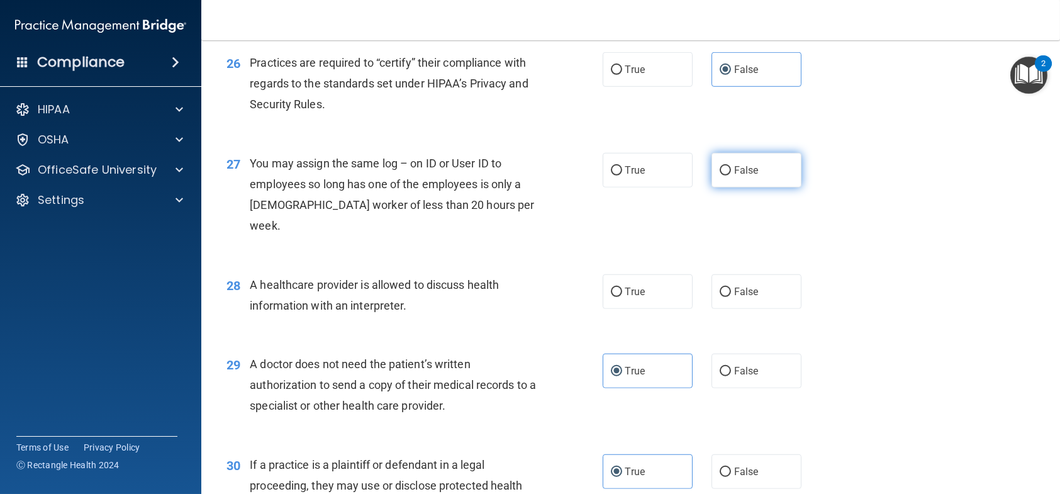
radio input "true"
click at [615, 298] on label "True" at bounding box center [648, 291] width 90 height 35
click at [615, 297] on input "True" at bounding box center [616, 292] width 11 height 9
radio input "true"
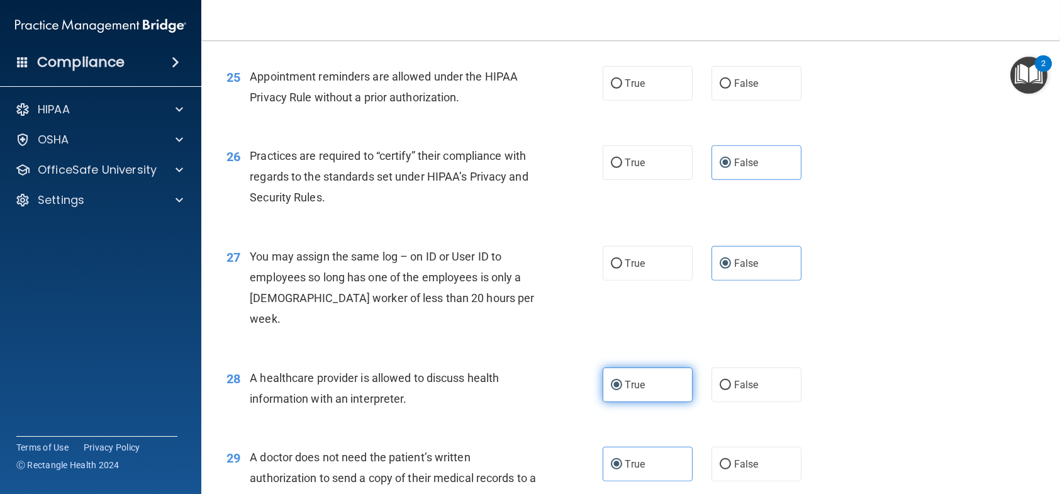
scroll to position [2454, 0]
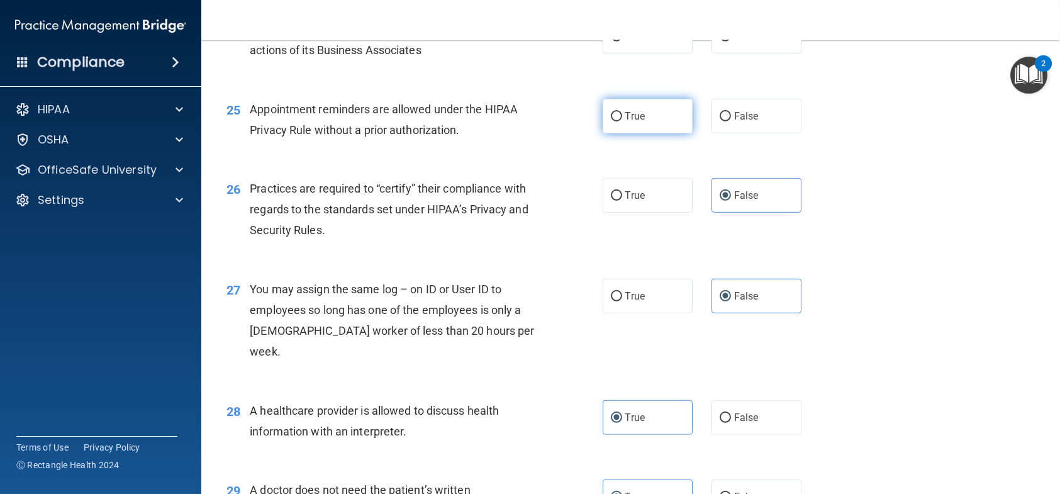
click at [611, 121] on input "True" at bounding box center [616, 116] width 11 height 9
radio input "true"
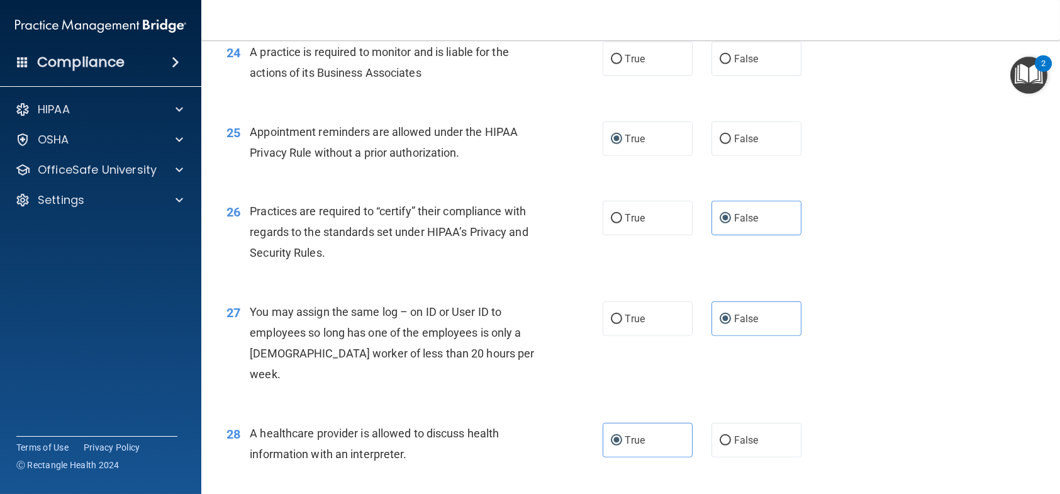
scroll to position [2391, 0]
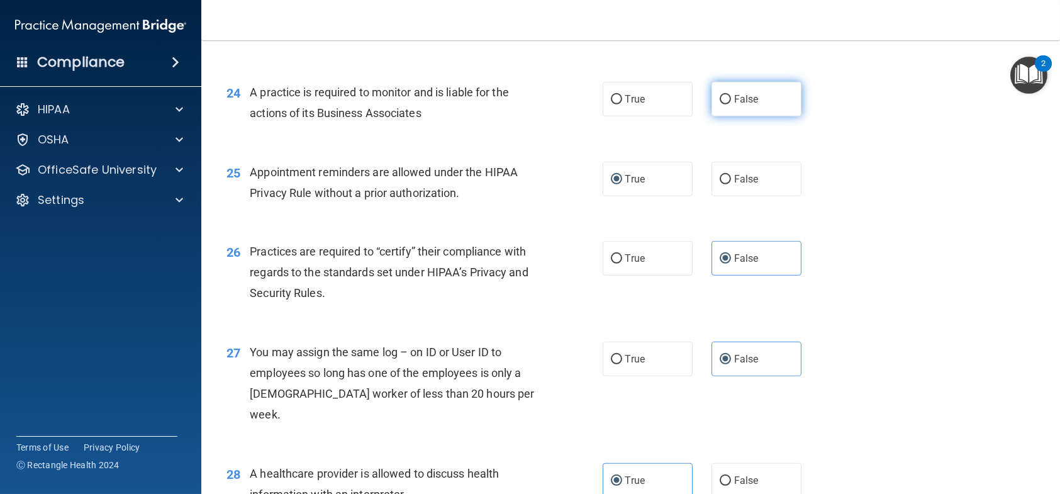
click at [714, 116] on label "False" at bounding box center [757, 99] width 90 height 35
click at [720, 104] on input "False" at bounding box center [725, 99] width 11 height 9
radio input "true"
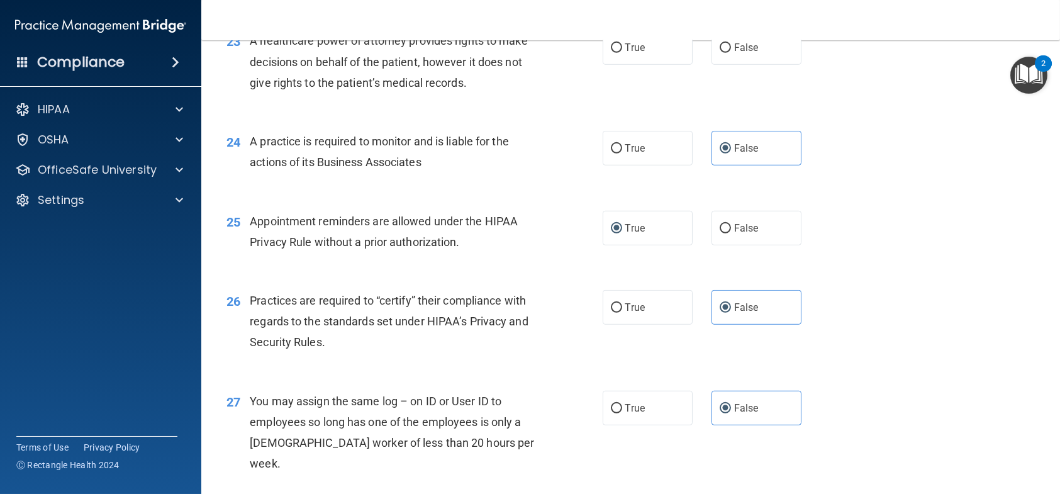
scroll to position [2265, 0]
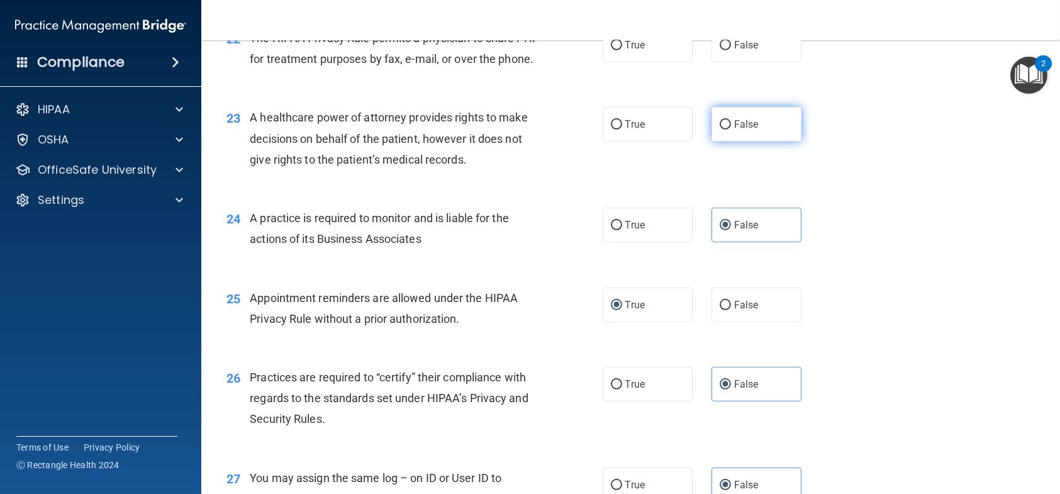
click at [767, 142] on label "False" at bounding box center [757, 124] width 90 height 35
click at [731, 130] on input "False" at bounding box center [725, 124] width 11 height 9
radio input "true"
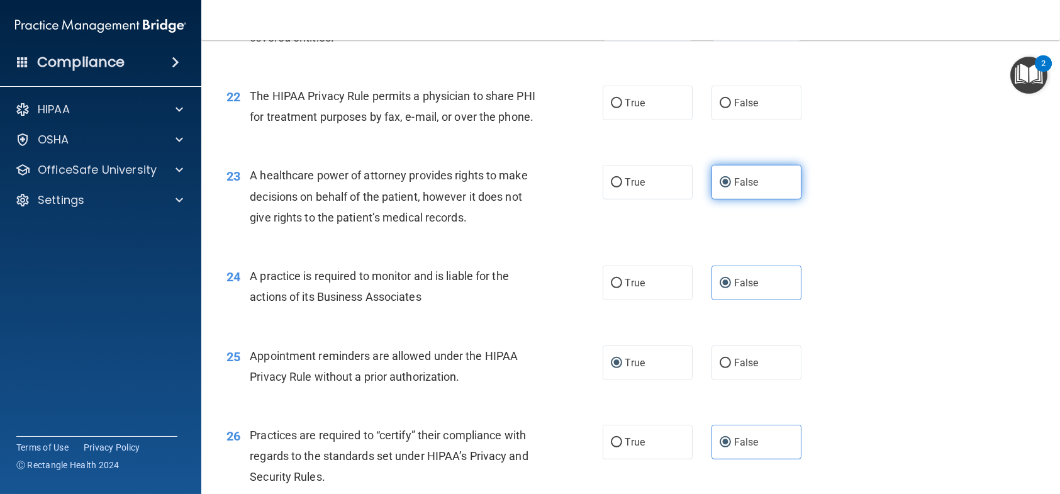
scroll to position [2139, 0]
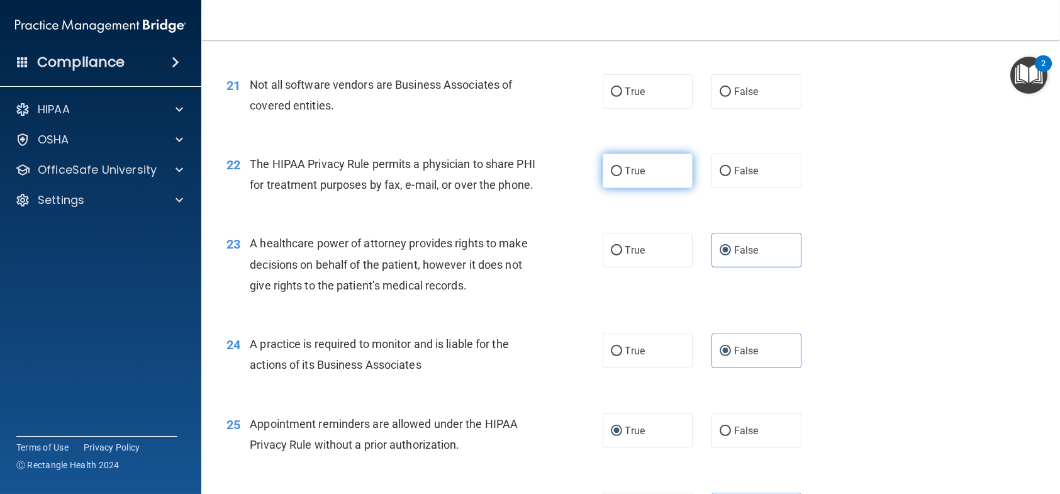
click at [647, 170] on label "True" at bounding box center [648, 171] width 90 height 35
click at [622, 170] on input "True" at bounding box center [616, 171] width 11 height 9
radio input "true"
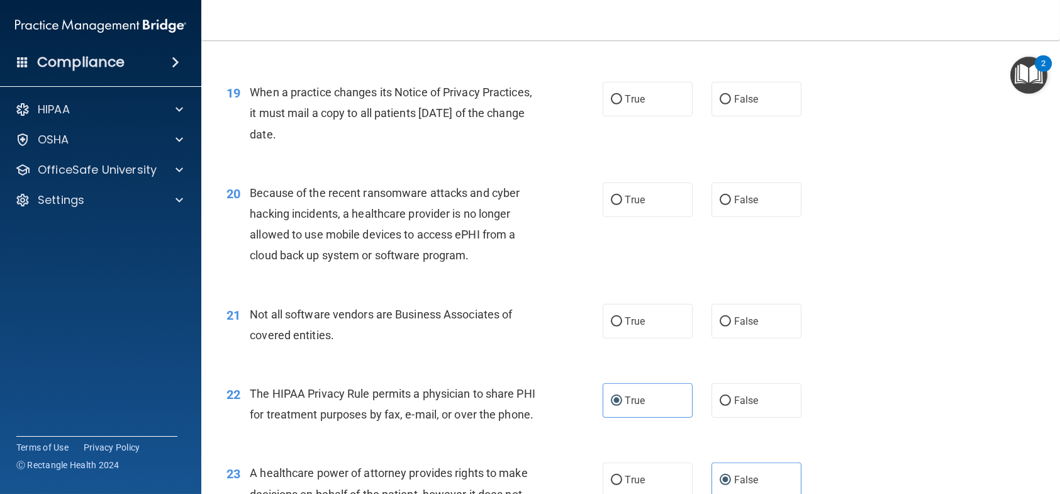
scroll to position [1887, 0]
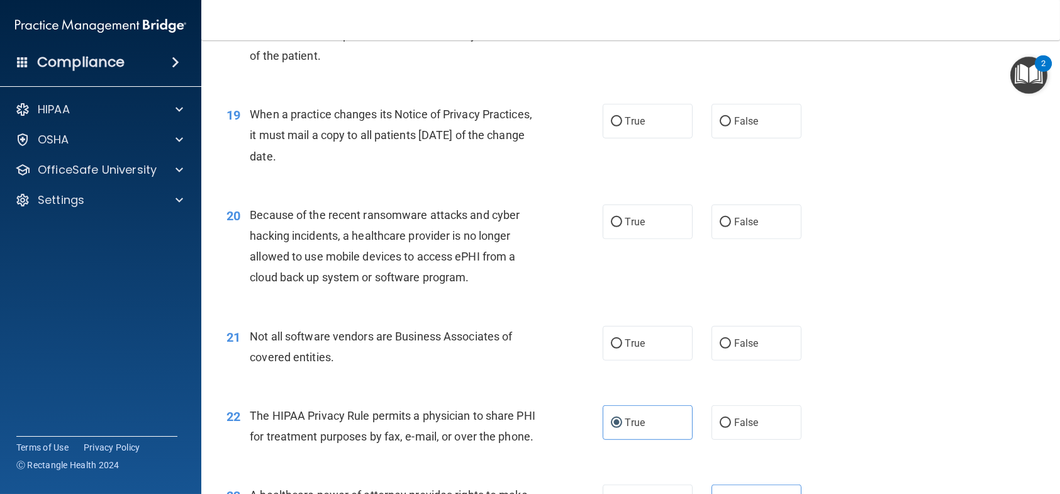
click at [732, 138] on div "19 When a practice changes its Notice of Privacy Practices, it must mail a copy…" at bounding box center [630, 138] width 827 height 101
click at [731, 130] on label "False" at bounding box center [757, 121] width 90 height 35
click at [731, 126] on input "False" at bounding box center [725, 121] width 11 height 9
radio input "true"
click at [734, 219] on span "False" at bounding box center [746, 222] width 25 height 12
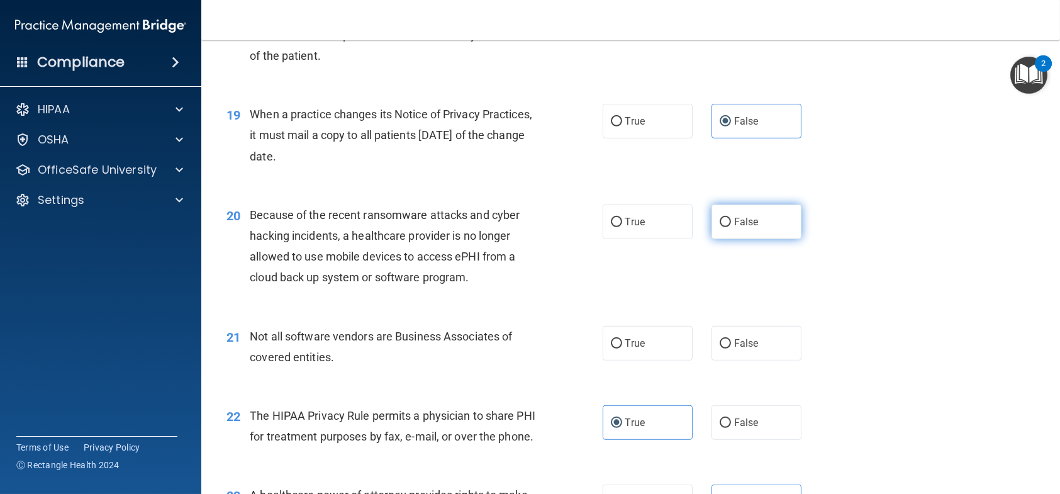
click at [731, 219] on input "False" at bounding box center [725, 222] width 11 height 9
radio input "true"
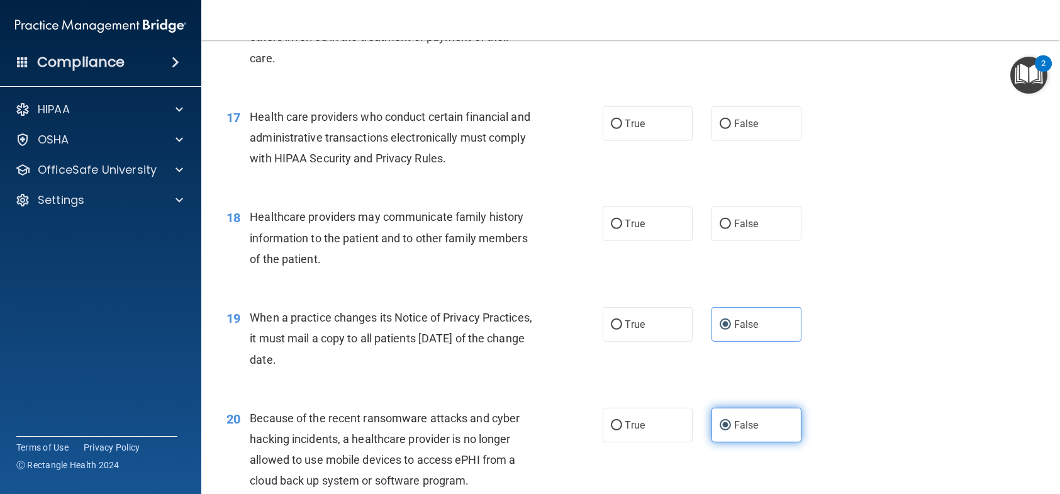
scroll to position [1636, 0]
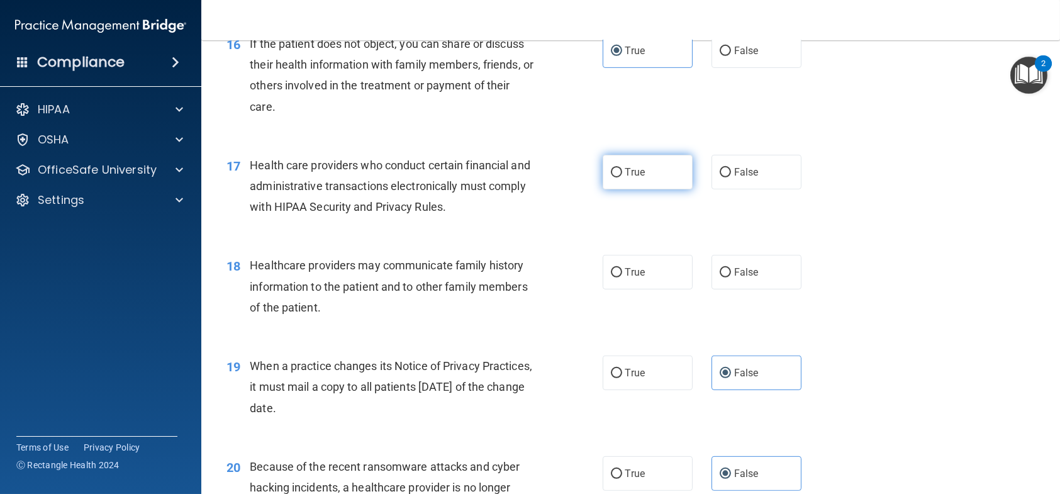
click at [623, 184] on label "True" at bounding box center [648, 172] width 90 height 35
click at [622, 177] on input "True" at bounding box center [616, 172] width 11 height 9
radio input "true"
click at [625, 266] on span "True" at bounding box center [635, 272] width 20 height 12
click at [622, 268] on input "True" at bounding box center [616, 272] width 11 height 9
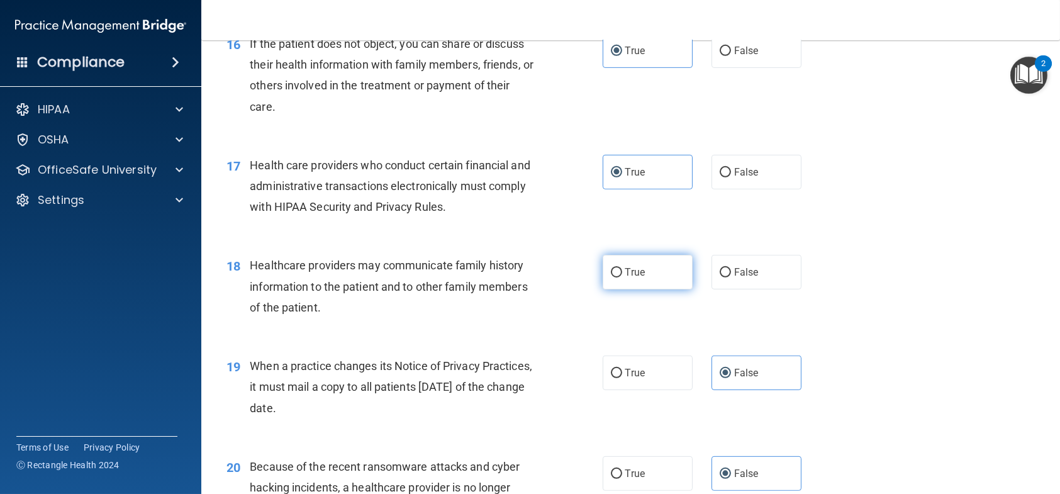
radio input "true"
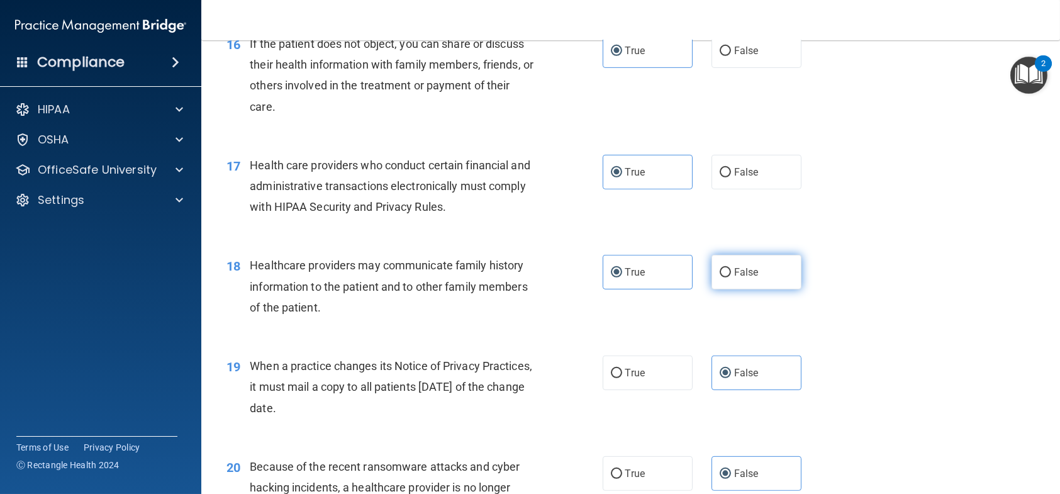
click at [773, 274] on label "False" at bounding box center [757, 272] width 90 height 35
click at [731, 274] on input "False" at bounding box center [725, 272] width 11 height 9
radio input "true"
radio input "false"
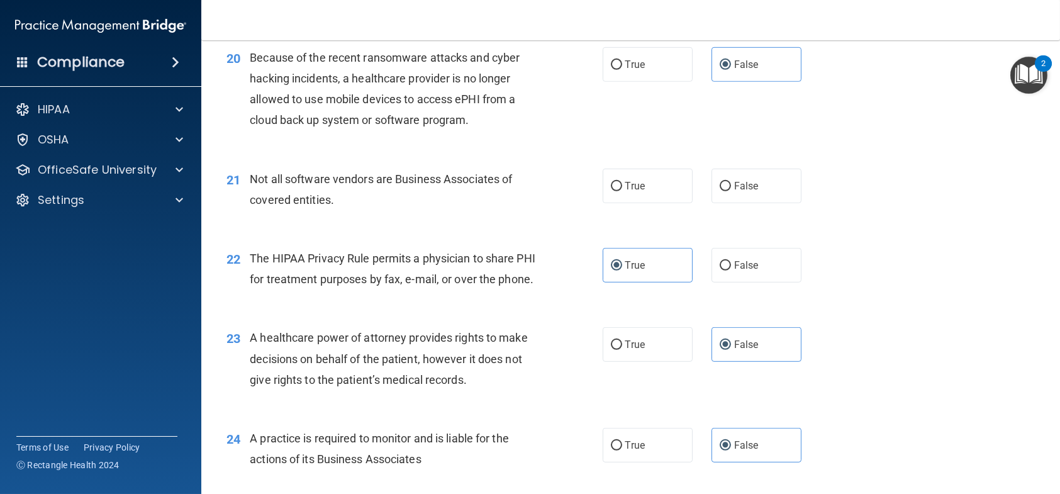
scroll to position [2013, 0]
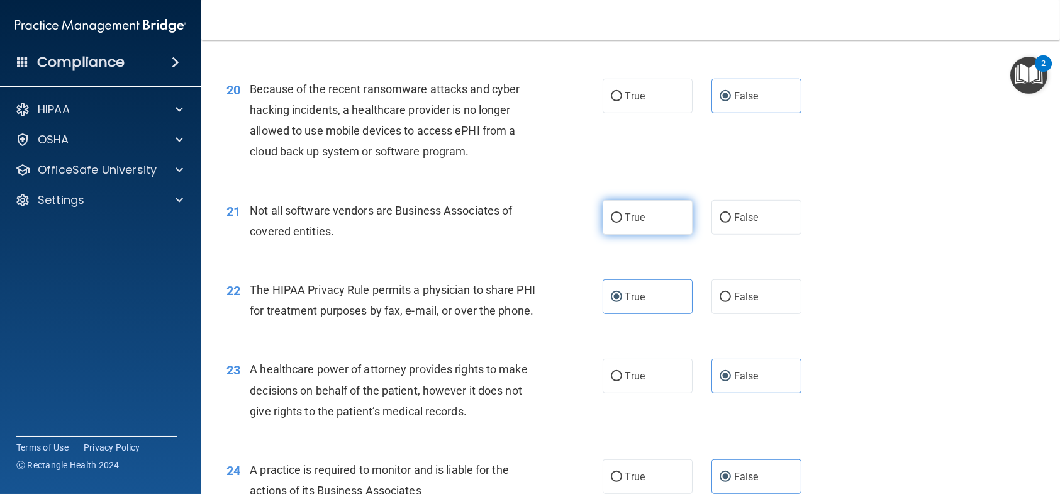
click at [640, 218] on label "True" at bounding box center [648, 217] width 90 height 35
click at [622, 218] on input "True" at bounding box center [616, 217] width 11 height 9
radio input "true"
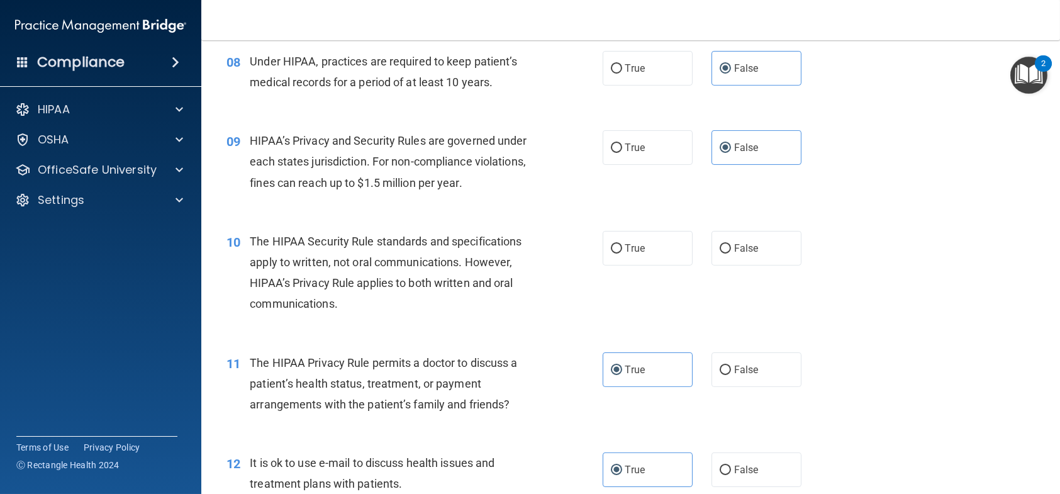
scroll to position [818, 0]
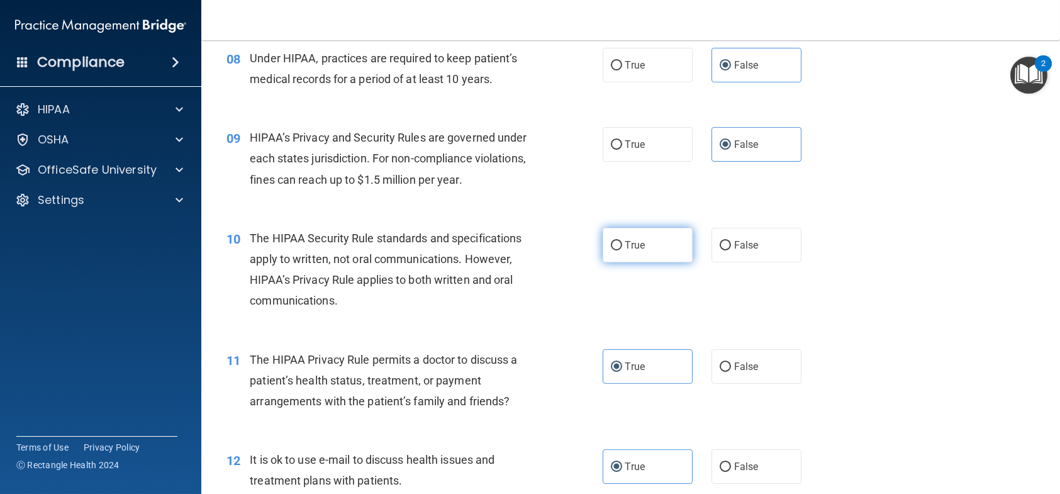
click at [625, 239] on span "True" at bounding box center [635, 245] width 20 height 12
click at [622, 241] on input "True" at bounding box center [616, 245] width 11 height 9
radio input "true"
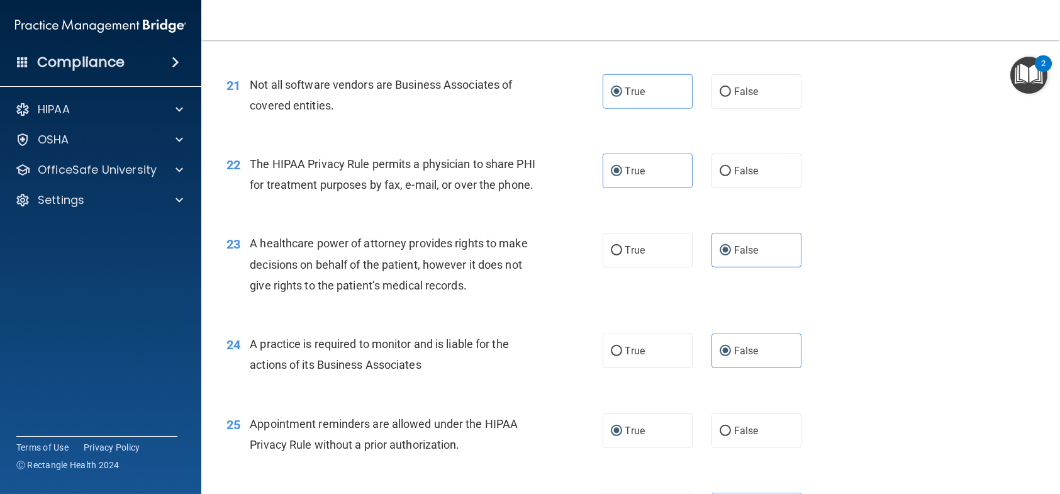
scroll to position [2705, 0]
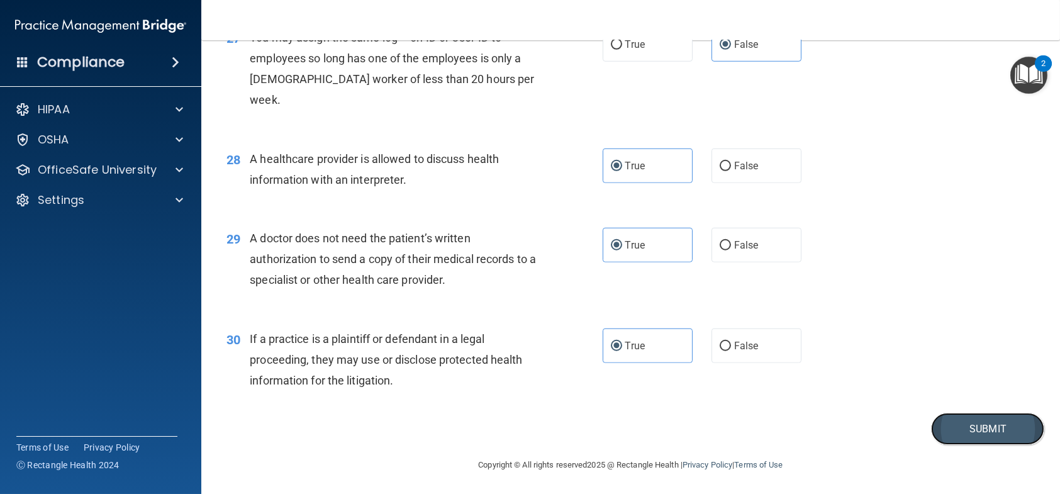
click at [956, 433] on button "Submit" at bounding box center [987, 429] width 113 height 32
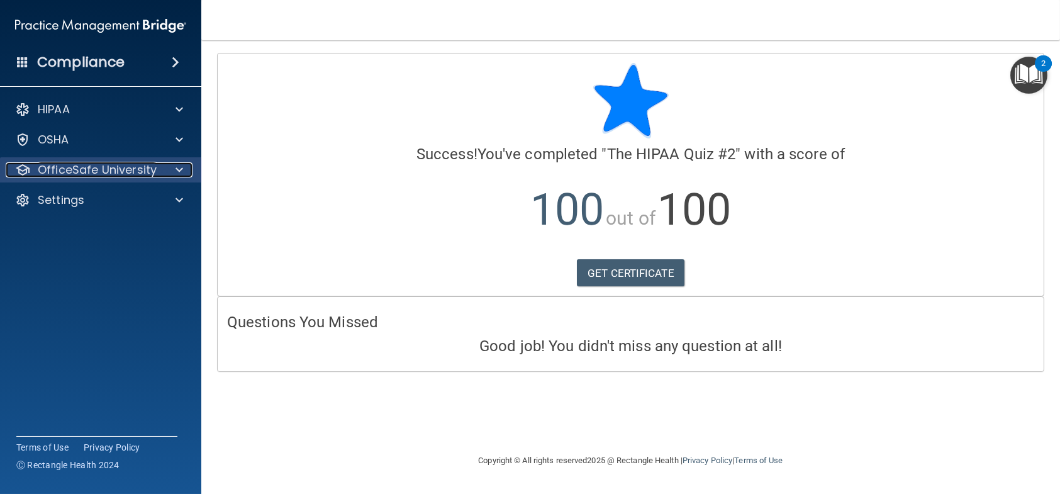
click at [79, 176] on p "OfficeSafe University" at bounding box center [97, 169] width 119 height 15
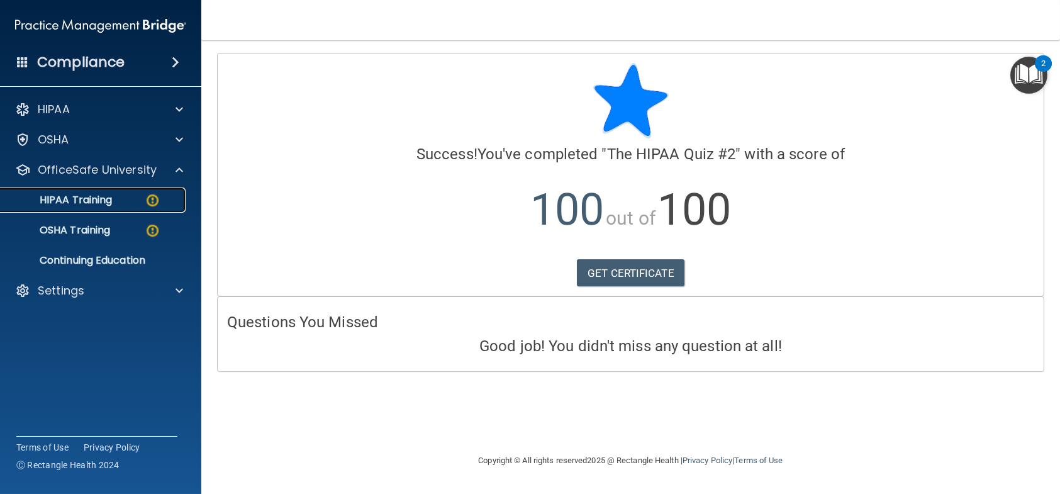
click at [66, 206] on p "HIPAA Training" at bounding box center [60, 200] width 104 height 13
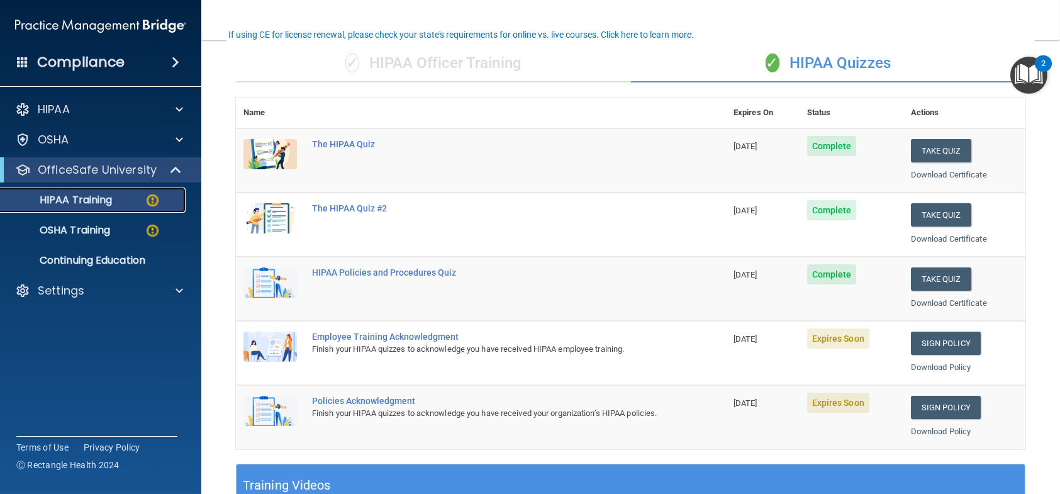
scroll to position [126, 0]
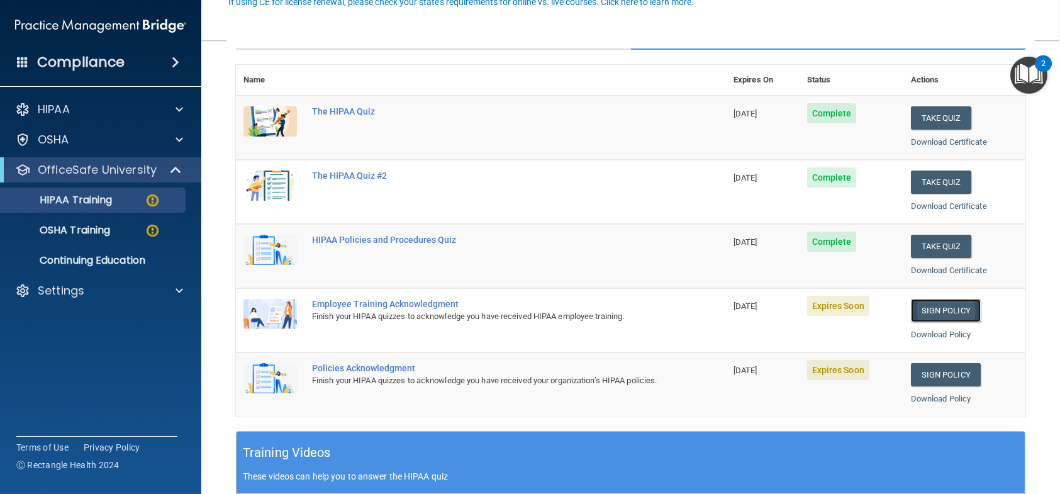
click at [924, 318] on link "Sign Policy" at bounding box center [946, 310] width 70 height 23
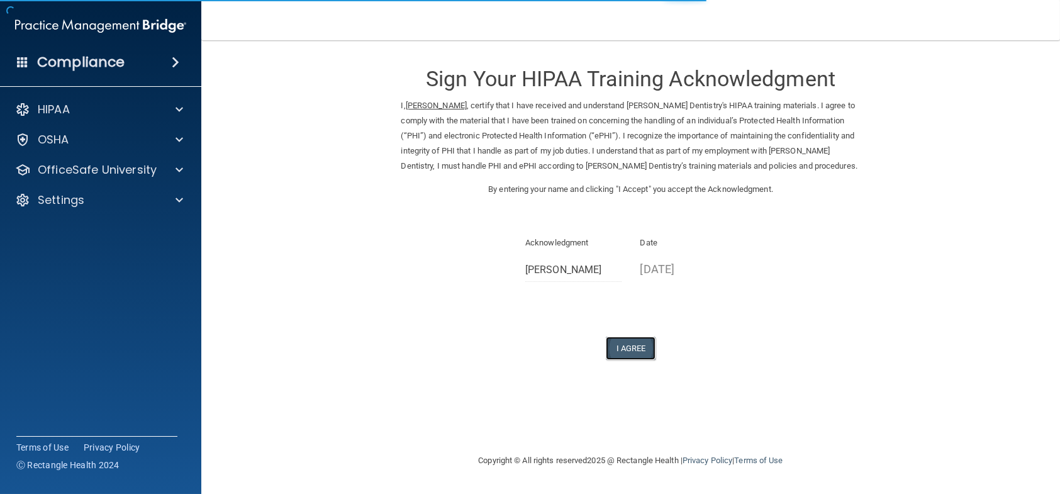
click at [625, 359] on button "I Agree" at bounding box center [631, 348] width 50 height 23
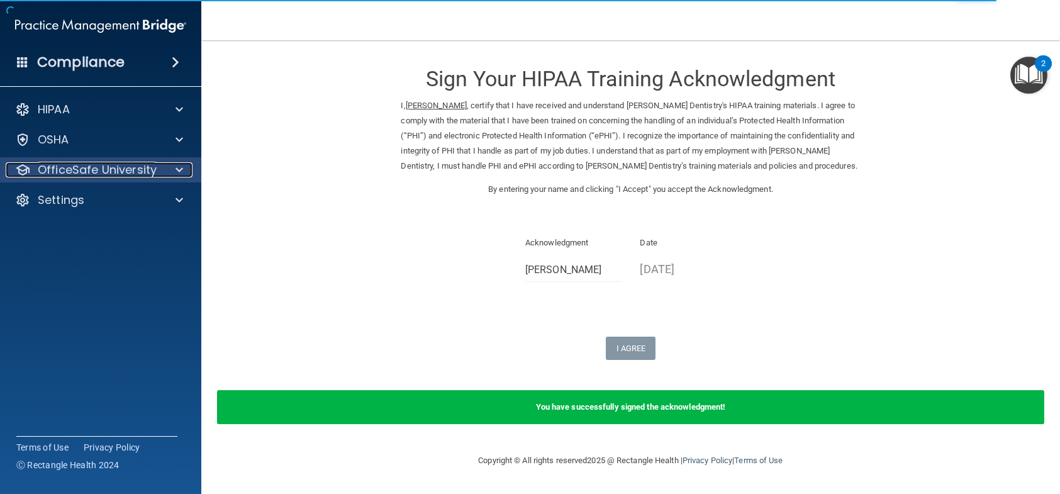
click at [157, 171] on div "OfficeSafe University" at bounding box center [84, 169] width 156 height 15
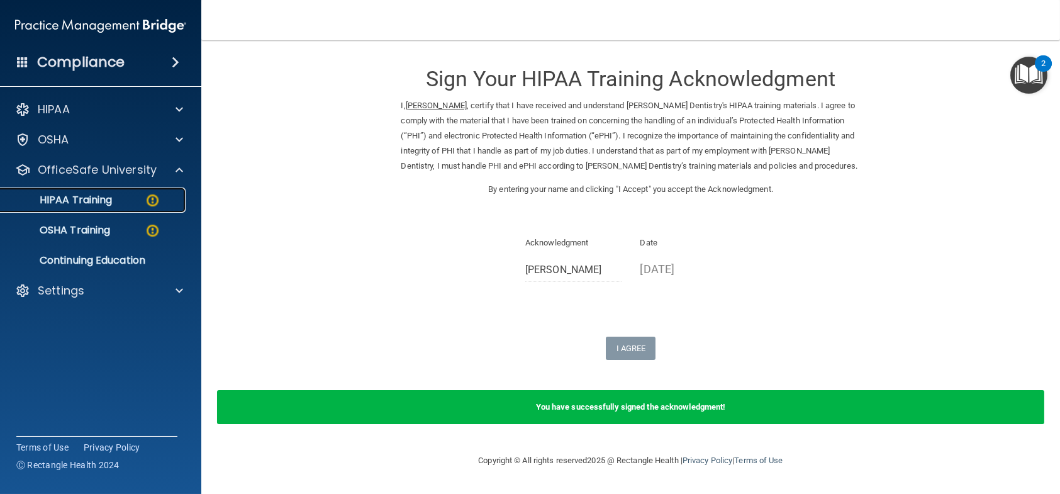
click at [138, 209] on link "HIPAA Training" at bounding box center [86, 199] width 198 height 25
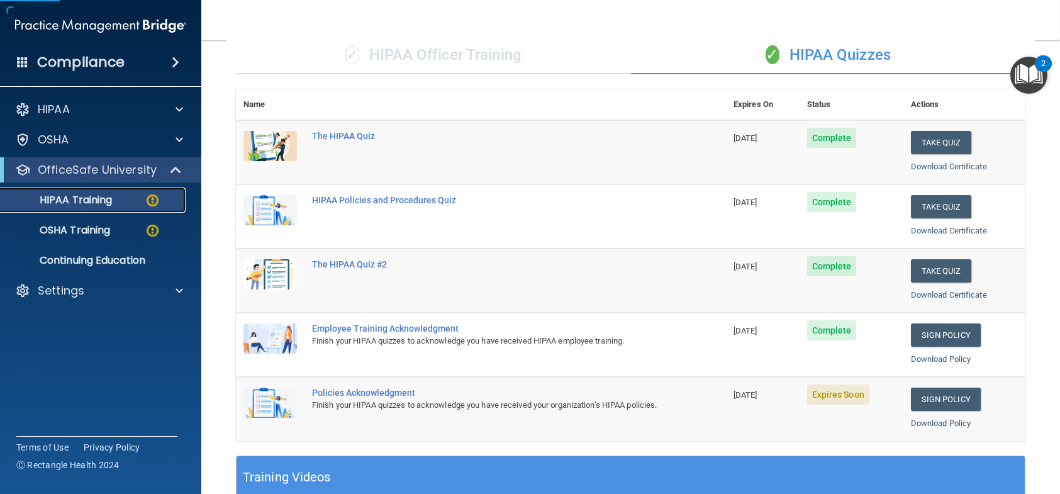
scroll to position [189, 0]
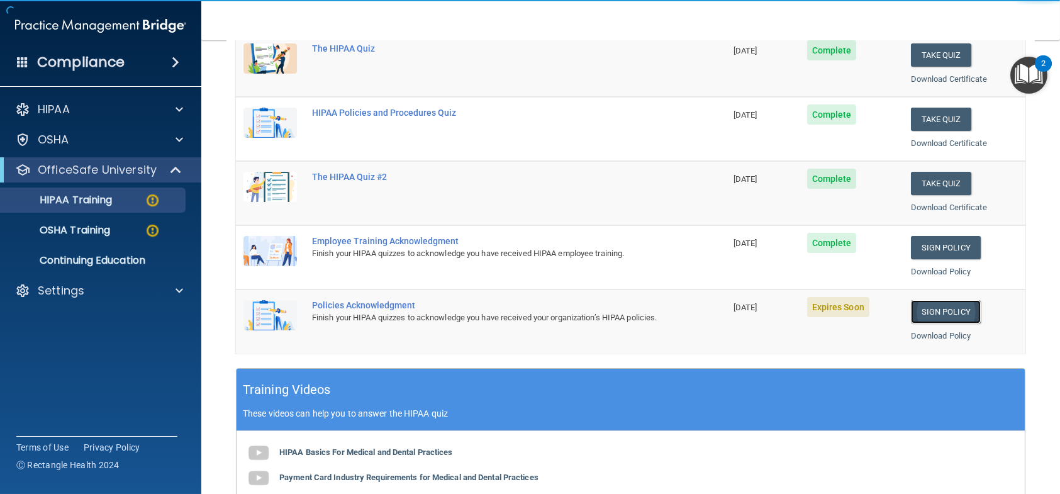
click at [942, 306] on link "Sign Policy" at bounding box center [946, 311] width 70 height 23
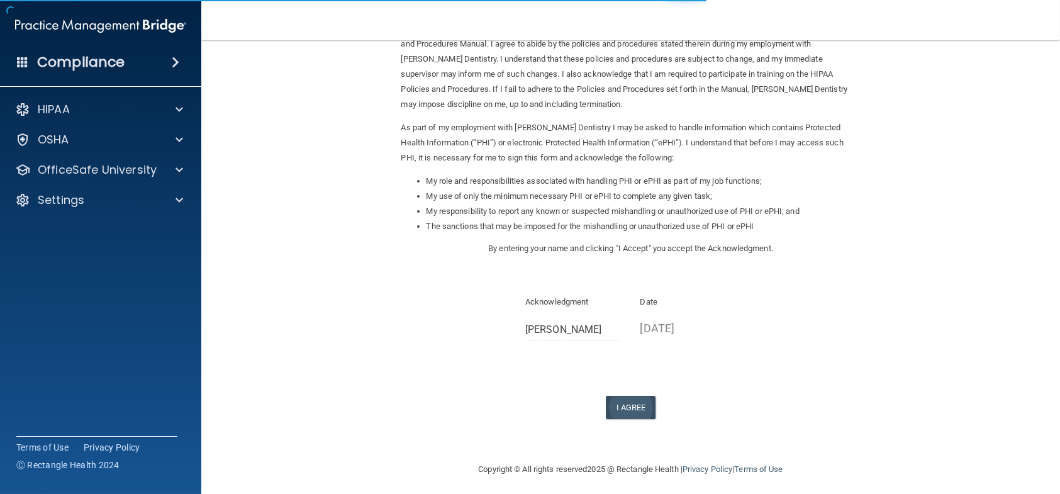
scroll to position [82, 0]
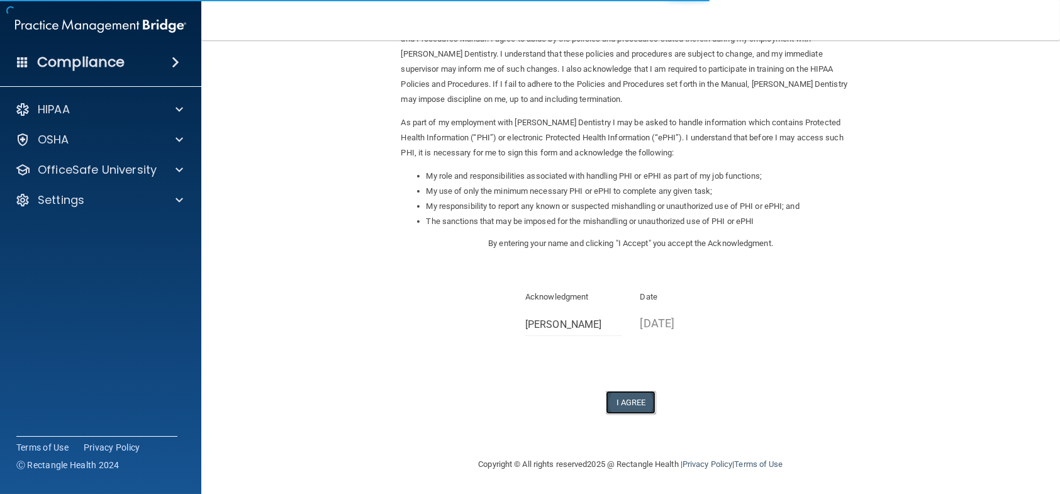
click at [642, 408] on button "I Agree" at bounding box center [631, 402] width 50 height 23
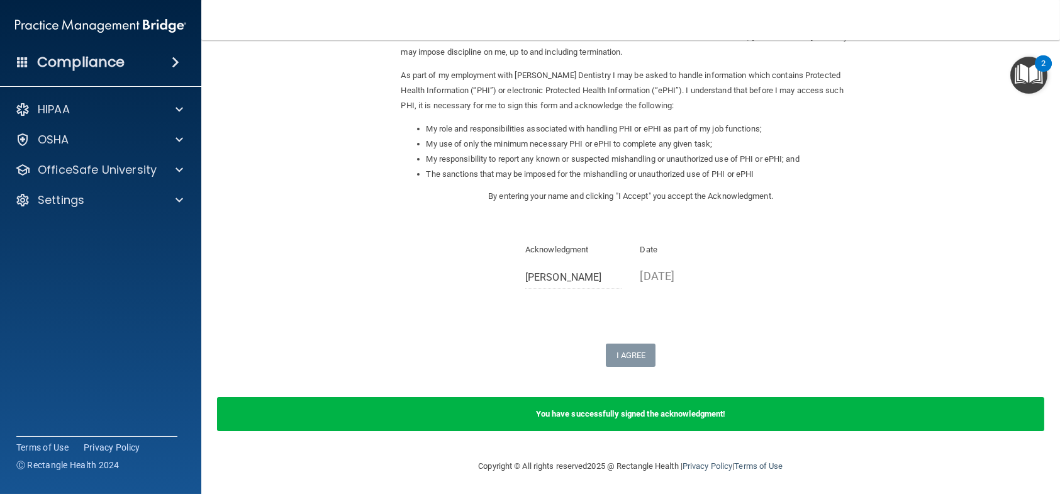
scroll to position [131, 0]
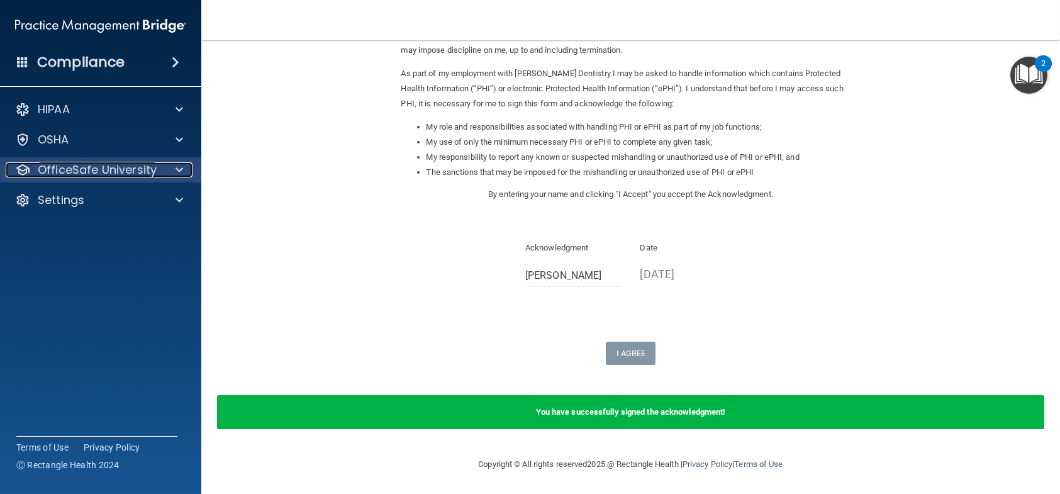
click at [120, 171] on p "OfficeSafe University" at bounding box center [97, 169] width 119 height 15
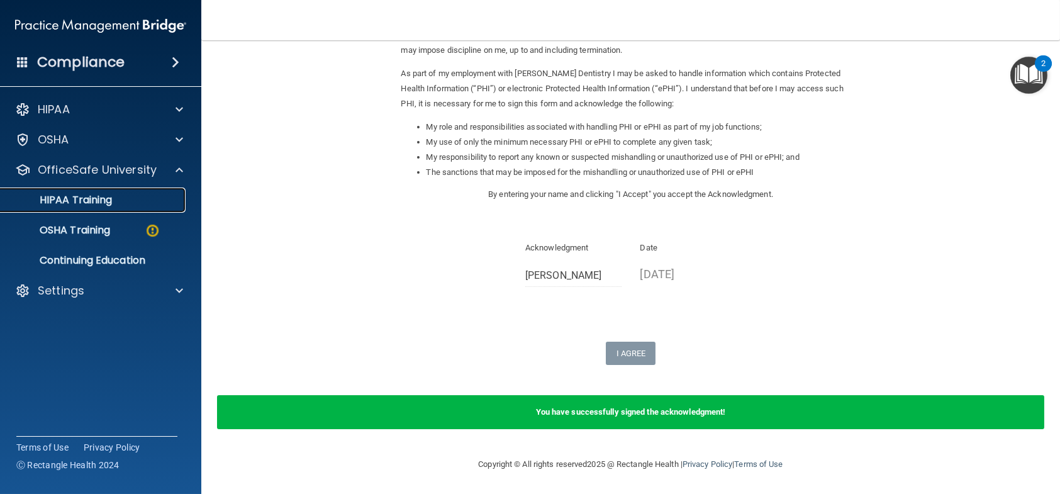
click at [105, 207] on link "HIPAA Training" at bounding box center [86, 199] width 198 height 25
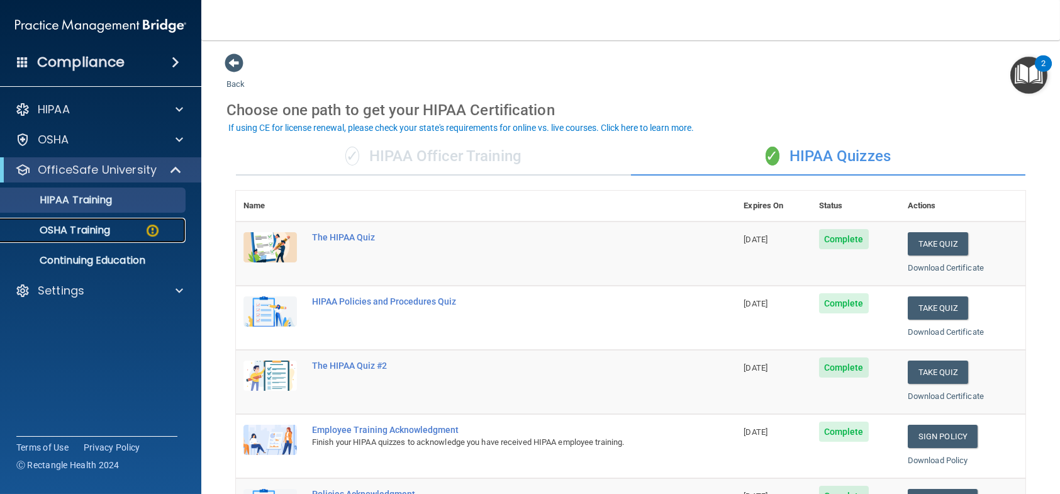
click at [121, 237] on link "OSHA Training" at bounding box center [86, 230] width 198 height 25
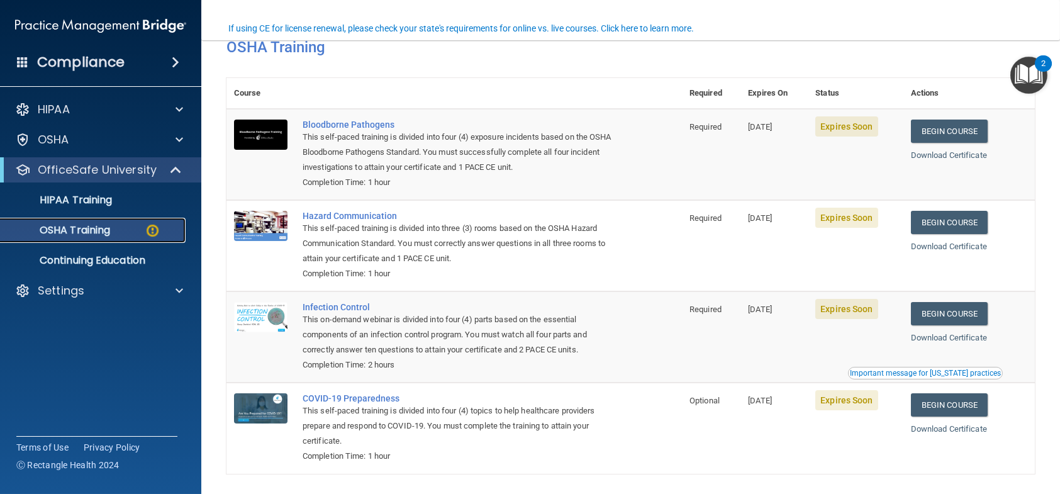
scroll to position [113, 0]
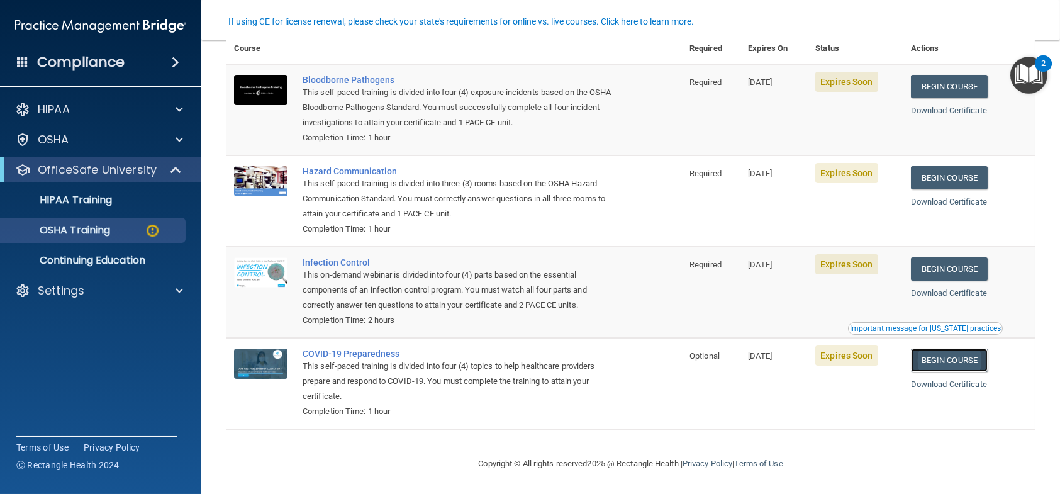
click at [929, 355] on link "Begin Course" at bounding box center [949, 360] width 77 height 23
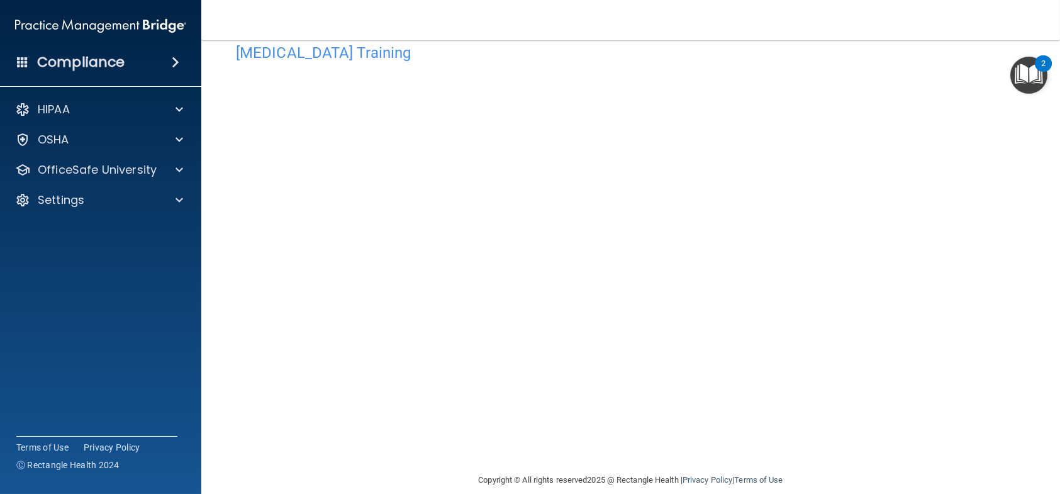
scroll to position [45, 0]
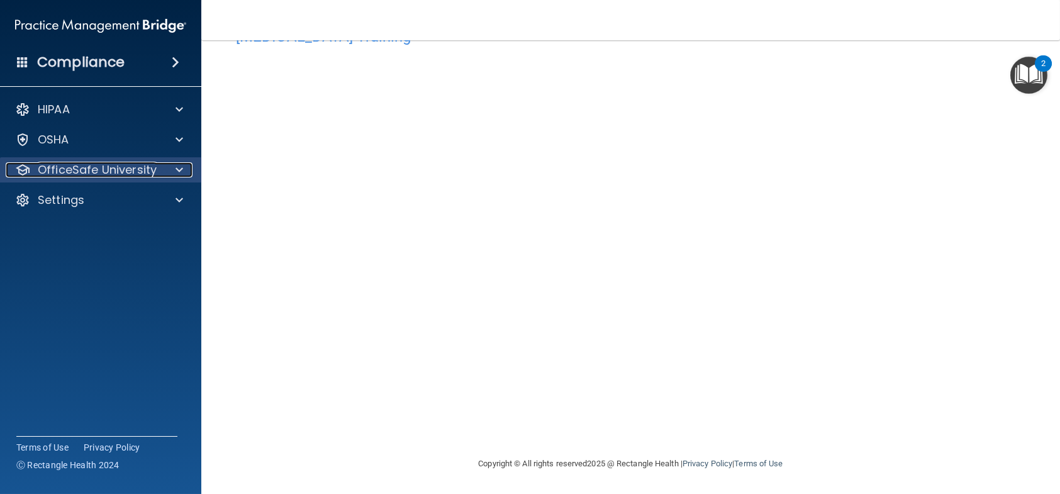
click at [108, 173] on p "OfficeSafe University" at bounding box center [97, 169] width 119 height 15
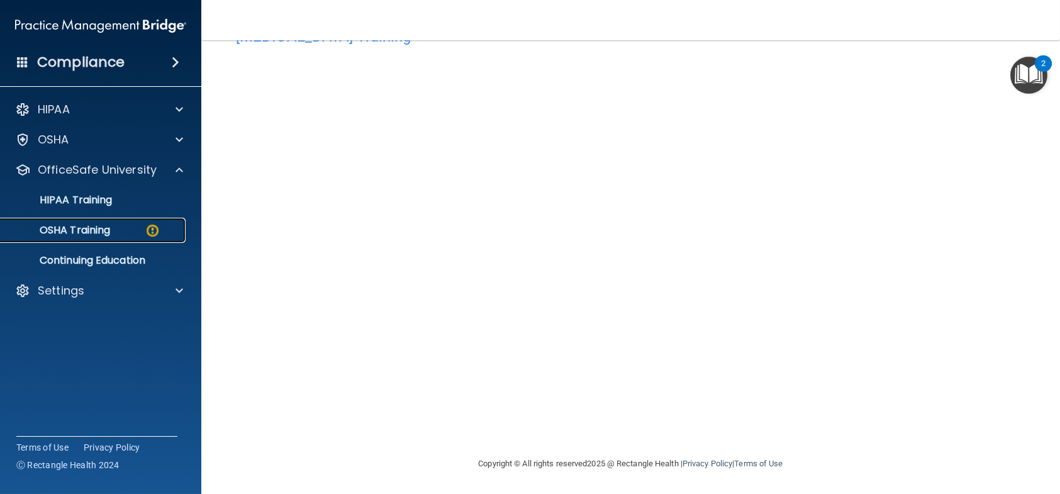
click at [89, 229] on p "OSHA Training" at bounding box center [59, 230] width 102 height 13
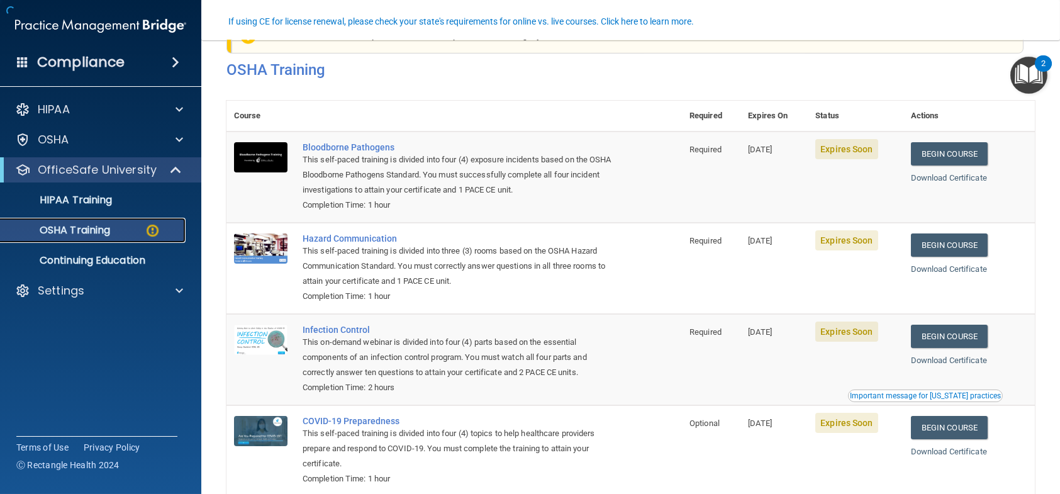
scroll to position [113, 0]
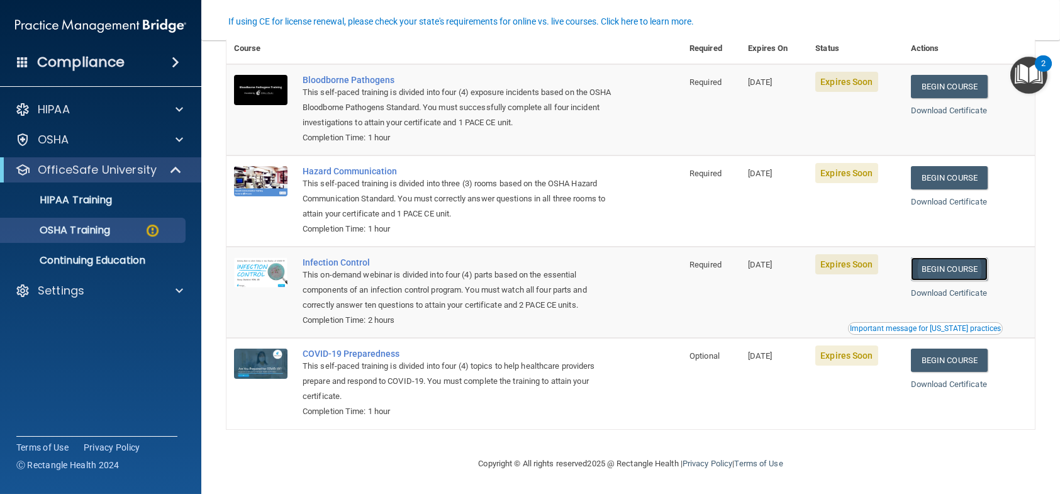
click at [952, 269] on link "Begin Course" at bounding box center [949, 268] width 77 height 23
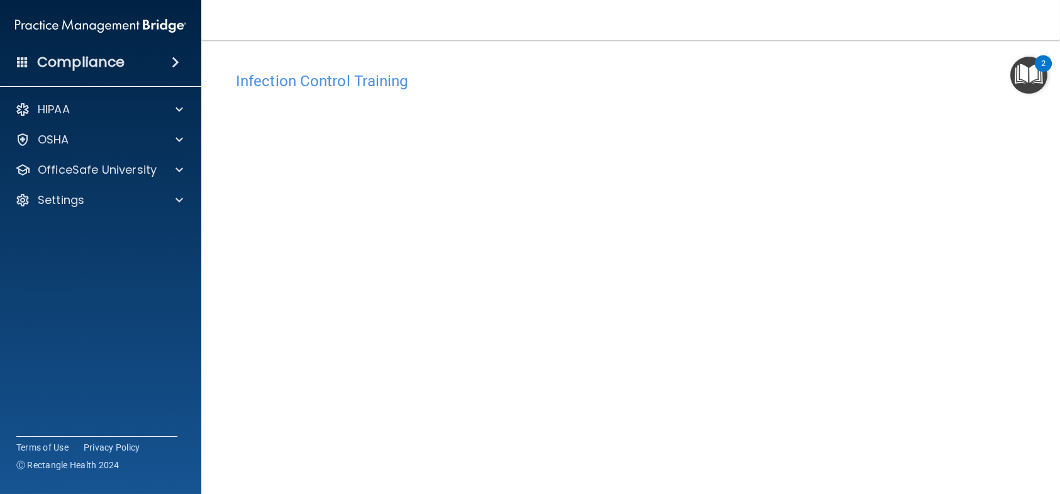
scroll to position [45, 0]
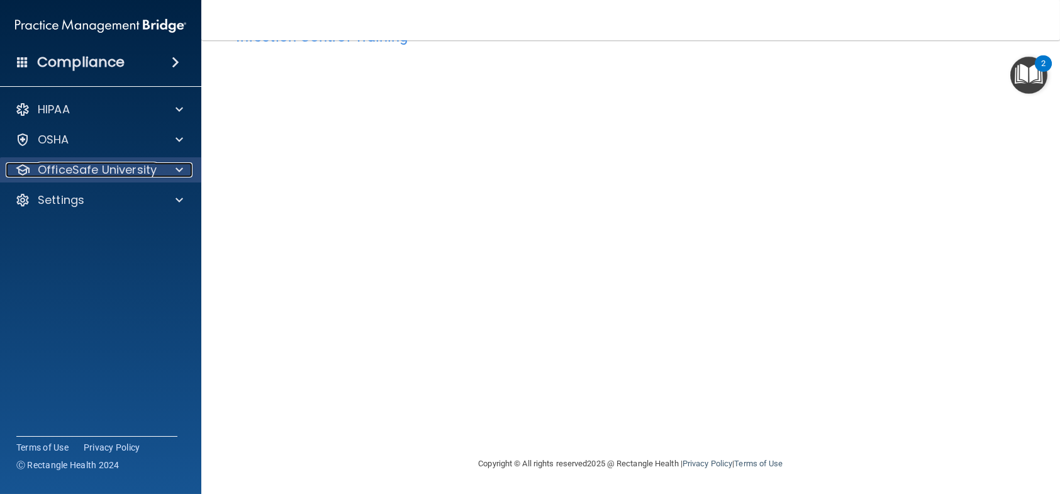
click at [86, 170] on p "OfficeSafe University" at bounding box center [97, 169] width 119 height 15
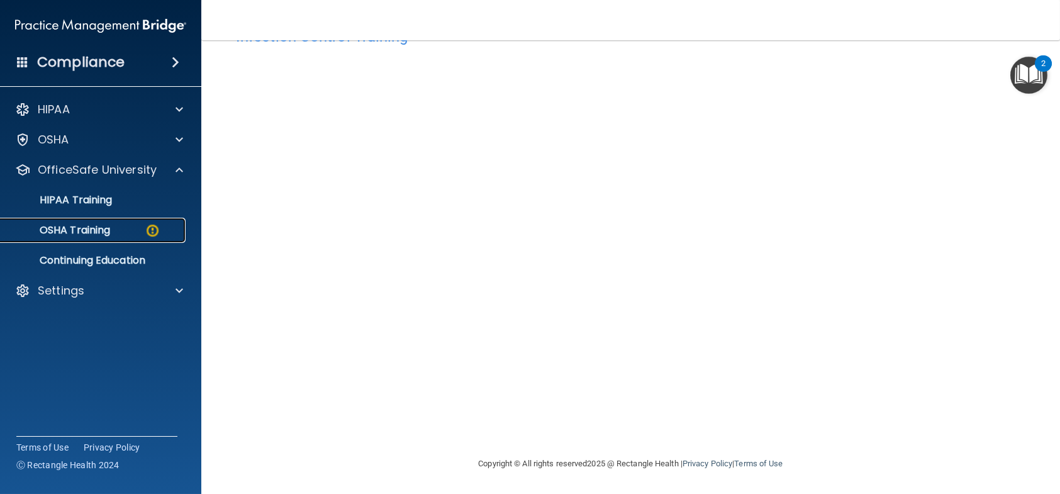
click at [91, 235] on p "OSHA Training" at bounding box center [59, 230] width 102 height 13
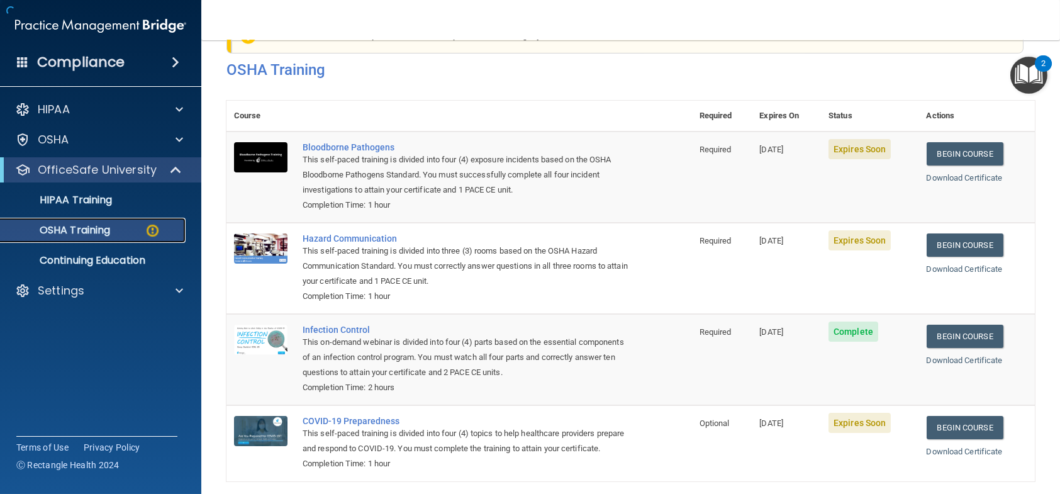
scroll to position [113, 0]
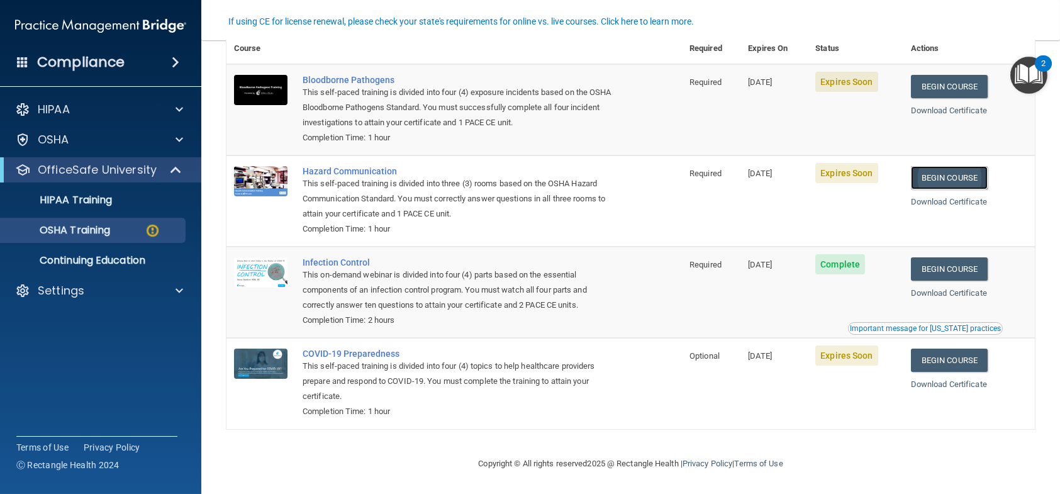
click at [943, 179] on link "Begin Course" at bounding box center [949, 177] width 77 height 23
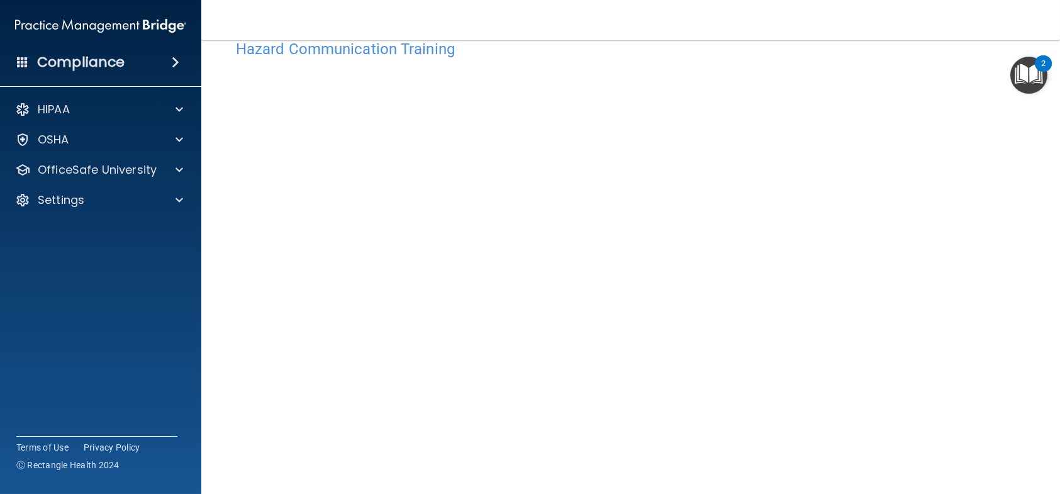
scroll to position [10, 0]
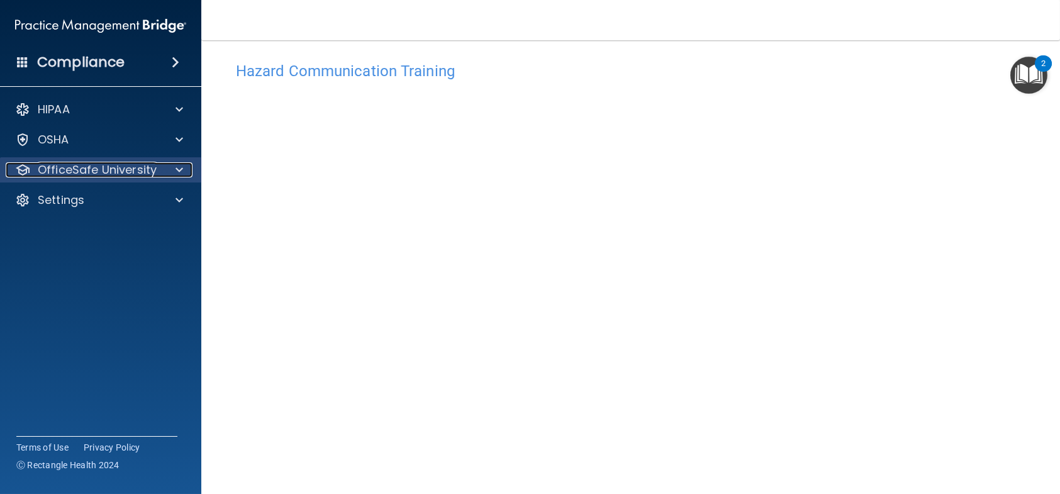
click at [72, 173] on p "OfficeSafe University" at bounding box center [97, 169] width 119 height 15
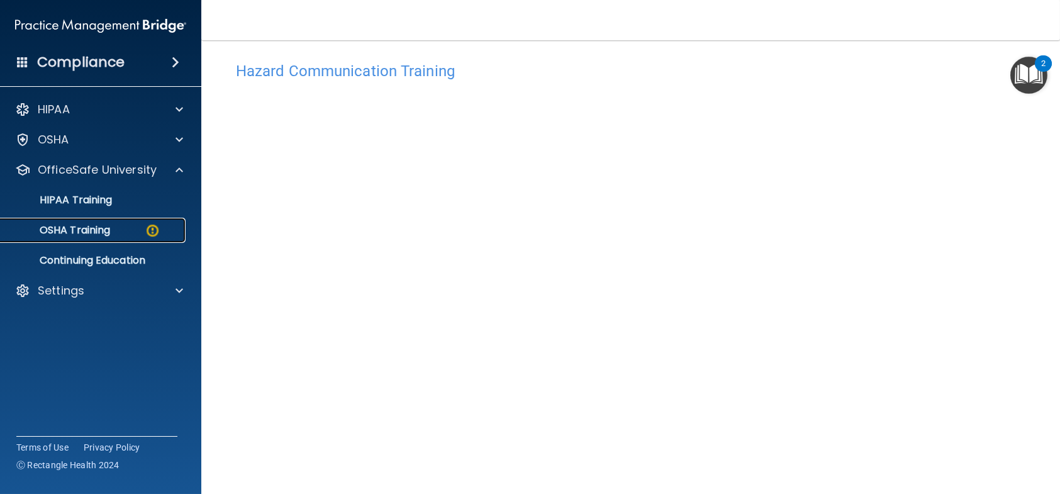
click at [96, 235] on p "OSHA Training" at bounding box center [59, 230] width 102 height 13
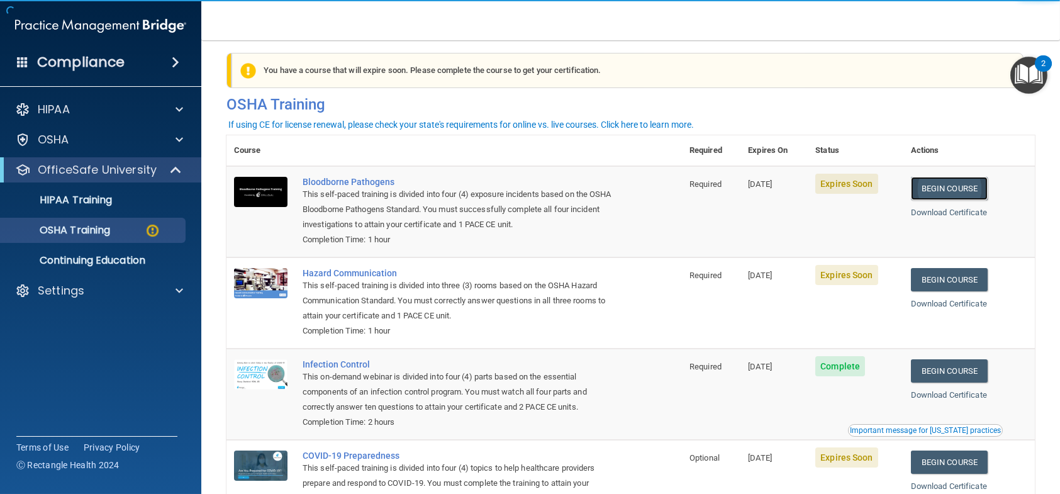
click at [929, 194] on link "Begin Course" at bounding box center [949, 188] width 77 height 23
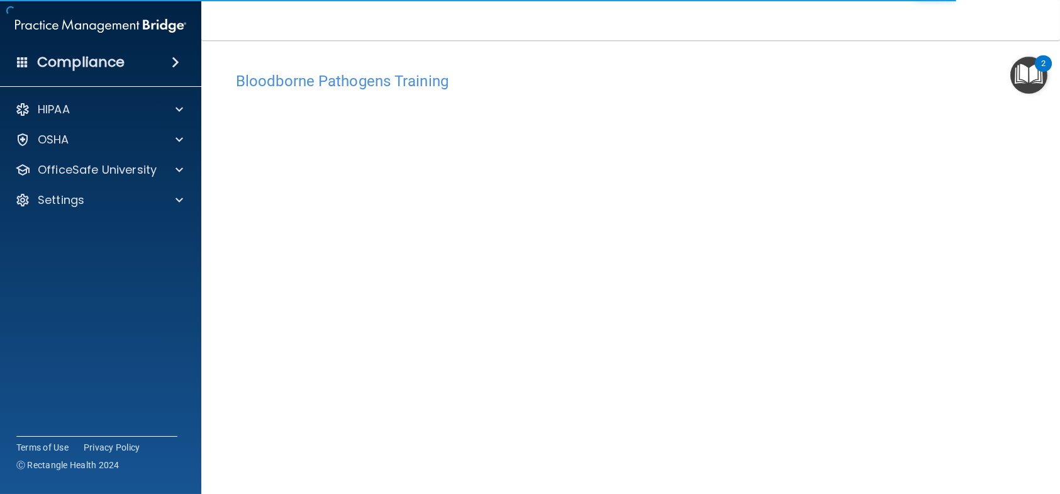
scroll to position [45, 0]
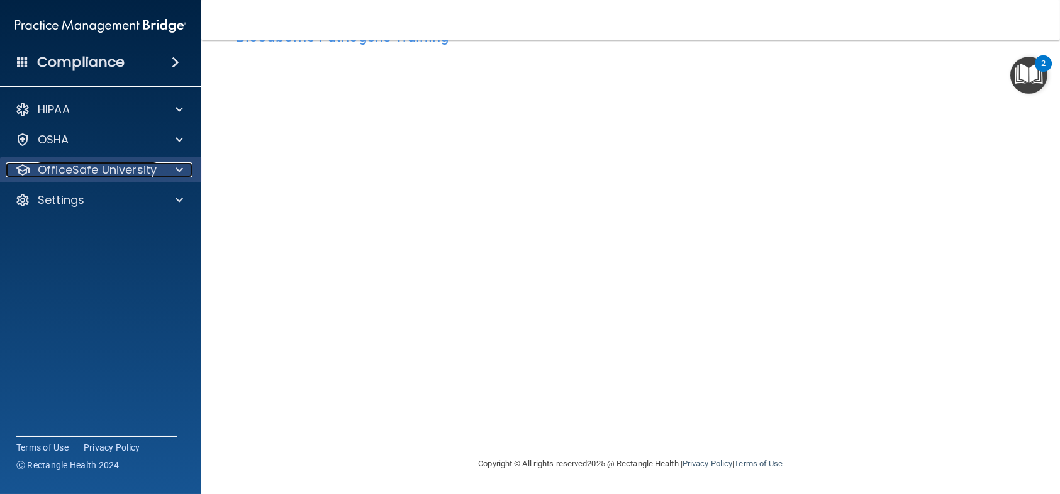
click at [113, 167] on p "OfficeSafe University" at bounding box center [97, 169] width 119 height 15
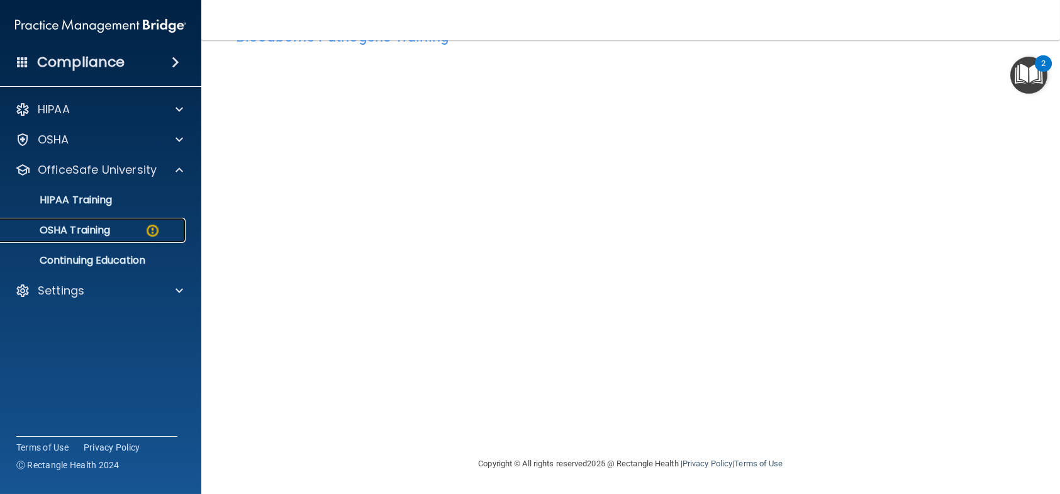
click at [97, 221] on link "OSHA Training" at bounding box center [86, 230] width 198 height 25
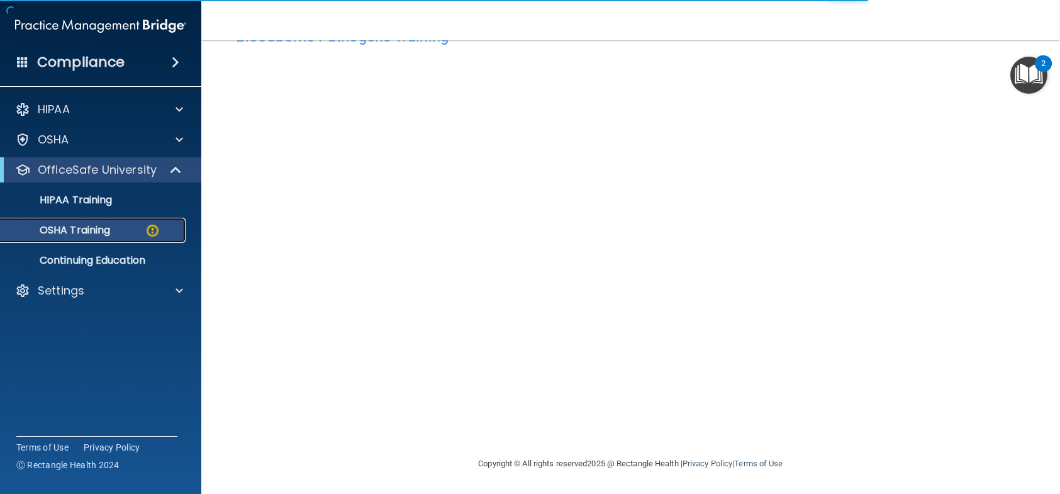
click at [101, 233] on p "OSHA Training" at bounding box center [59, 230] width 102 height 13
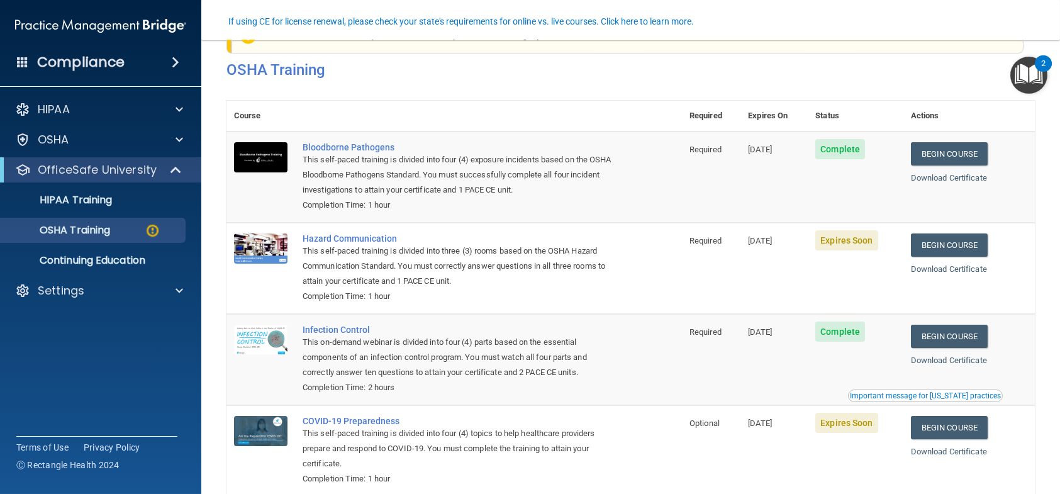
scroll to position [113, 0]
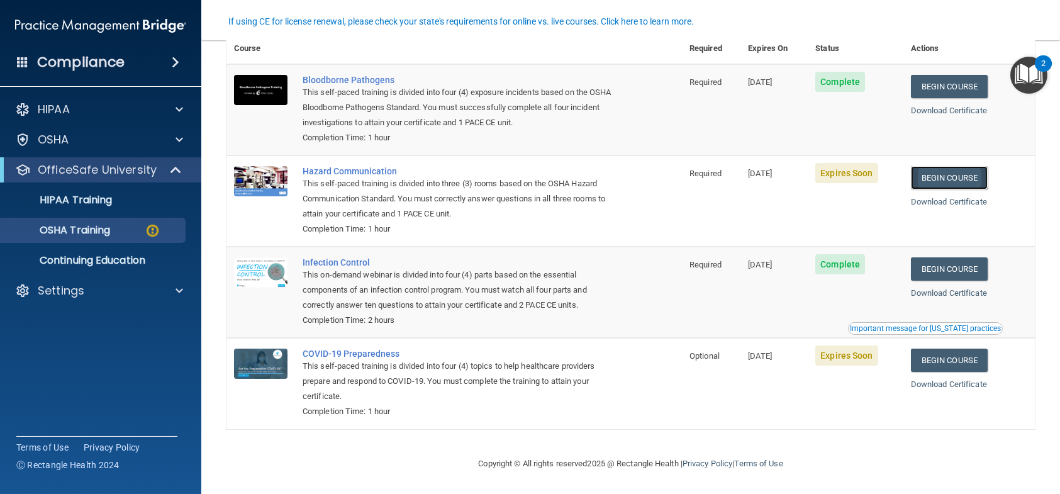
click at [922, 177] on link "Begin Course" at bounding box center [949, 177] width 77 height 23
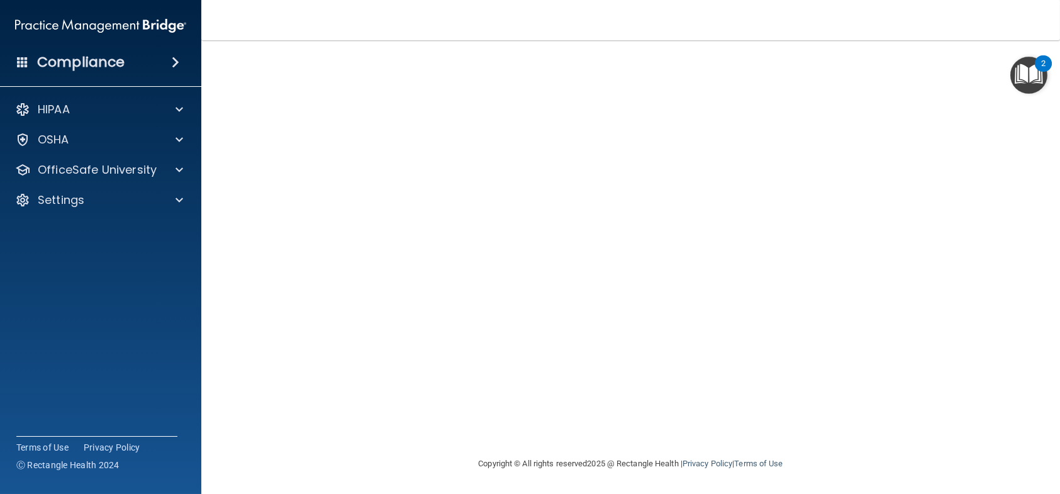
scroll to position [10, 0]
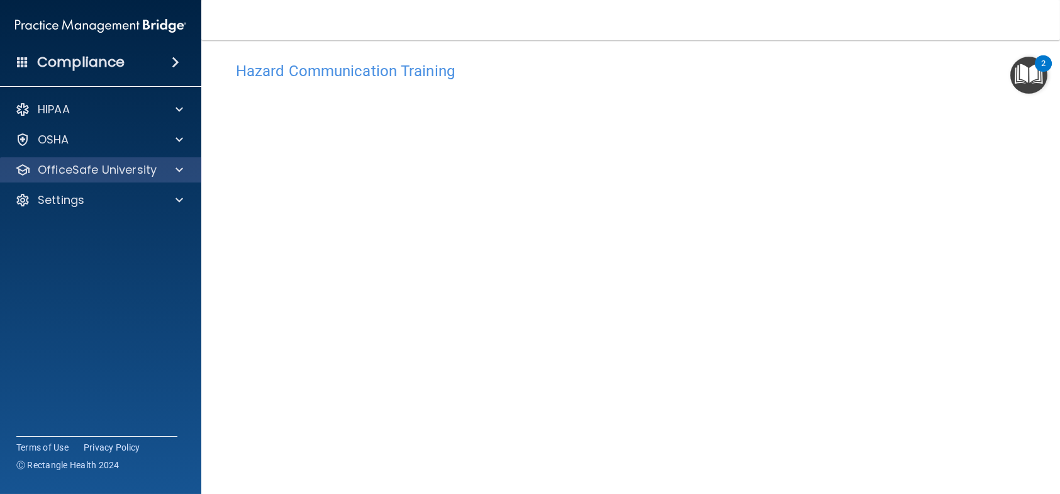
click at [140, 178] on div "OfficeSafe University" at bounding box center [101, 169] width 202 height 25
click at [130, 164] on p "OfficeSafe University" at bounding box center [97, 169] width 119 height 15
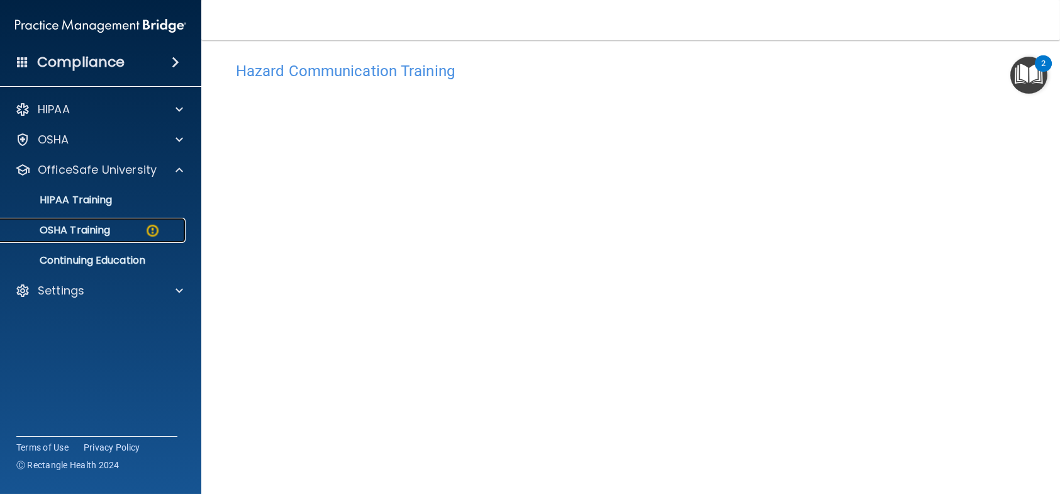
click at [124, 226] on div "OSHA Training" at bounding box center [94, 230] width 172 height 13
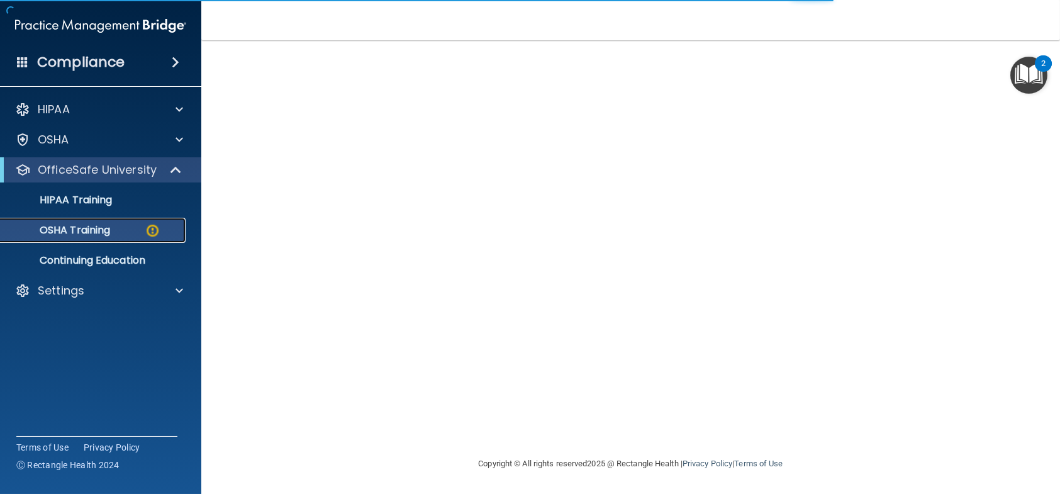
scroll to position [113, 0]
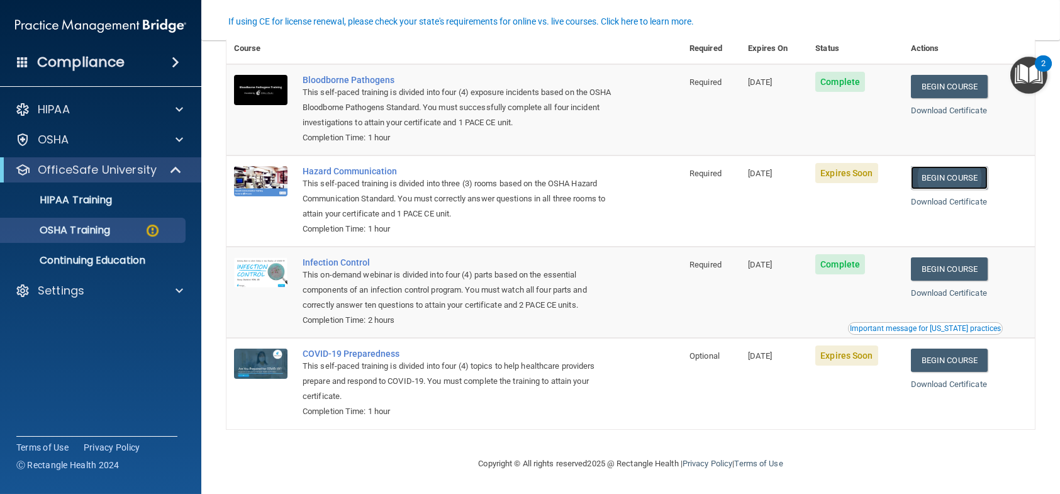
click at [962, 179] on link "Begin Course" at bounding box center [949, 177] width 77 height 23
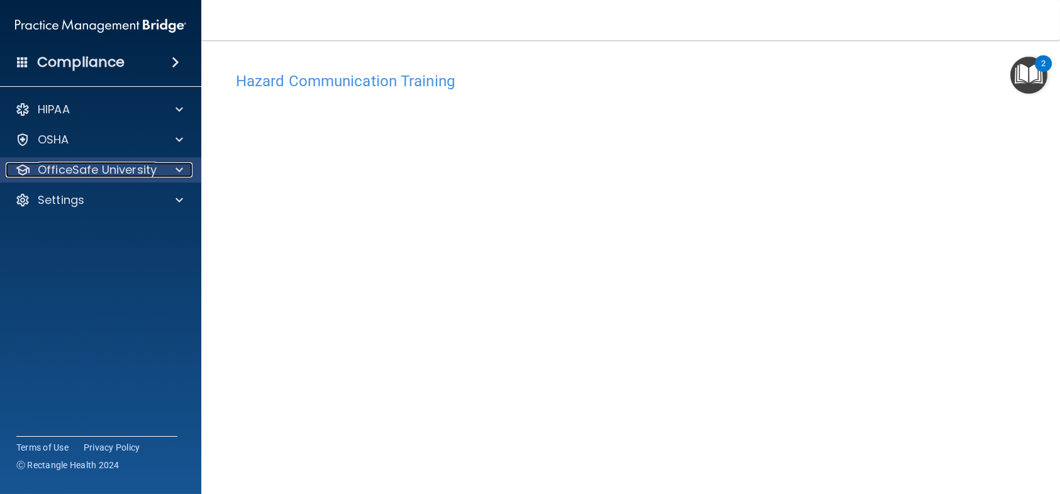
click at [139, 170] on p "OfficeSafe University" at bounding box center [97, 169] width 119 height 15
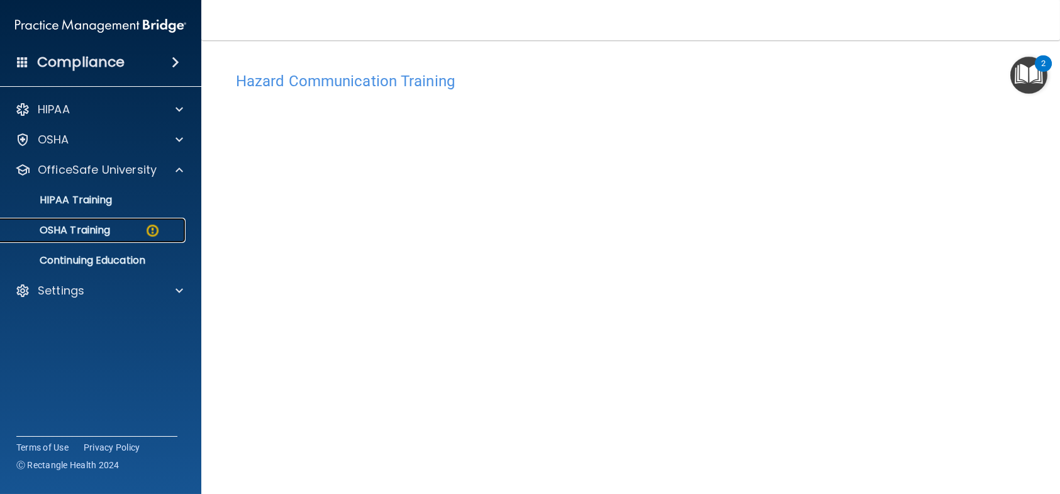
click at [121, 238] on link "OSHA Training" at bounding box center [86, 230] width 198 height 25
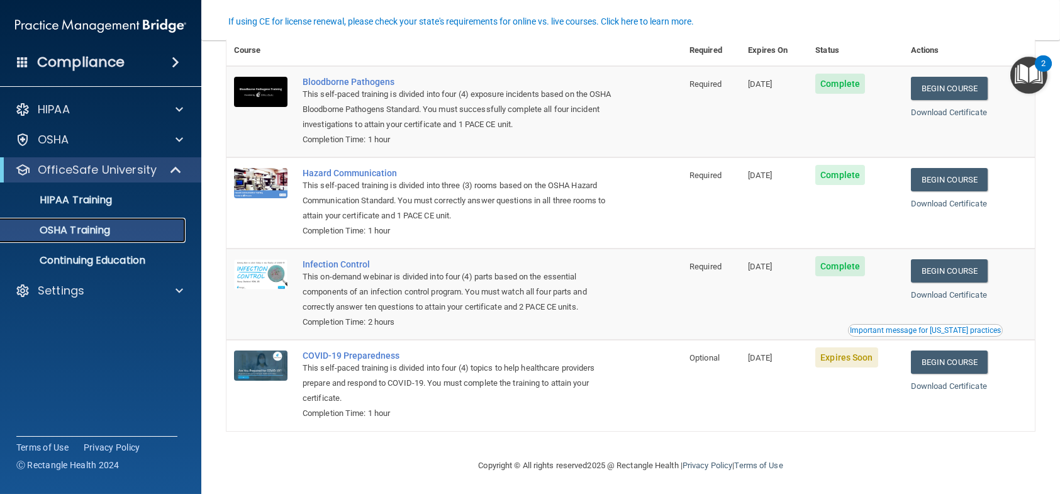
scroll to position [78, 0]
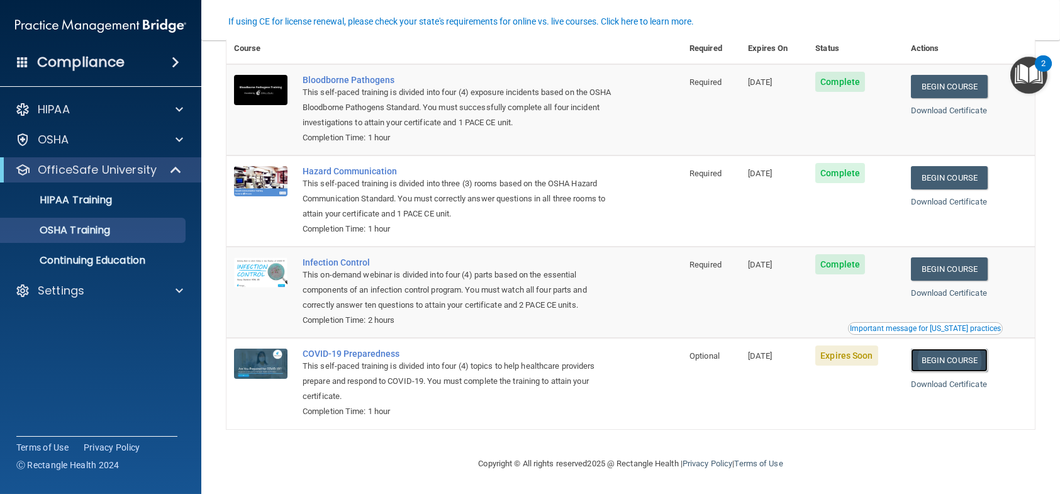
click at [937, 355] on link "Begin Course" at bounding box center [949, 360] width 77 height 23
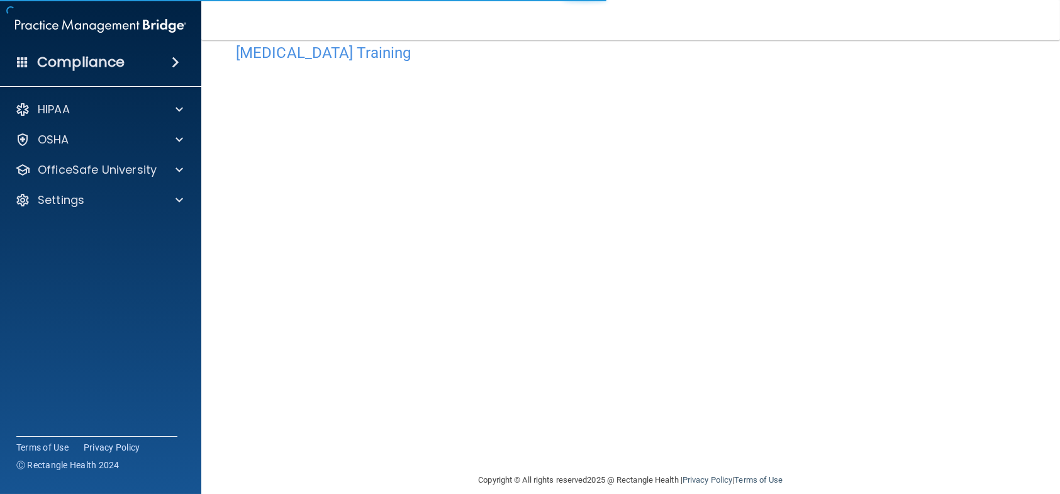
scroll to position [45, 0]
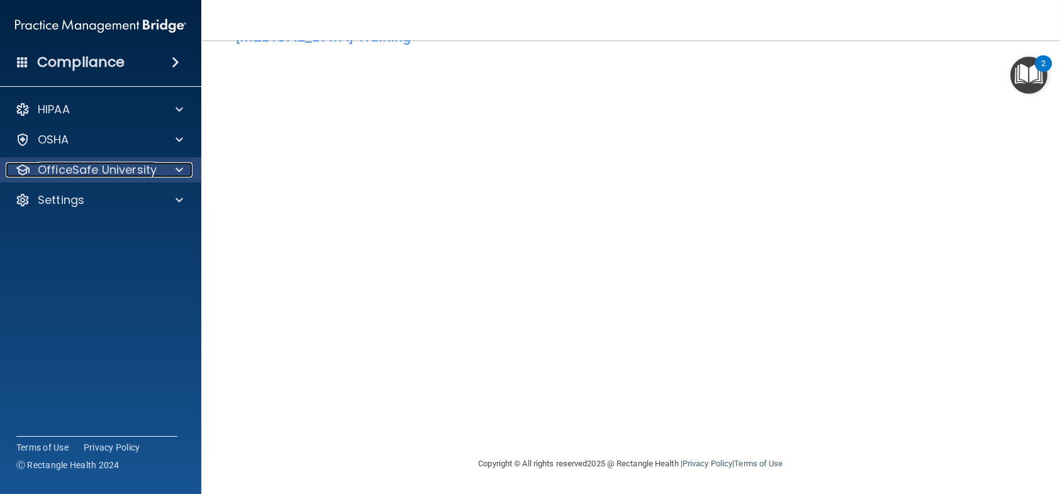
click at [104, 166] on p "OfficeSafe University" at bounding box center [97, 169] width 119 height 15
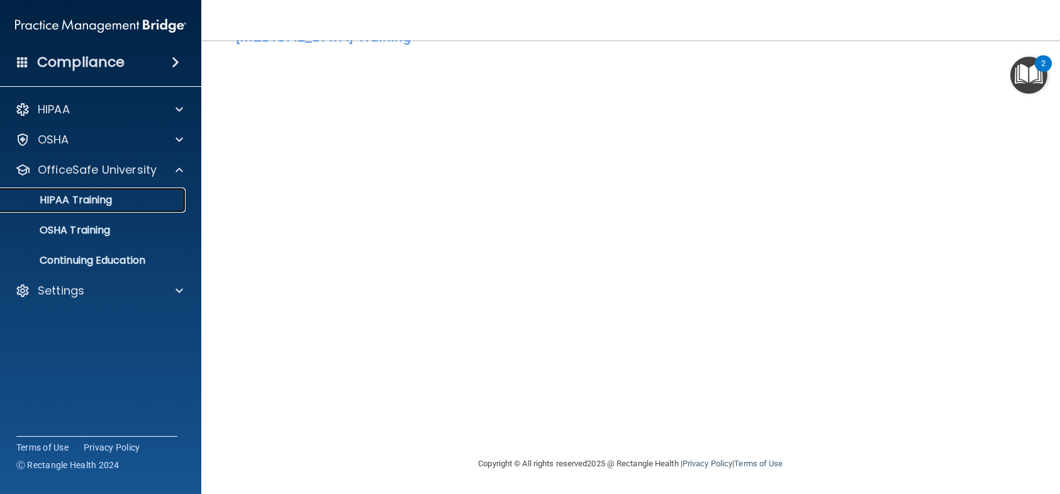
click at [98, 204] on p "HIPAA Training" at bounding box center [60, 200] width 104 height 13
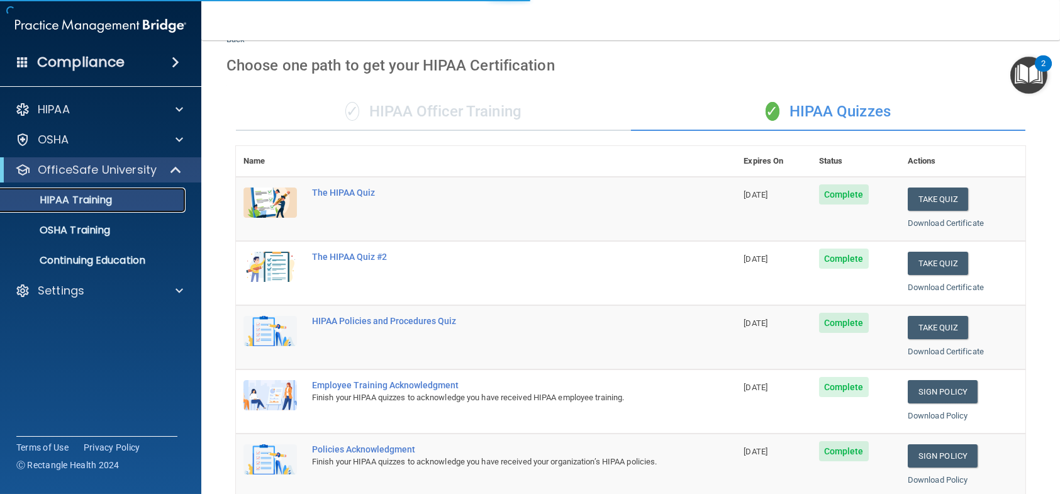
scroll to position [450, 0]
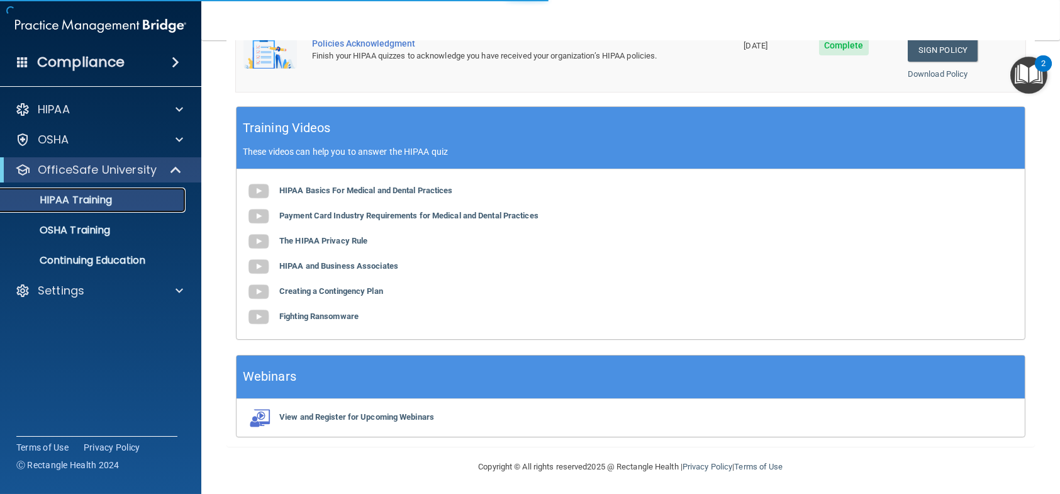
click at [134, 194] on div "HIPAA Training" at bounding box center [94, 200] width 172 height 13
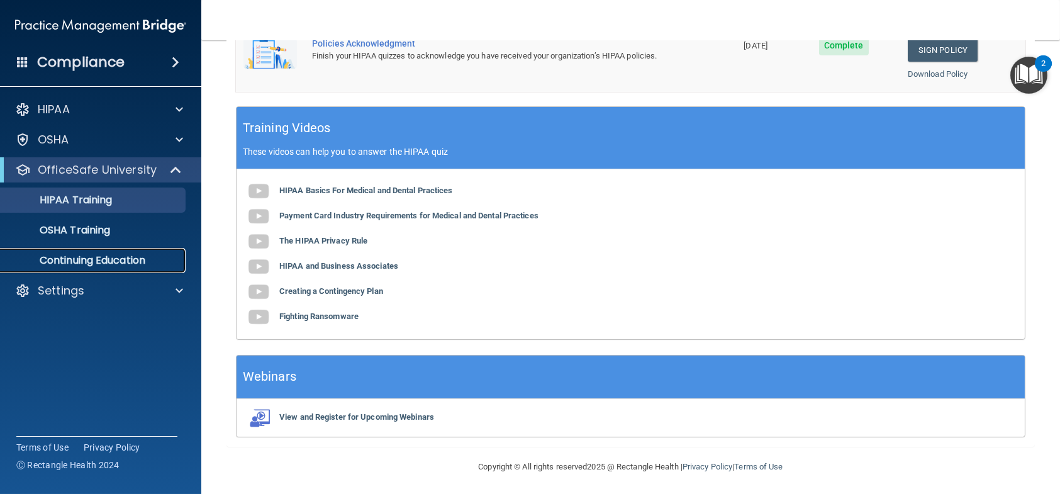
click at [124, 254] on p "Continuing Education" at bounding box center [94, 260] width 172 height 13
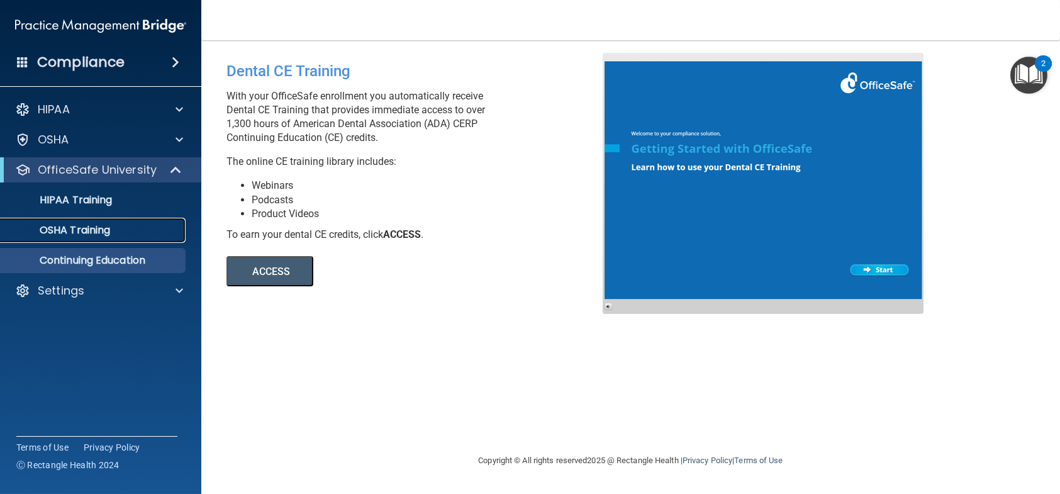
click at [106, 230] on p "OSHA Training" at bounding box center [59, 230] width 102 height 13
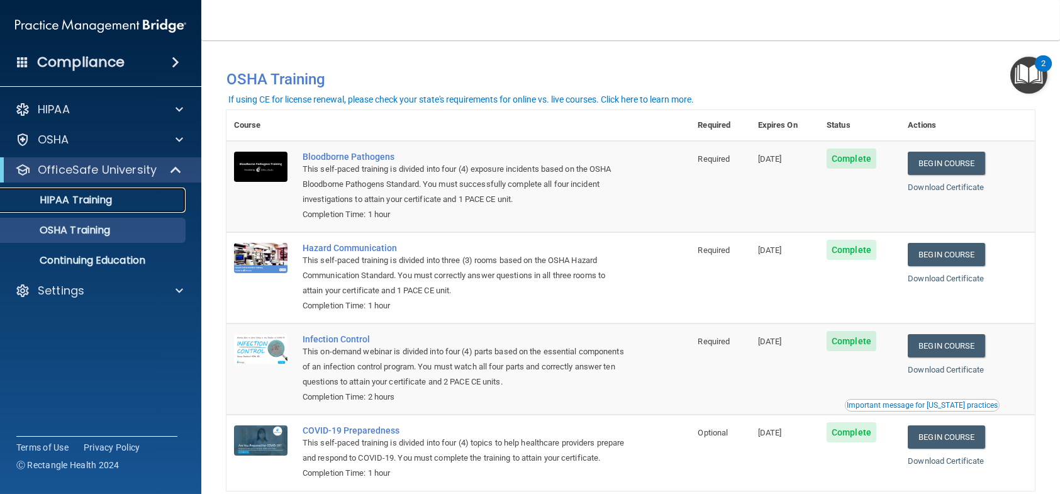
click at [95, 205] on p "HIPAA Training" at bounding box center [60, 200] width 104 height 13
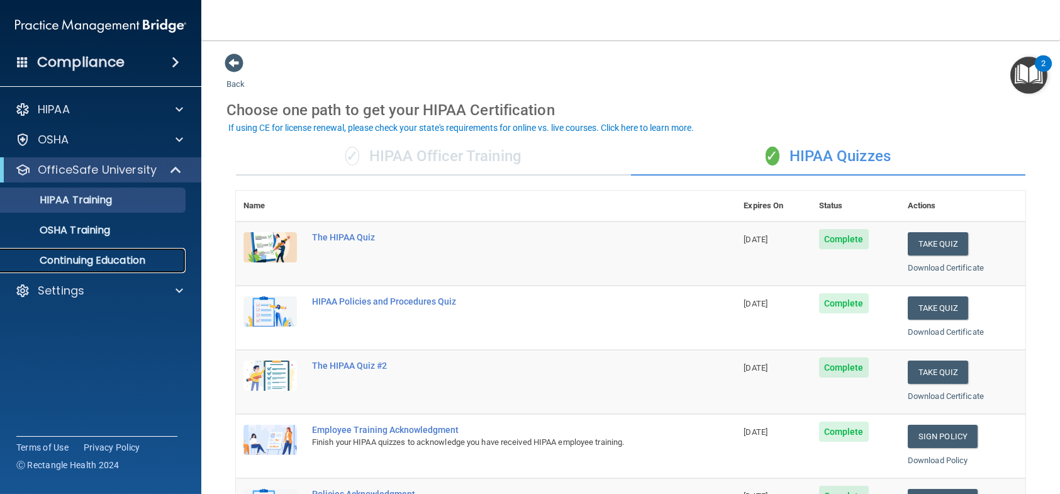
click at [109, 265] on p "Continuing Education" at bounding box center [94, 260] width 172 height 13
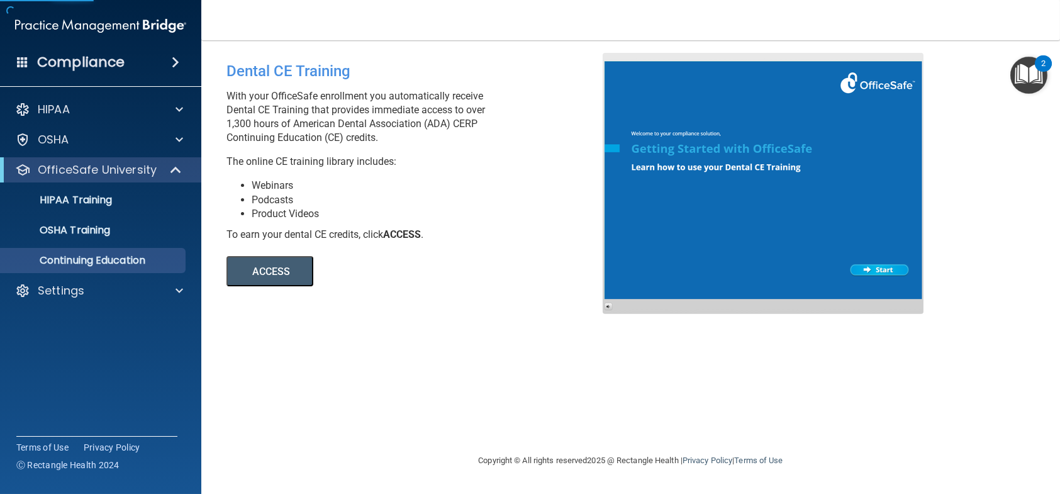
click at [268, 270] on button "ACCESS" at bounding box center [269, 271] width 87 height 30
click at [118, 225] on div "OSHA Training" at bounding box center [94, 230] width 172 height 13
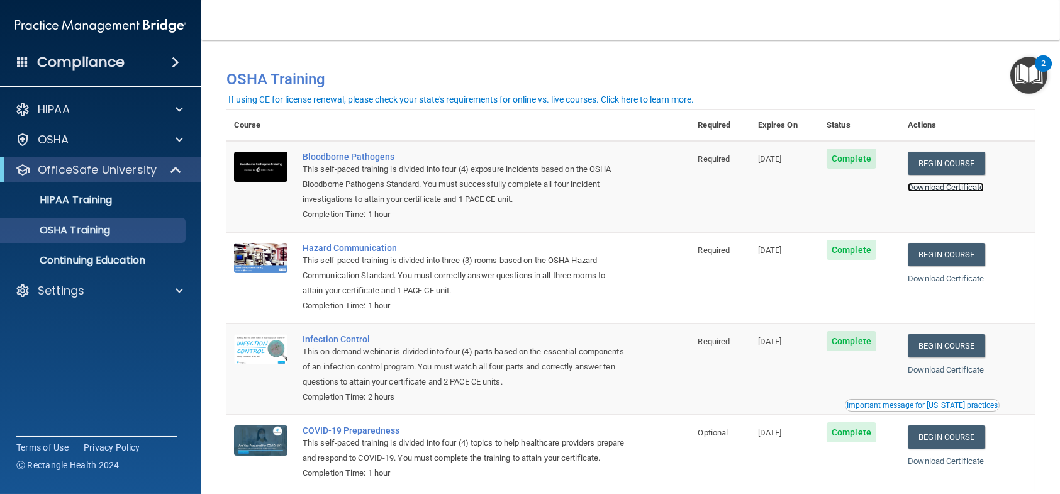
click at [967, 189] on link "Download Certificate" at bounding box center [946, 186] width 76 height 9
click at [933, 283] on link "Download Certificate" at bounding box center [946, 278] width 76 height 9
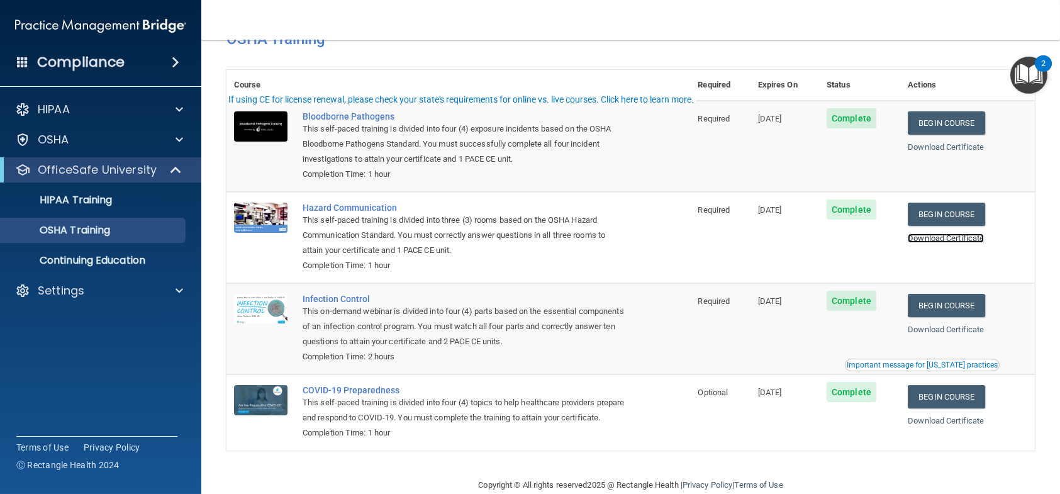
scroll to position [63, 0]
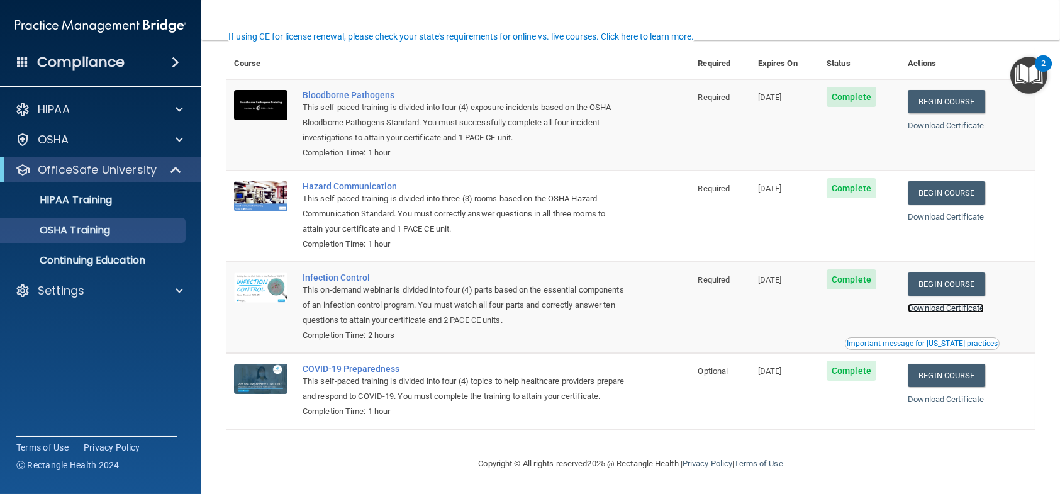
click at [932, 308] on link "Download Certificate" at bounding box center [946, 307] width 76 height 9
click at [96, 194] on p "HIPAA Training" at bounding box center [60, 200] width 104 height 13
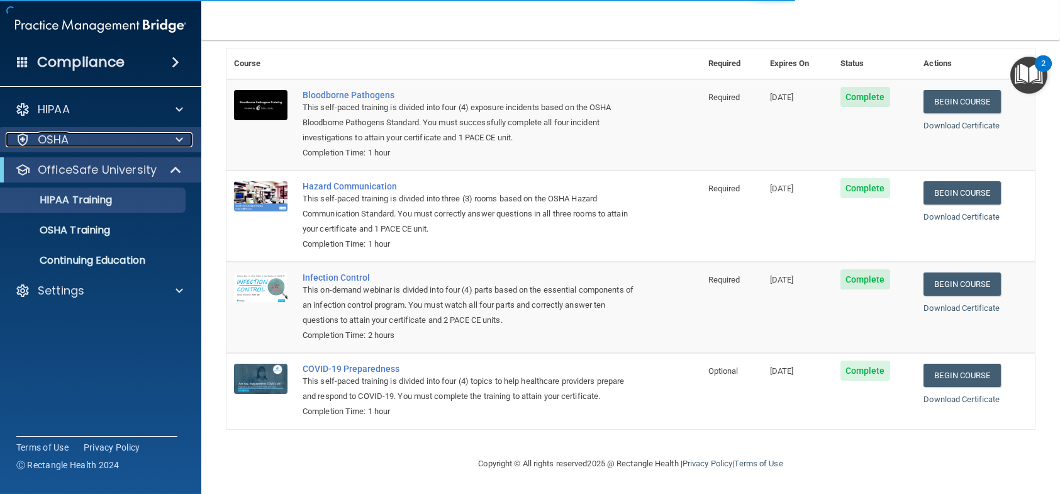
scroll to position [435, 0]
click at [108, 143] on div "OSHA" at bounding box center [84, 139] width 156 height 15
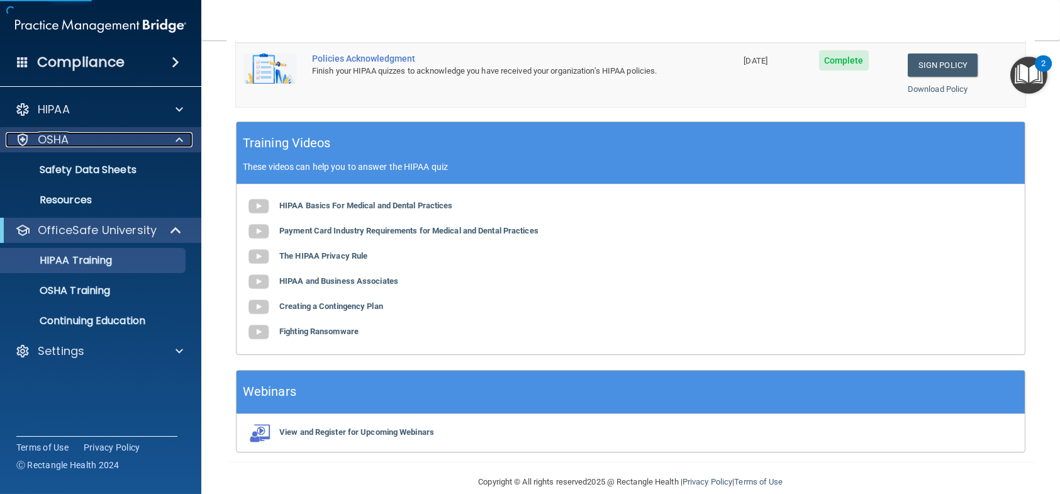
click at [108, 143] on div "OSHA" at bounding box center [84, 139] width 156 height 15
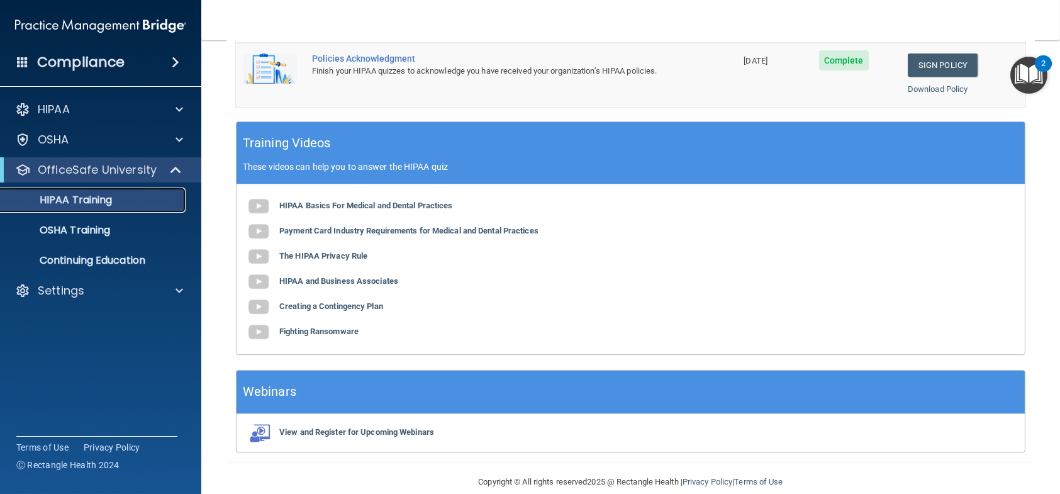
click at [74, 202] on p "HIPAA Training" at bounding box center [60, 200] width 104 height 13
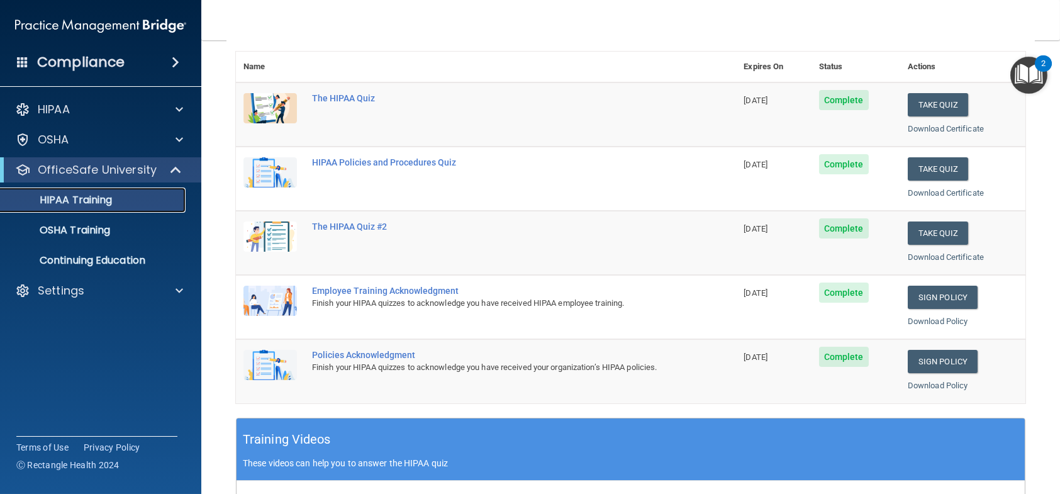
scroll to position [74, 0]
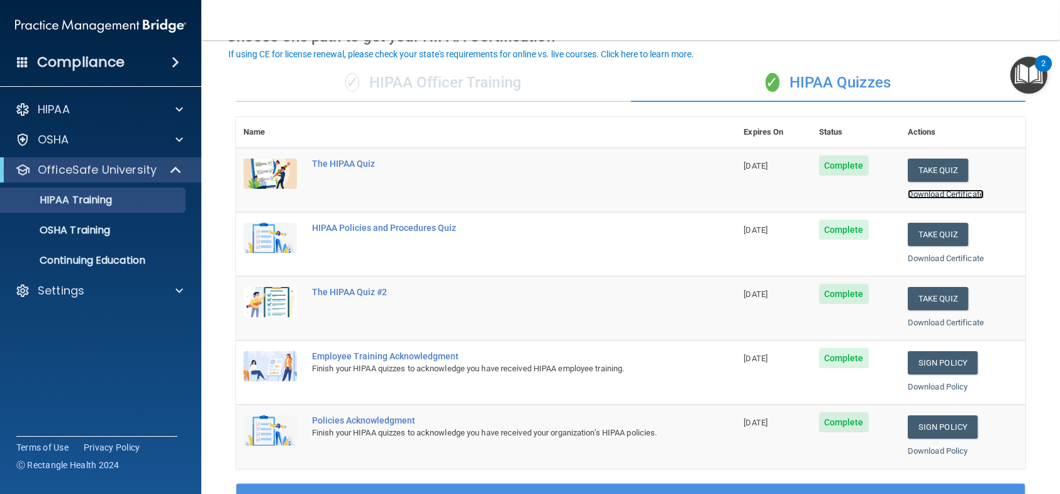
click at [927, 194] on link "Download Certificate" at bounding box center [946, 193] width 76 height 9
click at [936, 256] on link "Download Certificate" at bounding box center [946, 258] width 76 height 9
click at [925, 321] on link "Download Certificate" at bounding box center [946, 322] width 76 height 9
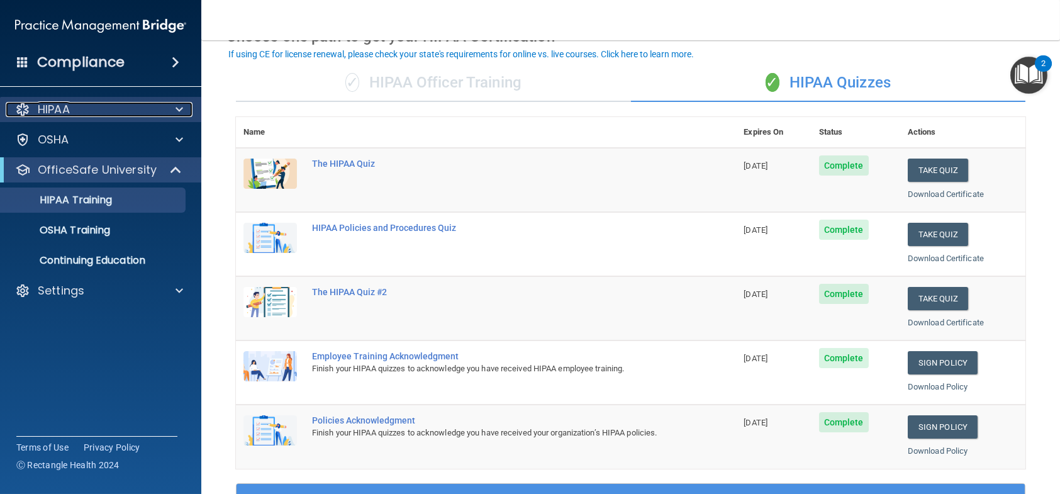
click at [80, 104] on div "HIPAA" at bounding box center [84, 109] width 156 height 15
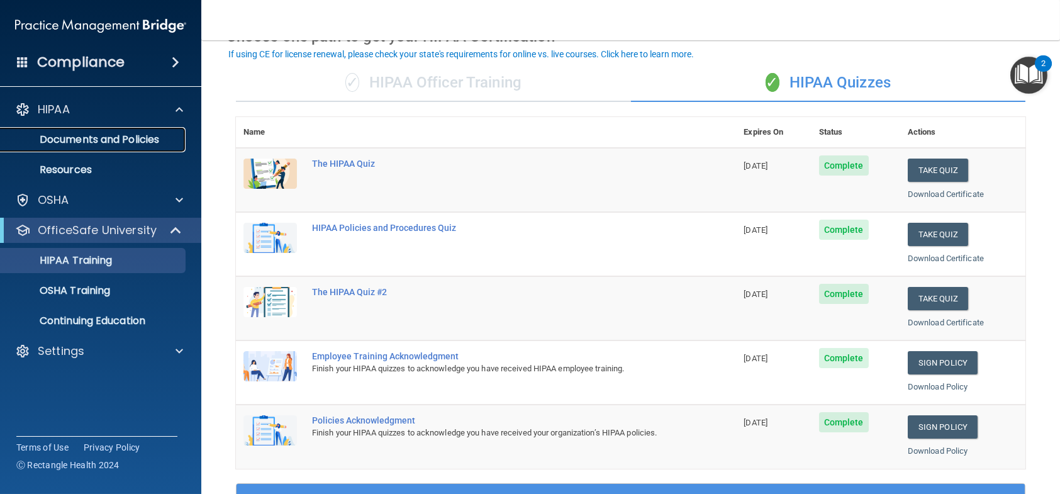
click at [82, 134] on p "Documents and Policies" at bounding box center [94, 139] width 172 height 13
